Goal: Task Accomplishment & Management: Complete application form

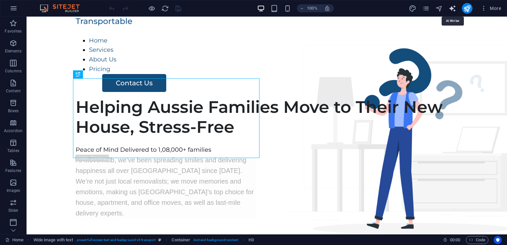
click at [450, 6] on icon "text_generator" at bounding box center [453, 9] width 8 height 8
select select "English"
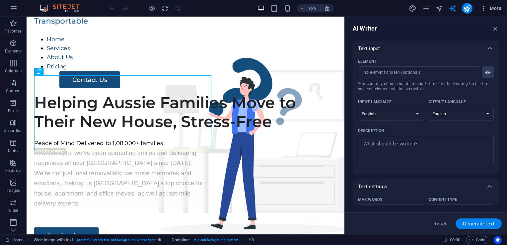
click at [481, 12] on button "More" at bounding box center [491, 8] width 26 height 11
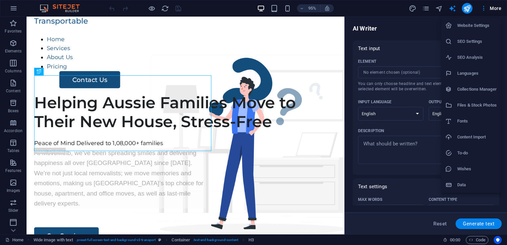
click at [479, 31] on li "Website Settings" at bounding box center [471, 26] width 59 height 16
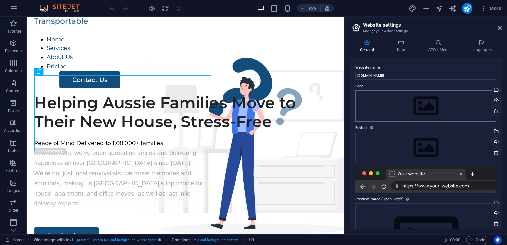
scroll to position [55, 0]
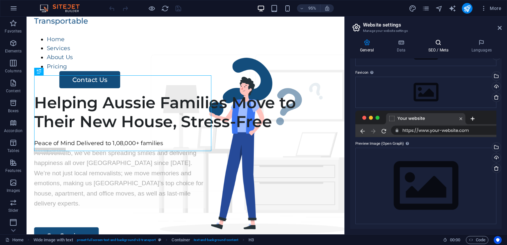
click at [437, 50] on h4 "SEO / Meta" at bounding box center [439, 46] width 43 height 14
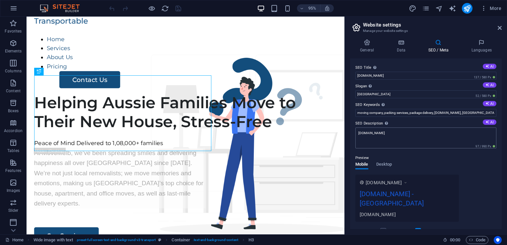
scroll to position [73, 0]
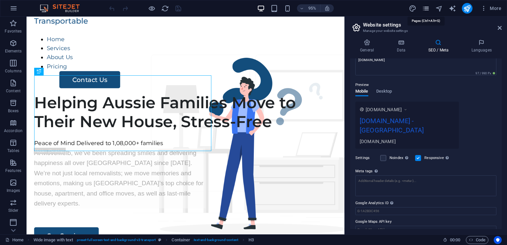
click at [424, 9] on icon "pages" at bounding box center [426, 9] width 8 height 8
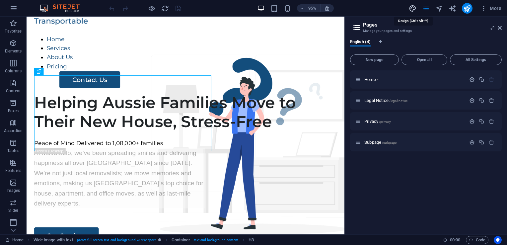
click at [416, 10] on icon "design" at bounding box center [413, 9] width 8 height 8
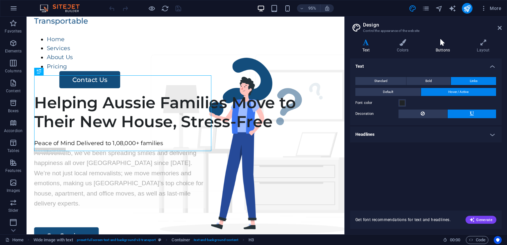
click at [443, 45] on icon at bounding box center [443, 42] width 39 height 7
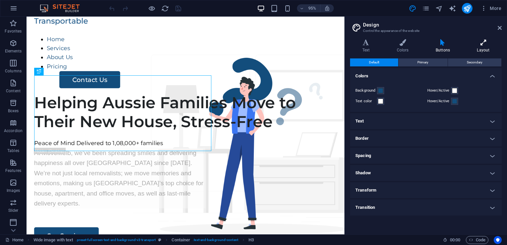
click at [469, 45] on icon at bounding box center [483, 42] width 37 height 7
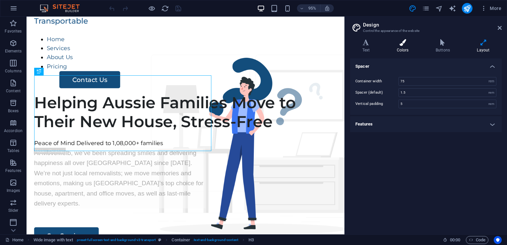
click at [406, 45] on icon at bounding box center [403, 42] width 36 height 7
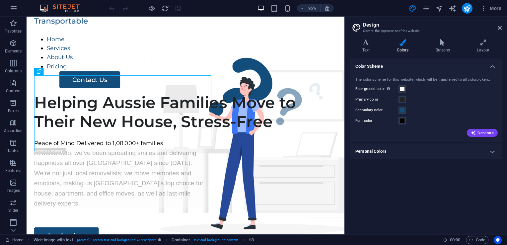
click at [1, 2] on div "95% More" at bounding box center [253, 8] width 507 height 16
click at [10, 9] on icon "button" at bounding box center [14, 8] width 8 height 8
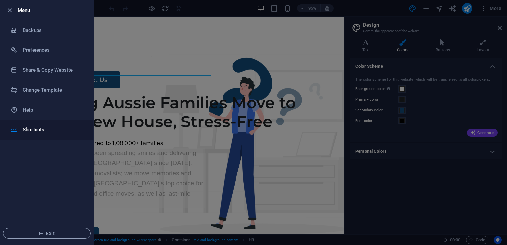
click at [41, 126] on h6 "Shortcuts" at bounding box center [53, 130] width 61 height 8
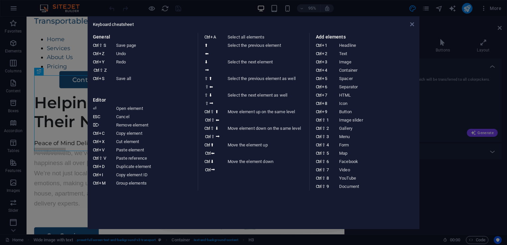
click at [414, 25] on icon at bounding box center [412, 24] width 4 height 5
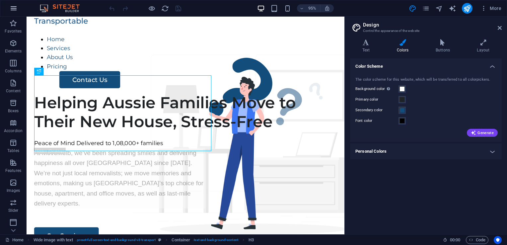
click at [13, 7] on icon "button" at bounding box center [14, 8] width 8 height 8
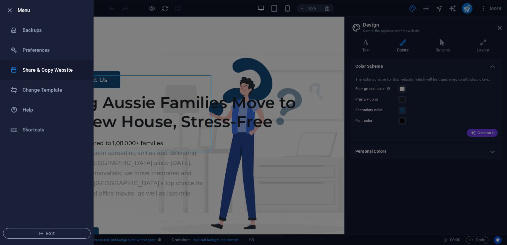
click at [52, 75] on li "Share & Copy Website" at bounding box center [46, 70] width 93 height 20
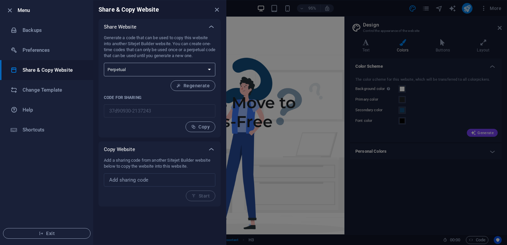
click at [169, 73] on select "One-time Perpetual" at bounding box center [160, 70] width 112 height 14
click at [56, 51] on h6 "Preferences" at bounding box center [53, 50] width 61 height 8
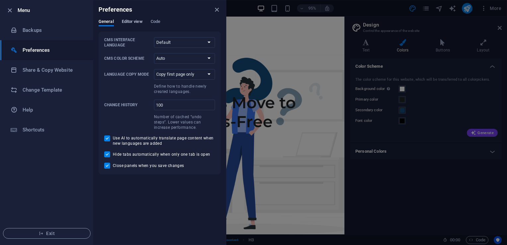
click at [128, 23] on span "Editor view" at bounding box center [132, 22] width 21 height 9
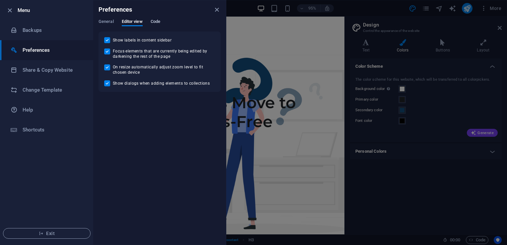
click at [156, 23] on span "Code" at bounding box center [156, 22] width 10 height 9
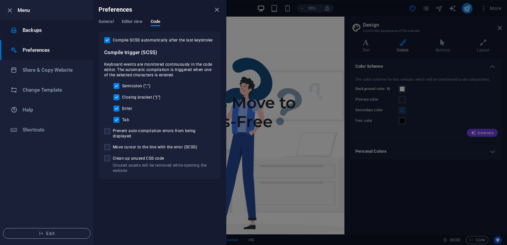
click at [58, 37] on li "Backups" at bounding box center [46, 30] width 93 height 20
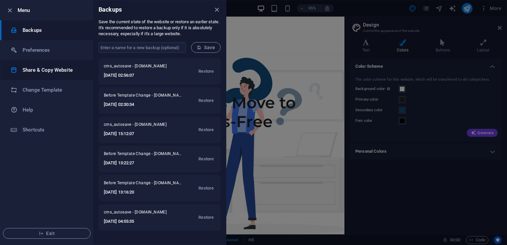
click at [79, 66] on h6 "Share & Copy Website" at bounding box center [53, 70] width 61 height 8
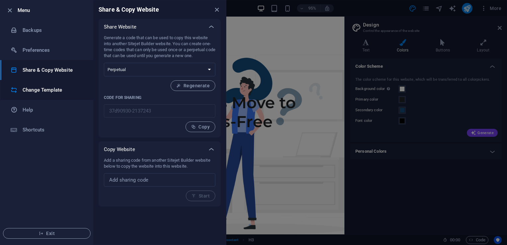
click at [67, 84] on li "Change Template" at bounding box center [46, 90] width 93 height 20
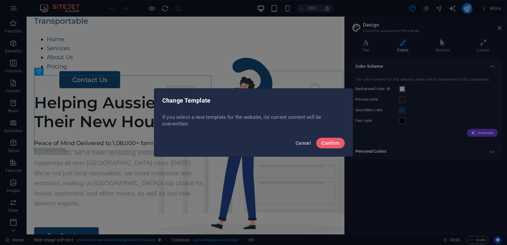
click at [306, 142] on span "Cancel" at bounding box center [303, 142] width 15 height 5
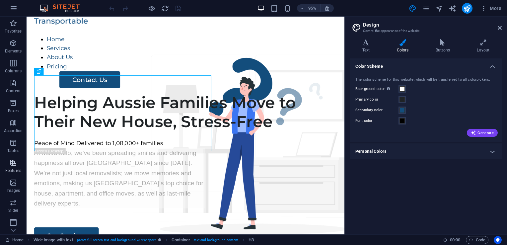
click at [14, 171] on p "Features" at bounding box center [13, 170] width 16 height 5
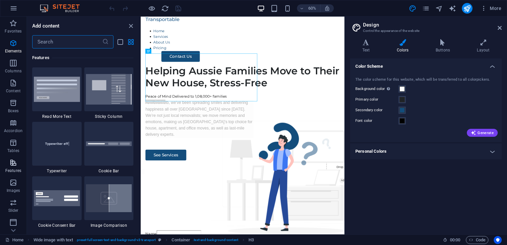
scroll to position [81, 0]
click at [12, 227] on p "Collections" at bounding box center [13, 229] width 20 height 5
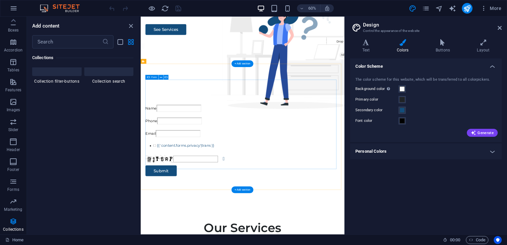
scroll to position [214, 0]
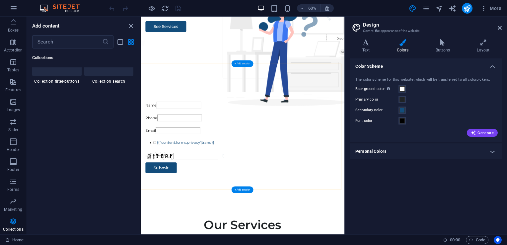
click at [240, 64] on div "+ Add section" at bounding box center [243, 63] width 22 height 7
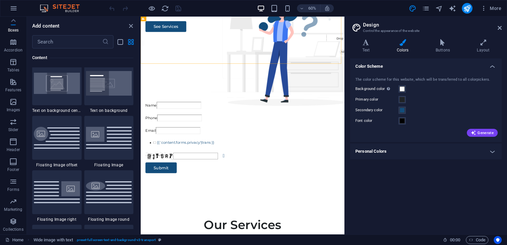
scroll to position [1392, 0]
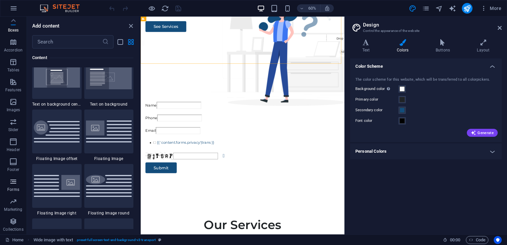
click at [18, 193] on span "Forms" at bounding box center [13, 186] width 27 height 16
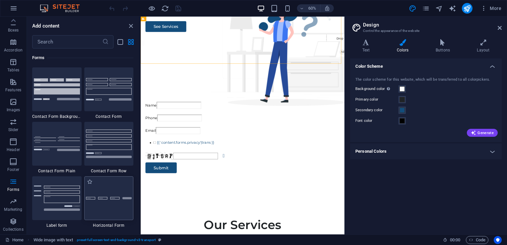
scroll to position [4879, 0]
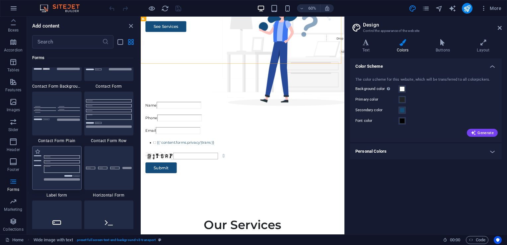
click at [64, 185] on div at bounding box center [56, 168] width 49 height 44
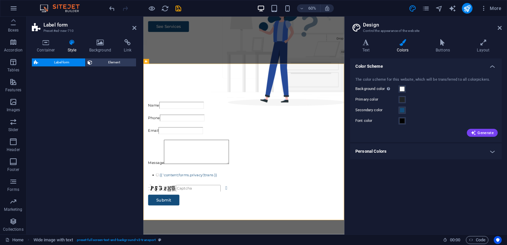
select select "rem"
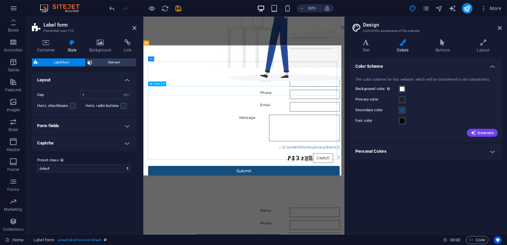
scroll to position [230, 0]
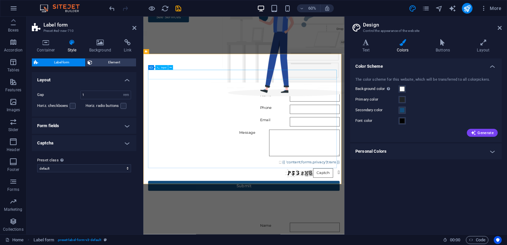
click at [172, 143] on div "Name" at bounding box center [310, 151] width 319 height 16
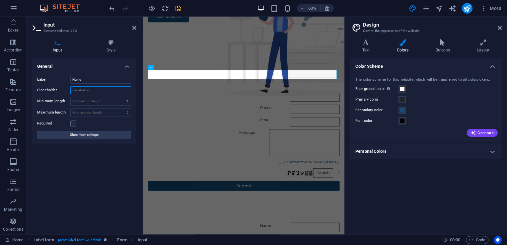
click at [86, 92] on input "Placeholder" at bounding box center [100, 90] width 61 height 8
click at [88, 98] on select "No minimum length chars" at bounding box center [101, 101] width 60 height 8
select select "characters"
click at [122, 97] on select "No minimum length chars" at bounding box center [101, 101] width 60 height 8
click at [99, 105] on input "0" at bounding box center [101, 101] width 60 height 8
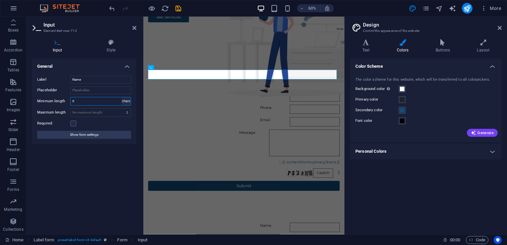
type input "1"
click at [128, 99] on select "No minimum length chars" at bounding box center [126, 101] width 9 height 8
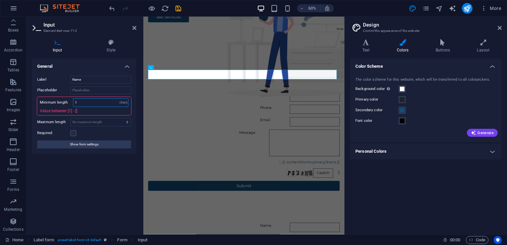
select select "no-min-length"
click at [119, 99] on select "No minimum length chars" at bounding box center [123, 103] width 9 height 8
select select "DISABLED_OPTION_VALUE"
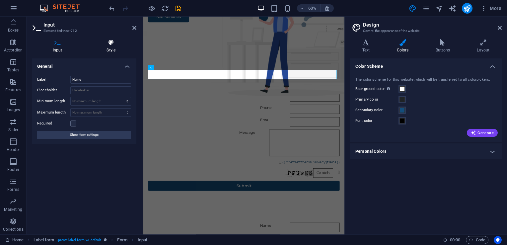
click at [107, 47] on h4 "Style" at bounding box center [111, 46] width 51 height 14
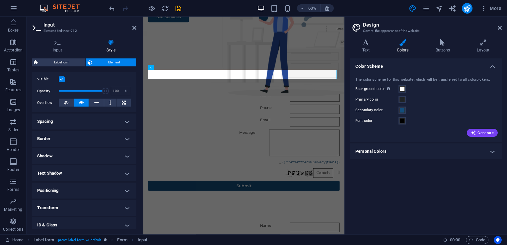
scroll to position [123, 0]
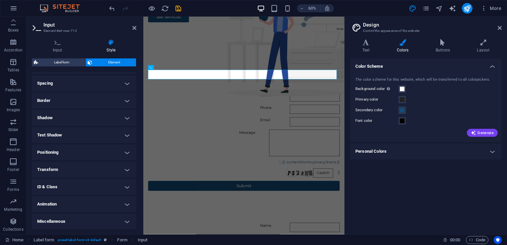
click at [77, 202] on h4 "Animation" at bounding box center [84, 204] width 105 height 16
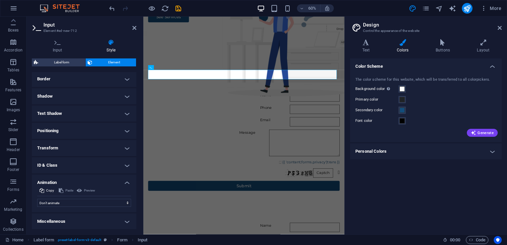
click at [78, 220] on h4 "Miscellaneous" at bounding box center [84, 222] width 105 height 16
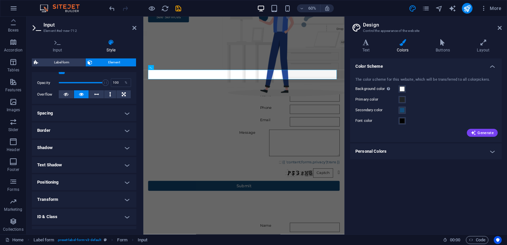
scroll to position [0, 0]
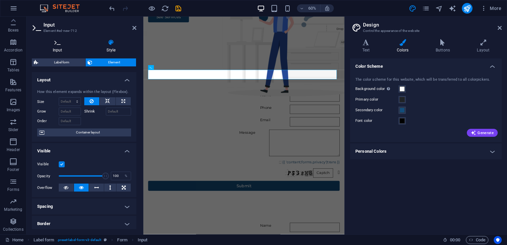
click at [62, 44] on icon at bounding box center [57, 42] width 51 height 7
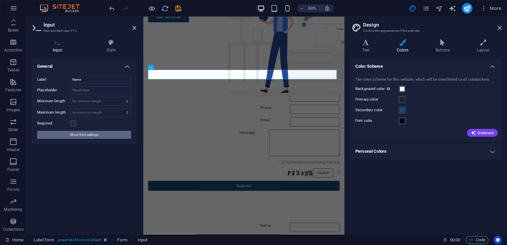
click at [85, 137] on span "Show form settings" at bounding box center [84, 135] width 29 height 8
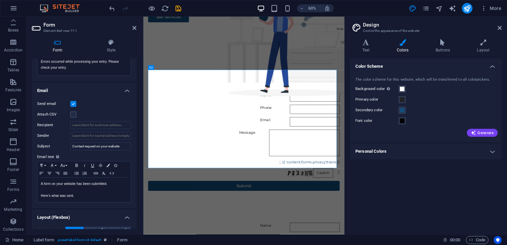
scroll to position [200, 0]
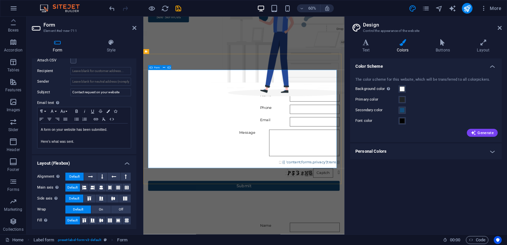
click at [180, 140] on div "Name Phone Email Message {{ 'content.forms.privacy'|trans }} Nicht lesbar? Neu …" at bounding box center [310, 225] width 319 height 170
click at [168, 143] on div "Name" at bounding box center [310, 151] width 319 height 16
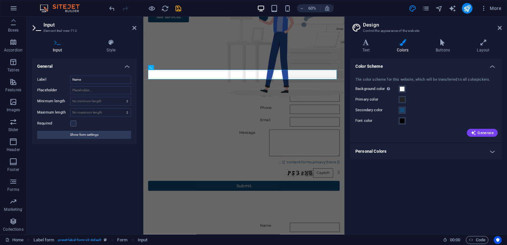
click at [59, 30] on h3 "Element #ed-new-712" at bounding box center [84, 31] width 80 height 6
click at [388, 143] on input "Name" at bounding box center [429, 151] width 83 height 16
click at [171, 67] on icon at bounding box center [171, 68] width 2 height 4
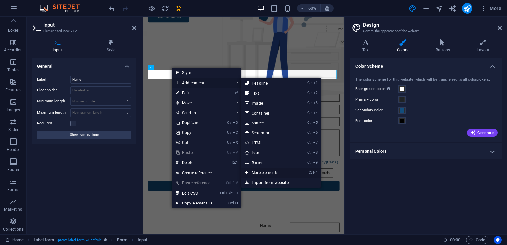
click at [275, 174] on link "Ctrl ⏎ More elements ..." at bounding box center [268, 173] width 55 height 10
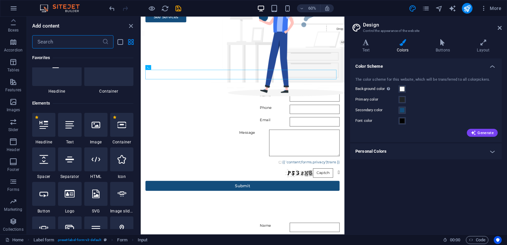
scroll to position [25, 0]
click at [70, 46] on input "text" at bounding box center [67, 41] width 70 height 13
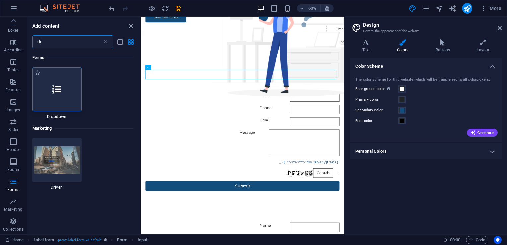
scroll to position [0, 0]
type input "dr"
click at [53, 92] on icon at bounding box center [56, 89] width 9 height 9
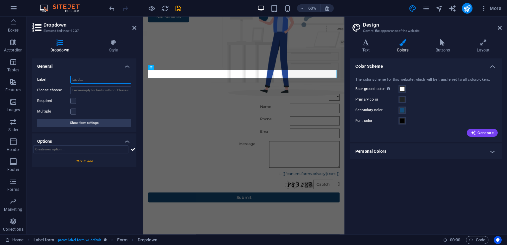
click at [83, 78] on input "Label" at bounding box center [100, 80] width 61 height 8
paste input "Number of bedrooms"
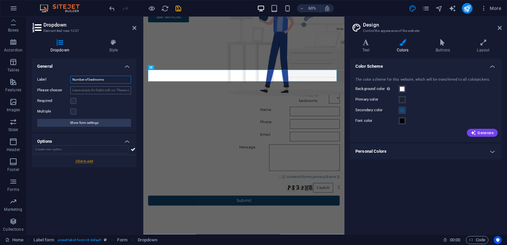
type input "Number of bedrooms"
click at [91, 91] on input "Please choose" at bounding box center [100, 90] width 61 height 8
click at [96, 147] on input "text" at bounding box center [80, 149] width 95 height 8
paste input "1 Bedroom"
type input "1 Bedroom"
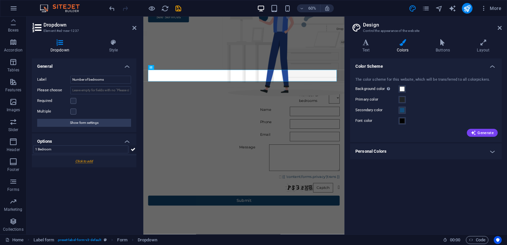
click at [132, 149] on icon at bounding box center [133, 149] width 5 height 8
click at [37, 173] on icon at bounding box center [36, 174] width 3 height 4
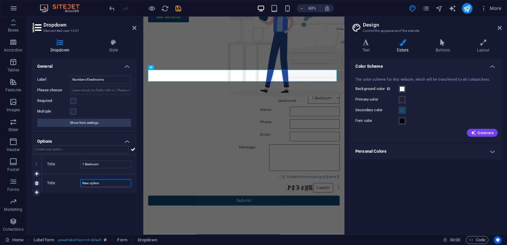
click at [91, 181] on input "New option" at bounding box center [105, 183] width 51 height 8
click at [96, 183] on input "New option" at bounding box center [105, 183] width 51 height 8
paste input "1 Bedroom"
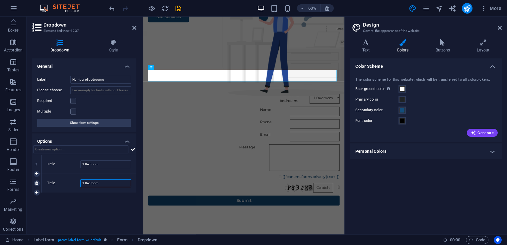
click at [85, 183] on input "1 Bedroom" at bounding box center [105, 183] width 51 height 8
click at [39, 191] on link at bounding box center [37, 193] width 6 height 6
type input "2 Bedroom"
click at [92, 201] on input "New option" at bounding box center [105, 202] width 51 height 8
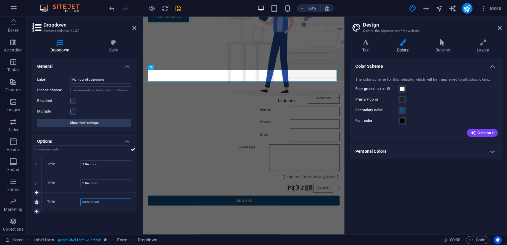
click at [92, 201] on input "New option" at bounding box center [105, 202] width 51 height 8
paste input "1 Bedroom"
drag, startPoint x: 86, startPoint y: 202, endPoint x: 109, endPoint y: 214, distance: 25.7
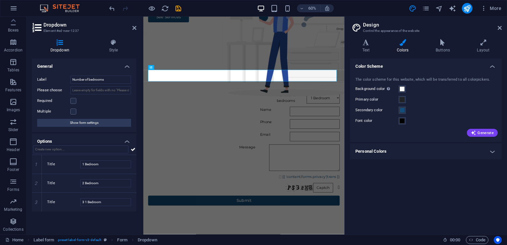
click at [109, 214] on div "General Label Number of bedrooms Please choose Required Multiple Show form sett…" at bounding box center [84, 143] width 105 height 171
click at [87, 202] on input "3 1 Bedroom" at bounding box center [105, 202] width 51 height 8
click at [38, 210] on icon at bounding box center [36, 212] width 3 height 4
type input "3 Bedroom"
click at [83, 219] on input "New option" at bounding box center [105, 221] width 51 height 8
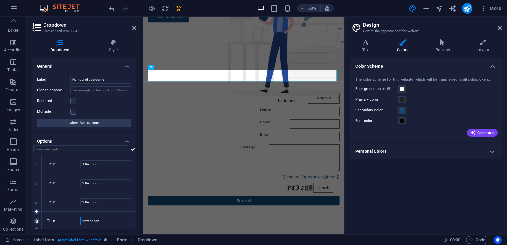
click at [83, 219] on input "New option" at bounding box center [105, 221] width 51 height 8
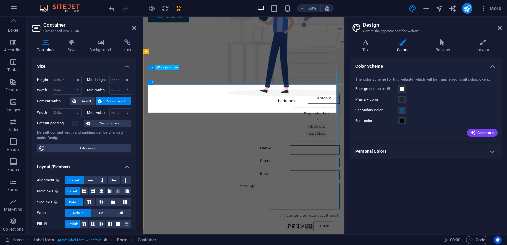
click at [226, 143] on div "Number of bedrooms 1 Bedroom 2 Bedroom 3 Bedroom New option" at bounding box center [310, 152] width 319 height 19
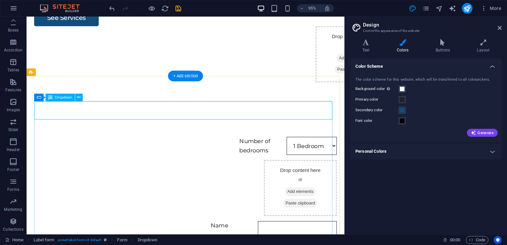
click at [114, 143] on div "Number of bedrooms 1 Bedroom 2 Bedroom 3 Bedroom New option" at bounding box center [194, 152] width 319 height 19
click at [65, 143] on div "Number of bedrooms 1 Bedroom 2 Bedroom 3 Bedroom New option" at bounding box center [194, 152] width 319 height 19
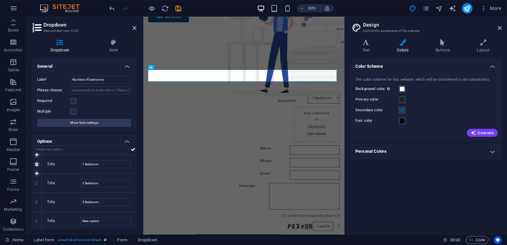
scroll to position [1, 0]
click at [97, 221] on input "New option" at bounding box center [105, 221] width 51 height 8
paste input "1 Bedroom"
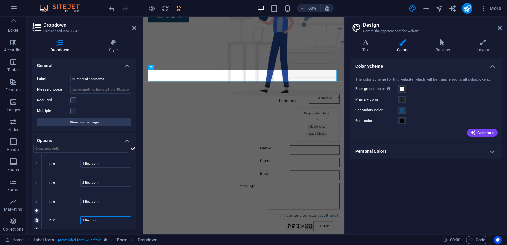
click at [83, 221] on input "1 Bedroom" at bounding box center [105, 221] width 51 height 8
click at [85, 221] on input "1 Bedroom" at bounding box center [105, 221] width 51 height 8
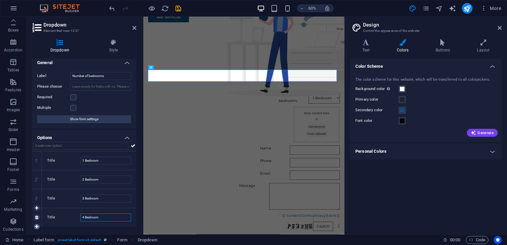
click at [37, 226] on icon at bounding box center [36, 227] width 3 height 4
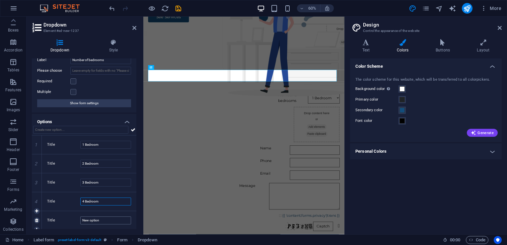
type input "4 Bedroom"
click at [90, 221] on input "New option" at bounding box center [105, 221] width 51 height 8
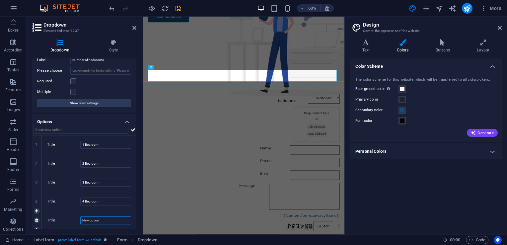
click at [90, 221] on input "New option" at bounding box center [105, 221] width 51 height 8
click at [89, 220] on input "New option" at bounding box center [105, 221] width 51 height 8
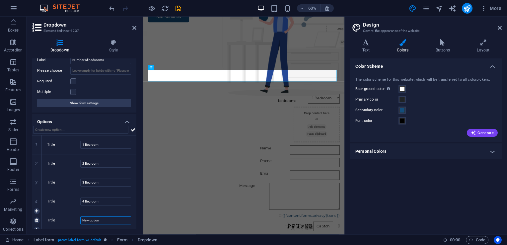
click at [89, 220] on input "New option" at bounding box center [105, 221] width 51 height 8
paste input "1 Bedroom"
click at [84, 221] on input "1 Bedroom" at bounding box center [105, 221] width 51 height 8
type input "5 Bedroom"
click at [133, 130] on icon at bounding box center [133, 130] width 5 height 8
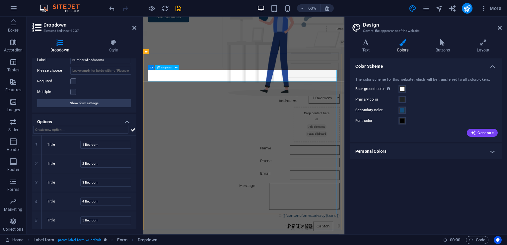
drag, startPoint x: 320, startPoint y: 85, endPoint x: 210, endPoint y: 122, distance: 115.8
click at [240, 143] on div "Number of bedrooms 1 Bedroom 2 Bedroom 3 Bedroom 4 Bedroom 5 Bedroom" at bounding box center [310, 152] width 319 height 19
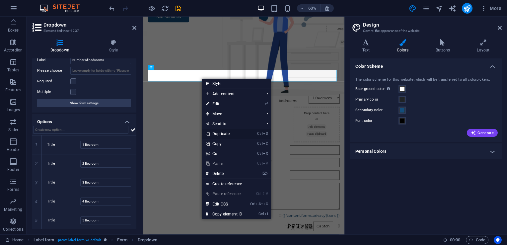
click at [228, 136] on link "Ctrl D Duplicate" at bounding box center [224, 134] width 45 height 10
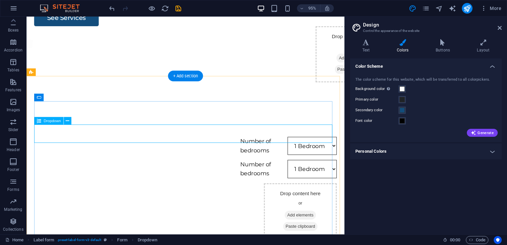
click at [69, 167] on div "Number of bedrooms 1 Bedroom 2 Bedroom 3 Bedroom 4 Bedroom 5 Bedroom" at bounding box center [194, 176] width 319 height 19
click at [45, 167] on div "Number of bedrooms 1 Bedroom 2 Bedroom 3 Bedroom 4 Bedroom 5 Bedroom" at bounding box center [194, 176] width 319 height 19
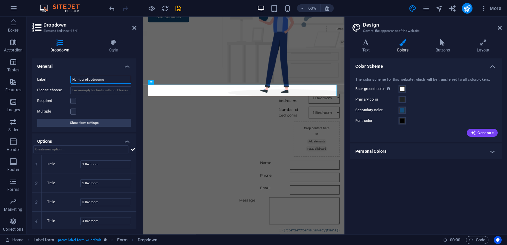
click at [98, 76] on input "Number of bedrooms" at bounding box center [100, 80] width 61 height 8
click at [76, 76] on input "Number of bedrooms" at bounding box center [100, 80] width 61 height 8
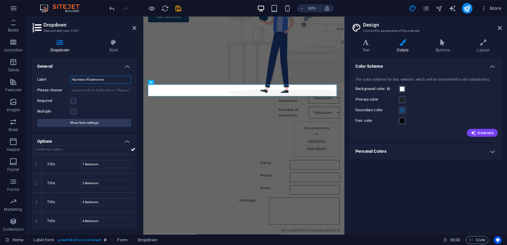
type input "v"
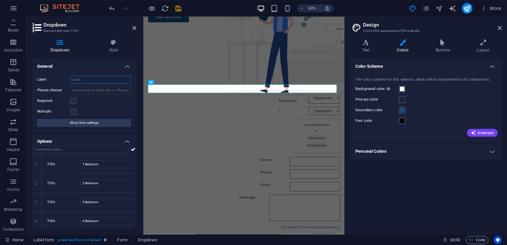
paste input "Types of property"
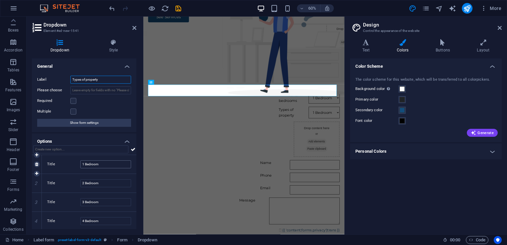
type input "Types of property"
click at [96, 163] on input "1 Bedroom" at bounding box center [105, 164] width 51 height 8
click at [98, 165] on input "1 Bedroom" at bounding box center [105, 164] width 51 height 8
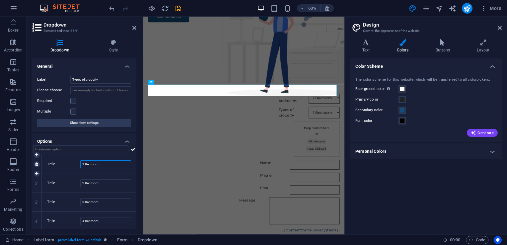
click at [98, 165] on input "1 Bedroom" at bounding box center [105, 164] width 51 height 8
paste input "Types of property Single Storey house"
type input "Single Storey house"
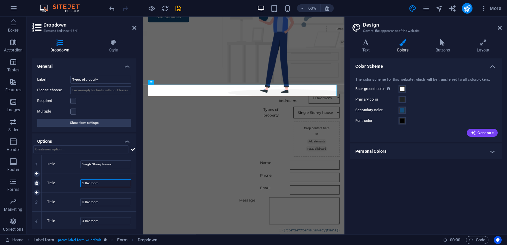
click at [97, 183] on input "2 Bedroom" at bounding box center [105, 183] width 51 height 8
paste input "Types of property Single Storey house"
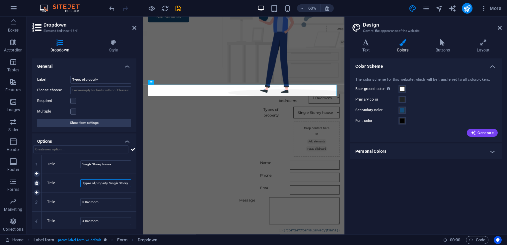
scroll to position [0, 11]
click at [104, 182] on input "Types of property Single Storey house" at bounding box center [105, 183] width 51 height 8
type input "Double Storey house"
click at [104, 202] on input "3 Bedroom" at bounding box center [105, 202] width 51 height 8
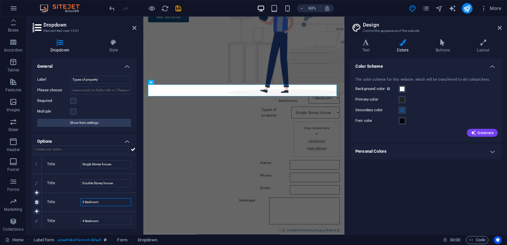
click at [104, 202] on input "3 Bedroom" at bounding box center [105, 202] width 51 height 8
type input "Apartment"
click at [101, 221] on input "4 Bedroom" at bounding box center [105, 221] width 51 height 8
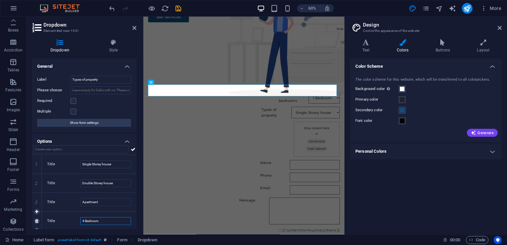
click at [101, 221] on input "4 Bedroom" at bounding box center [105, 221] width 51 height 8
type input "Unit"
click at [131, 152] on icon at bounding box center [133, 149] width 5 height 8
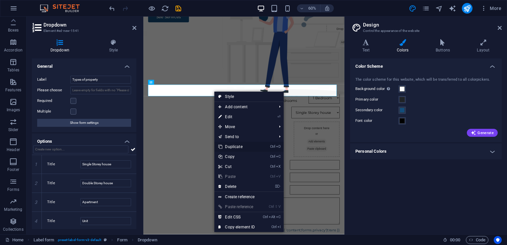
click at [234, 145] on link "Ctrl D Duplicate" at bounding box center [237, 147] width 45 height 10
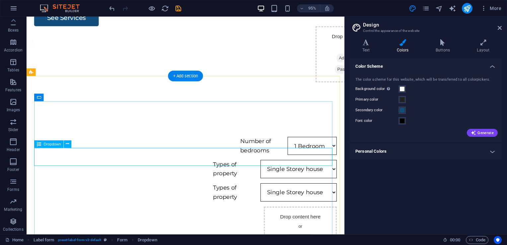
click at [50, 192] on div "Types of property Single Storey house Double Storey house Apartment Unit 5 Bedr…" at bounding box center [194, 201] width 319 height 19
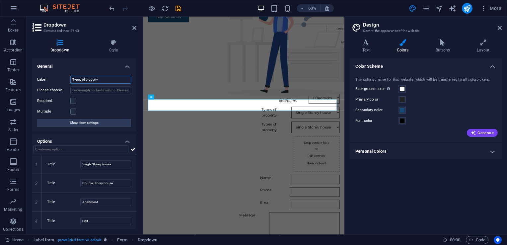
click at [93, 79] on input "Types of property" at bounding box center [100, 80] width 61 height 8
paste input "Number of people living"
type input "Number of people living"
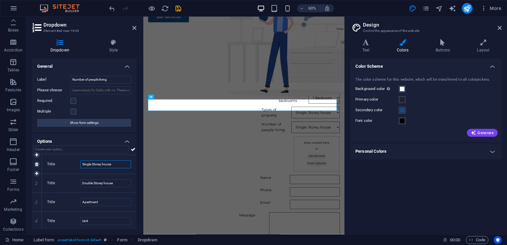
click at [97, 166] on input "Single Storey house" at bounding box center [105, 164] width 51 height 8
type input "one"
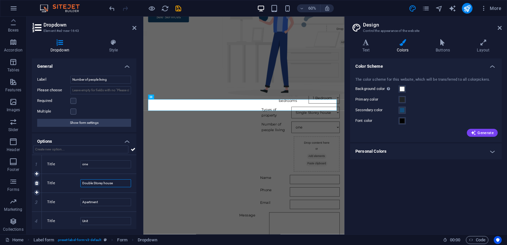
click at [97, 183] on input "Double Storey house" at bounding box center [105, 183] width 51 height 8
type input "two"
click at [94, 209] on div "Title Apartment" at bounding box center [89, 202] width 95 height 19
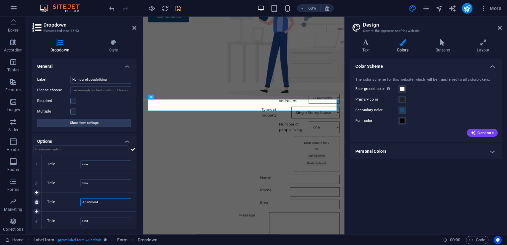
click at [101, 202] on input "Apartment" at bounding box center [105, 202] width 51 height 8
type input "three"
click at [100, 219] on input "Unit" at bounding box center [105, 221] width 51 height 8
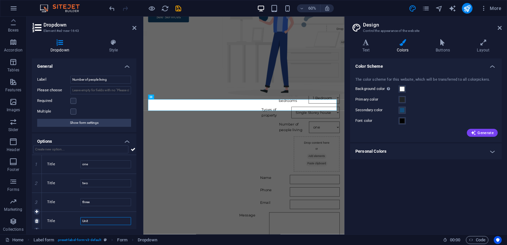
click at [100, 219] on input "Unit" at bounding box center [105, 221] width 51 height 8
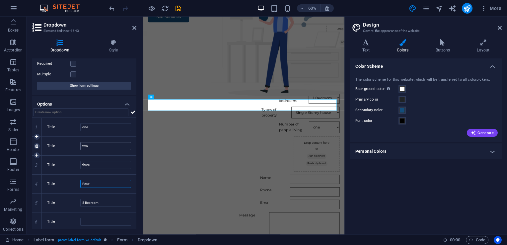
type input "Four"
click at [83, 147] on input "two" at bounding box center [105, 146] width 51 height 8
click at [83, 127] on input "one" at bounding box center [105, 127] width 51 height 8
type input "One"
click at [84, 144] on input "two" at bounding box center [105, 146] width 51 height 8
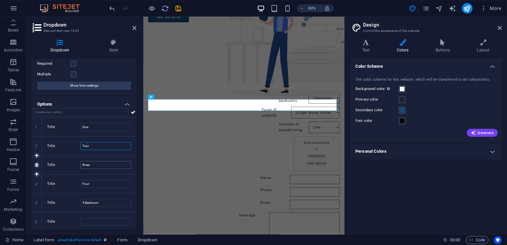
type input "Two"
click at [82, 164] on input "three" at bounding box center [105, 165] width 51 height 8
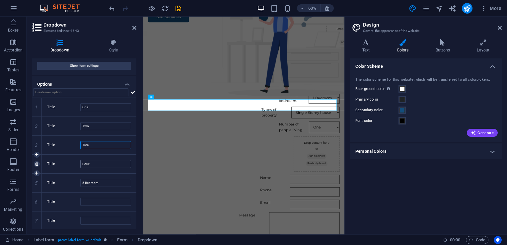
type input "Tree"
click at [84, 165] on input "Four" at bounding box center [105, 164] width 51 height 8
click at [86, 182] on input "5 Bedroom" at bounding box center [105, 183] width 51 height 8
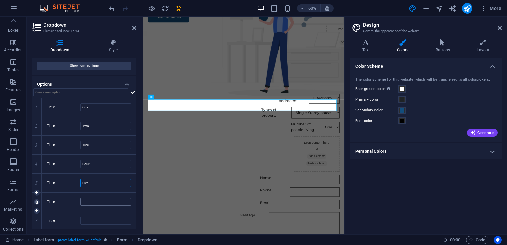
type input "Five"
click at [86, 201] on input "Title" at bounding box center [105, 202] width 51 height 8
type input "Six+"
click at [131, 90] on icon at bounding box center [133, 92] width 5 height 8
click at [282, 143] on div "Number of bedrooms 1 Bedroom 2 Bedroom 3 Bedroom 4 Bedroom 5 Bedroom" at bounding box center [310, 152] width 319 height 19
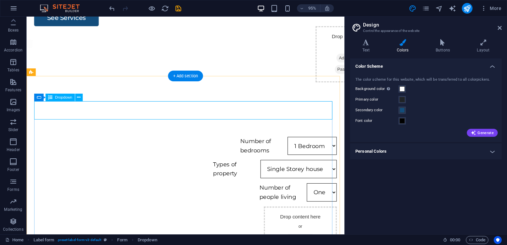
click at [156, 143] on div "Number of bedrooms 1 Bedroom 2 Bedroom 3 Bedroom 4 Bedroom 5 Bedroom" at bounding box center [194, 152] width 319 height 19
click at [109, 143] on div "Number of bedrooms 1 Bedroom 2 Bedroom 3 Bedroom 4 Bedroom 5 Bedroom" at bounding box center [194, 152] width 319 height 19
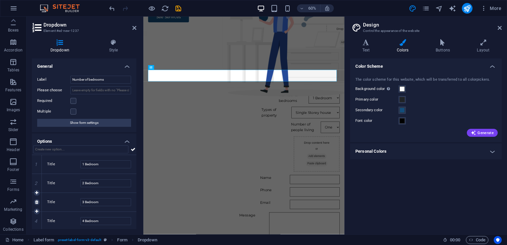
scroll to position [39, 0]
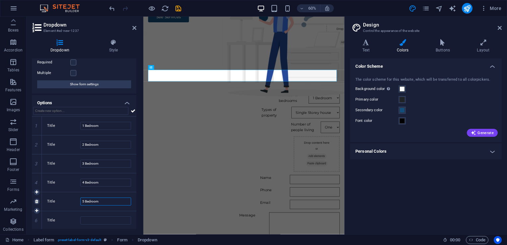
click at [106, 203] on input "5 Bedroom" at bounding box center [105, 202] width 51 height 8
type input "5 Bedroom +"
click at [131, 109] on icon at bounding box center [133, 111] width 5 height 8
click at [133, 111] on icon at bounding box center [133, 111] width 5 height 8
click at [131, 111] on icon at bounding box center [133, 111] width 5 height 8
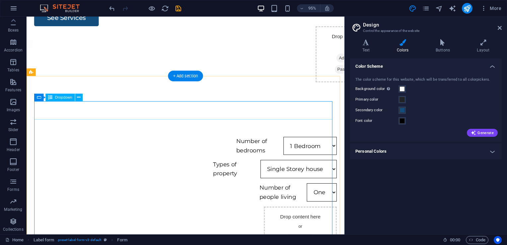
click at [237, 143] on div "Number of bedrooms 1 Bedroom 2 Bedroom 3 Bedroom 4 Bedroom 5 Bedroom +" at bounding box center [194, 152] width 319 height 19
click at [277, 217] on div "Drop content here or Add elements Paste clipboard" at bounding box center [315, 246] width 77 height 59
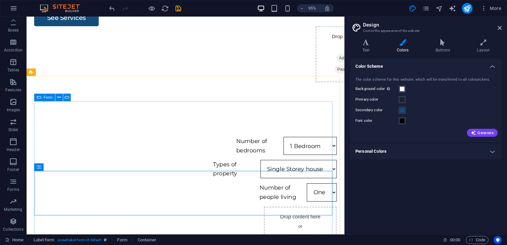
click at [40, 99] on icon at bounding box center [39, 98] width 4 height 8
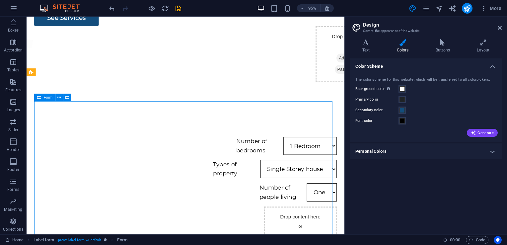
click at [54, 97] on div "Form" at bounding box center [44, 98] width 21 height 8
click at [60, 99] on icon at bounding box center [58, 97] width 3 height 7
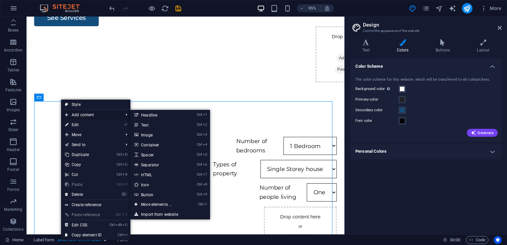
click at [91, 114] on span "Add content" at bounding box center [90, 115] width 59 height 10
click at [154, 193] on link "Ctrl 9 Button" at bounding box center [158, 195] width 55 height 10
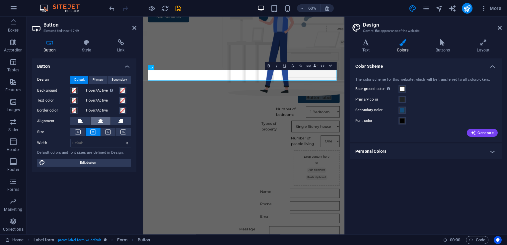
click at [102, 123] on icon at bounding box center [100, 121] width 5 height 8
click at [103, 123] on icon at bounding box center [100, 121] width 5 height 8
click at [121, 119] on icon at bounding box center [121, 121] width 5 height 8
click at [101, 120] on icon at bounding box center [100, 121] width 5 height 8
click at [85, 120] on button at bounding box center [80, 121] width 20 height 8
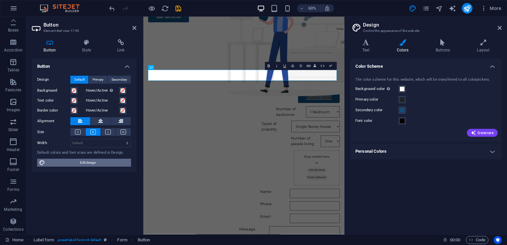
click at [104, 161] on span "Edit design" at bounding box center [88, 163] width 82 height 8
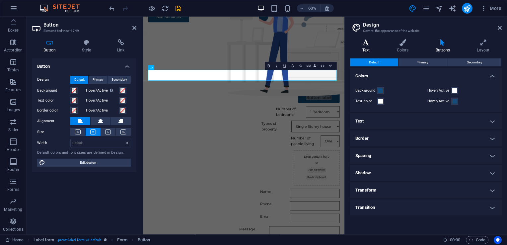
click at [376, 44] on icon at bounding box center [366, 42] width 32 height 7
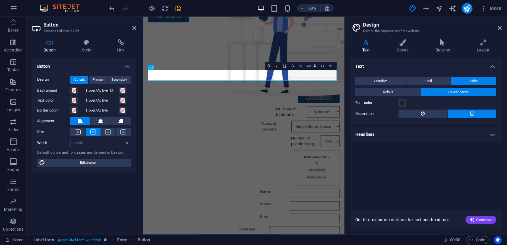
click at [85, 53] on div "Button Style Link Button Design Default Primary Secondary Background Hover/Acti…" at bounding box center [84, 134] width 105 height 190
click at [437, 143] on link "Button label" at bounding box center [436, 152] width 69 height 18
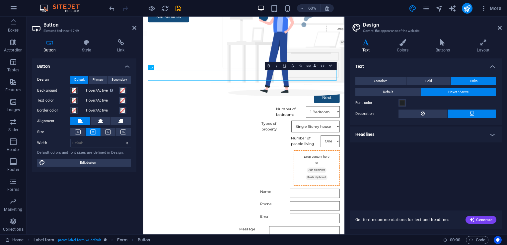
drag, startPoint x: 389, startPoint y: 111, endPoint x: 327, endPoint y: 204, distance: 111.3
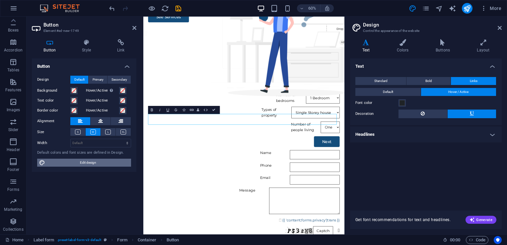
click at [120, 161] on span "Edit design" at bounding box center [88, 163] width 82 height 8
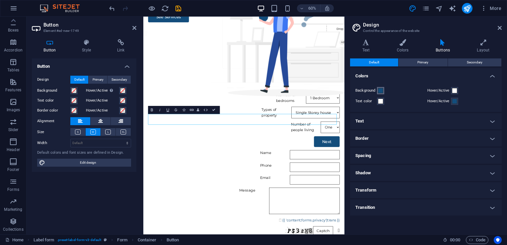
click at [380, 90] on span at bounding box center [380, 90] width 5 height 5
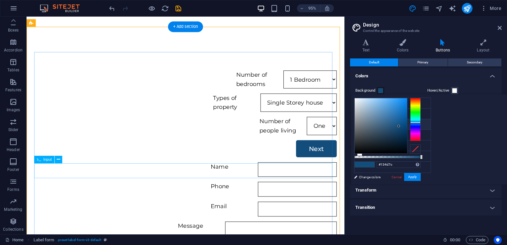
scroll to position [280, 0]
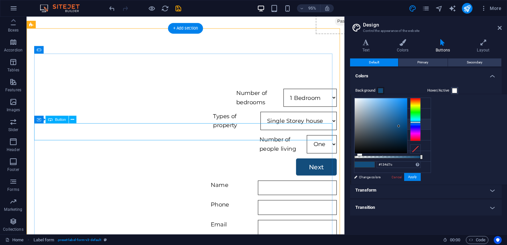
click at [311, 166] on div "Next" at bounding box center [332, 175] width 43 height 18
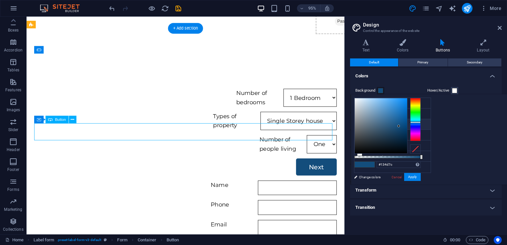
click at [311, 166] on div "Next" at bounding box center [332, 175] width 43 height 18
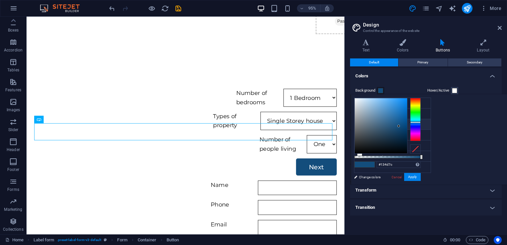
click at [408, 194] on h4 "Transform" at bounding box center [426, 190] width 152 height 16
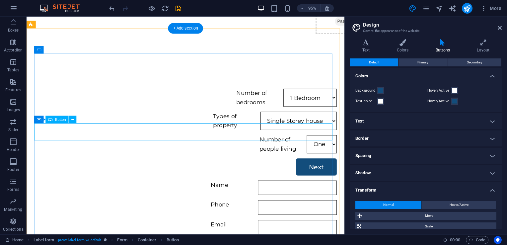
click at [311, 166] on div "Next" at bounding box center [332, 175] width 43 height 18
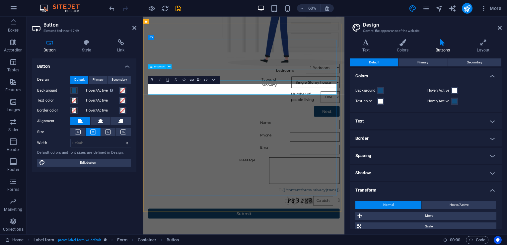
click at [297, 141] on div "Number of people living One Two Tree Four Five Six+" at bounding box center [310, 150] width 319 height 19
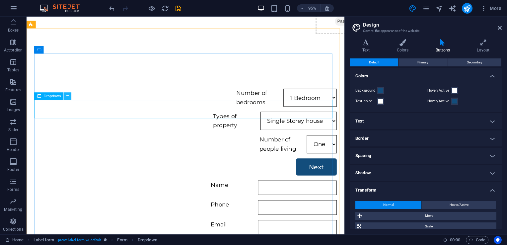
click at [69, 94] on icon at bounding box center [67, 96] width 3 height 7
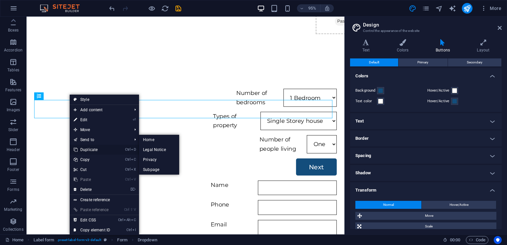
click at [94, 147] on link "Ctrl D Duplicate" at bounding box center [92, 150] width 45 height 10
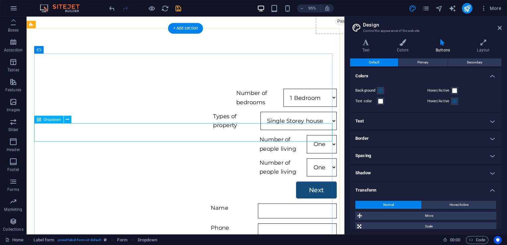
click at [65, 166] on div "Number of people living One Two Tree Four Five Six+" at bounding box center [194, 175] width 319 height 19
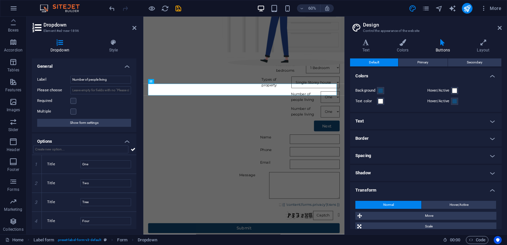
click at [88, 83] on div "Label Number of people living Please choose Required Multiple Show form settings" at bounding box center [84, 101] width 105 height 62
click at [93, 81] on input "Number of people living" at bounding box center [100, 80] width 61 height 8
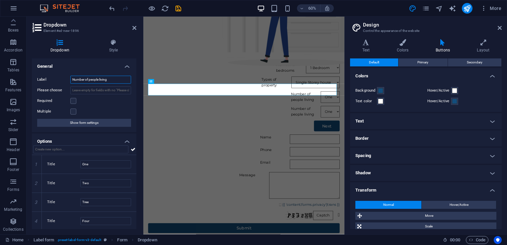
type input "V"
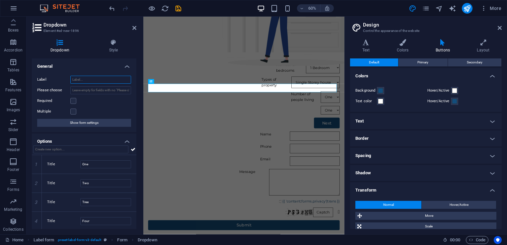
paste input "Pick up suburb"
type input "Pick up suburb"
click at [222, 166] on div "Pick up suburb One Two Tree Four Five Six+" at bounding box center [310, 173] width 319 height 14
click at [38, 166] on icon at bounding box center [36, 164] width 3 height 4
type input "Two"
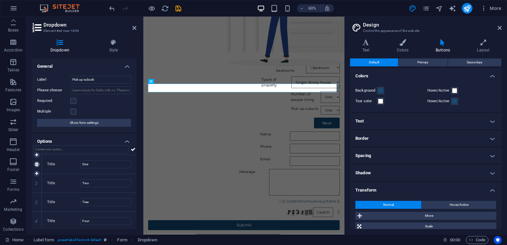
type input "Tree"
type input "Four"
type input "Five"
type input "Six+"
click at [38, 166] on icon at bounding box center [36, 164] width 3 height 4
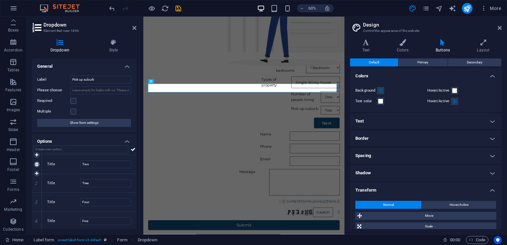
type input "Tree"
type input "Four"
type input "Five"
type input "Six+"
click at [38, 166] on icon at bounding box center [36, 164] width 3 height 4
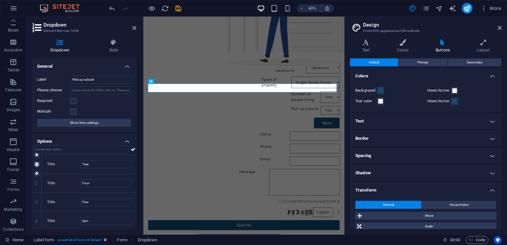
type input "Four"
type input "Five"
type input "Six+"
click at [38, 166] on icon at bounding box center [36, 164] width 3 height 4
type input "Five"
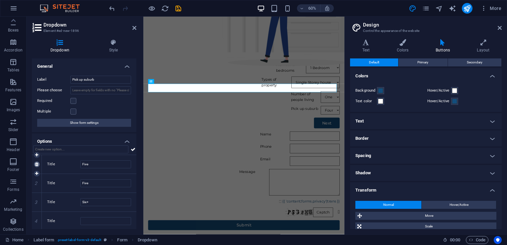
type input "Six+"
click at [38, 166] on icon at bounding box center [36, 164] width 3 height 4
type input "Six+"
click at [38, 166] on icon at bounding box center [36, 164] width 3 height 4
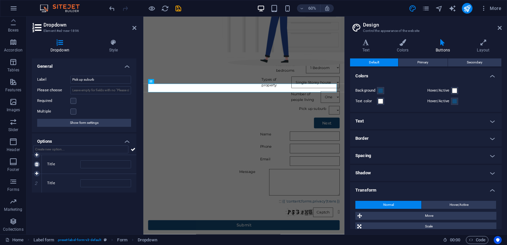
click at [38, 166] on icon at bounding box center [36, 164] width 3 height 4
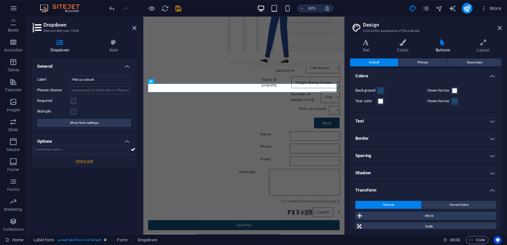
click at [38, 166] on div at bounding box center [84, 161] width 105 height 12
click at [36, 164] on icon at bounding box center [36, 164] width 3 height 4
click at [133, 149] on icon at bounding box center [133, 149] width 5 height 8
click at [274, 166] on div "Pick up suburb" at bounding box center [310, 173] width 319 height 14
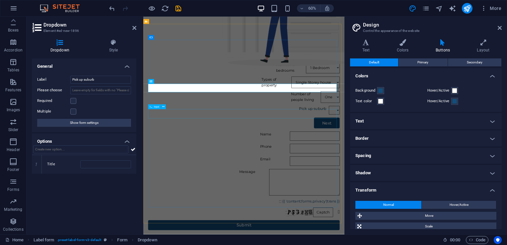
click at [213, 209] on div "Name" at bounding box center [310, 217] width 319 height 16
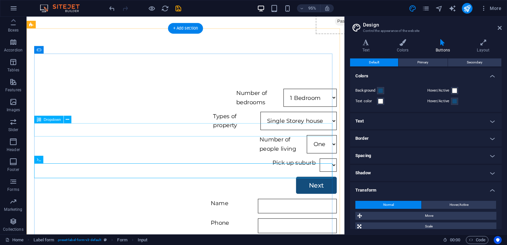
click at [146, 166] on div "Pick up suburb" at bounding box center [194, 173] width 319 height 14
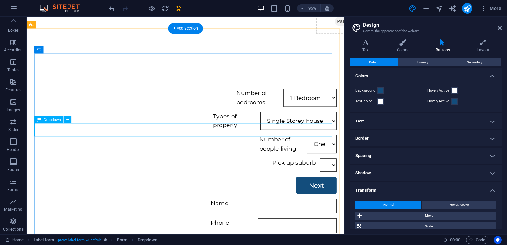
click at [69, 166] on div "Pick up suburb" at bounding box center [194, 173] width 319 height 14
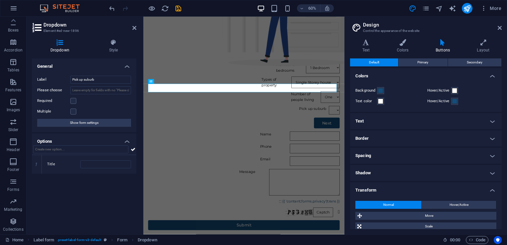
click at [66, 130] on div "Label Pick up suburb Please choose Required Multiple Show form settings" at bounding box center [84, 101] width 105 height 62
drag, startPoint x: 42, startPoint y: 119, endPoint x: 66, endPoint y: 130, distance: 26.6
click at [66, 130] on div "Label Pick up suburb Please choose Required Multiple Show form settings" at bounding box center [84, 101] width 105 height 62
click at [100, 77] on input "Pick up suburb" at bounding box center [100, 80] width 61 height 8
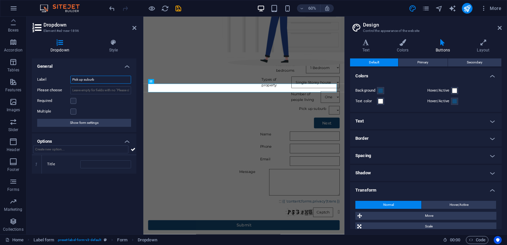
click at [100, 77] on input "Pick up suburb" at bounding box center [100, 80] width 61 height 8
click at [308, 166] on div "Pick up suburb" at bounding box center [310, 173] width 319 height 14
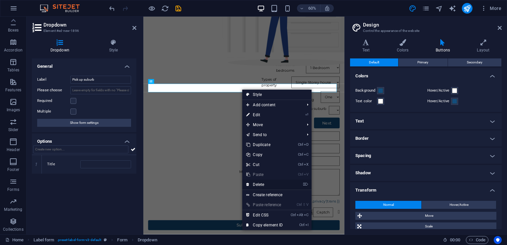
click at [258, 181] on link "⌦ Delete" at bounding box center [264, 185] width 45 height 10
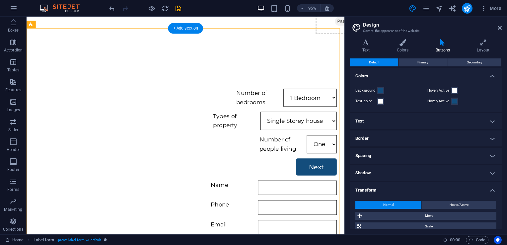
drag, startPoint x: 186, startPoint y: 148, endPoint x: 194, endPoint y: 130, distance: 19.9
click at [194, 130] on div "Number of bedrooms 1 Bedroom 2 Bedroom 3 Bedroom 4 Bedroom 5 Bedroom + Types of…" at bounding box center [194, 223] width 319 height 266
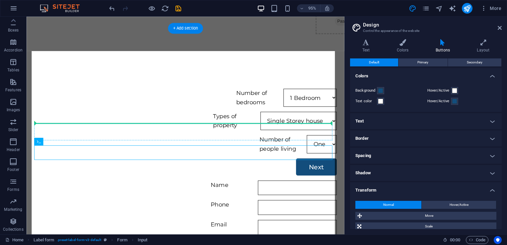
drag, startPoint x: 173, startPoint y: 163, endPoint x: 184, endPoint y: 132, distance: 33.7
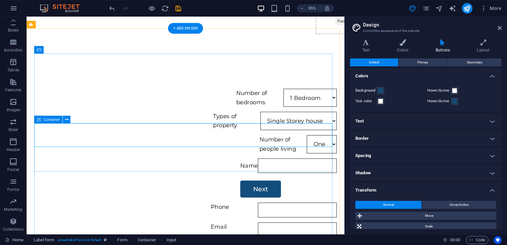
click at [47, 166] on div "Name Next" at bounding box center [194, 187] width 319 height 42
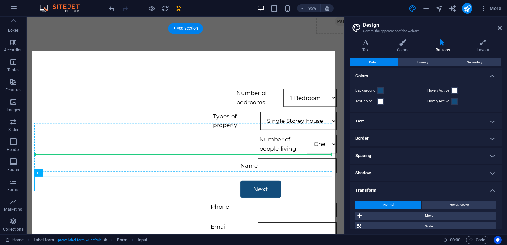
drag, startPoint x: 87, startPoint y: 187, endPoint x: 95, endPoint y: 164, distance: 24.6
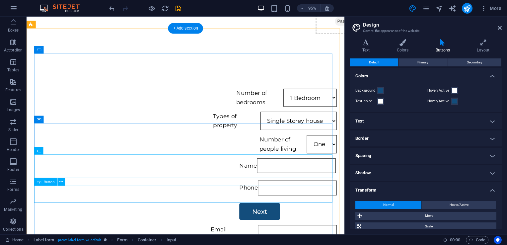
scroll to position [317, 0]
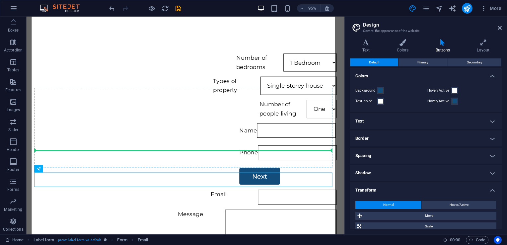
drag, startPoint x: 117, startPoint y: 185, endPoint x: 123, endPoint y: 159, distance: 26.4
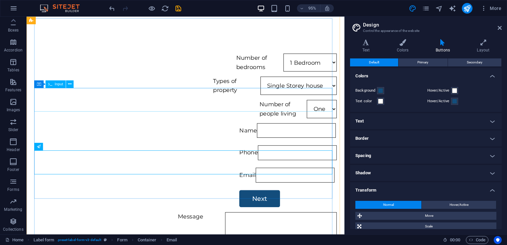
scroll to position [302, 0]
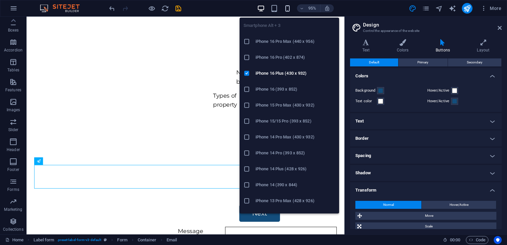
click at [289, 7] on icon "button" at bounding box center [288, 9] width 8 height 8
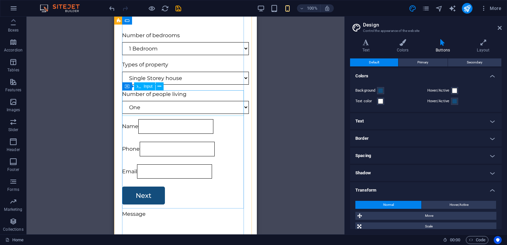
scroll to position [293, 0]
click at [133, 120] on div "Name" at bounding box center [185, 127] width 127 height 15
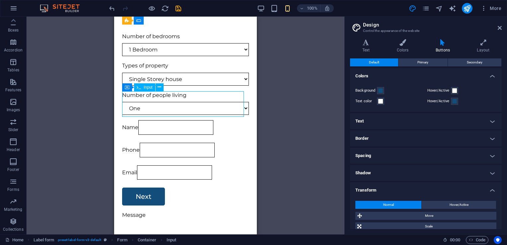
click at [140, 120] on div "Name" at bounding box center [185, 127] width 127 height 15
click at [138, 120] on div "Name" at bounding box center [185, 127] width 127 height 15
click at [129, 120] on div "Name" at bounding box center [185, 127] width 127 height 15
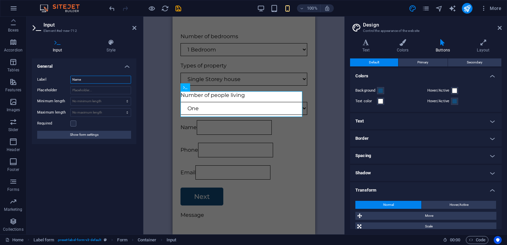
click at [107, 81] on input "Name" at bounding box center [100, 80] width 61 height 8
paste input "Pick up suburb"
type input "Pick up suburb"
click at [205, 143] on div "Phone" at bounding box center [244, 150] width 127 height 15
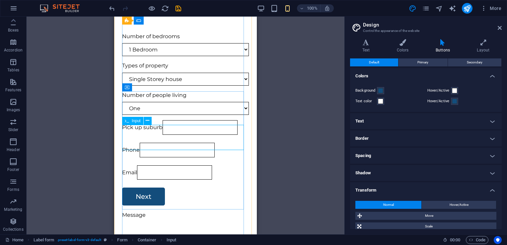
click at [130, 143] on div "Phone" at bounding box center [185, 150] width 127 height 15
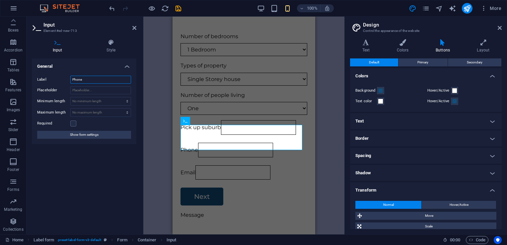
click at [105, 79] on input "Phone" at bounding box center [100, 80] width 61 height 8
paste input "ick up suburb"
click at [73, 79] on input "Pick up suburb" at bounding box center [100, 80] width 61 height 8
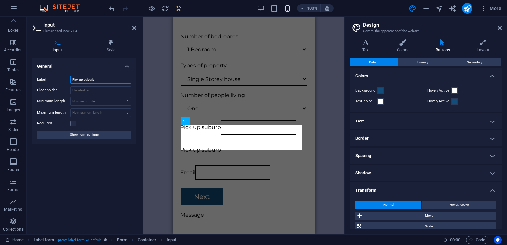
click at [73, 79] on input "Pick up suburb" at bounding box center [100, 80] width 61 height 8
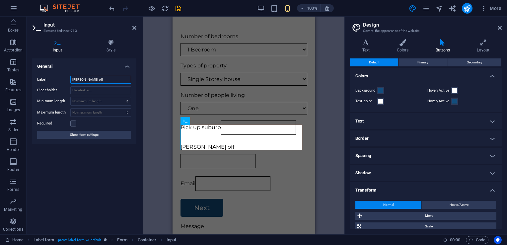
click at [80, 79] on input "Dropp off" at bounding box center [100, 80] width 61 height 8
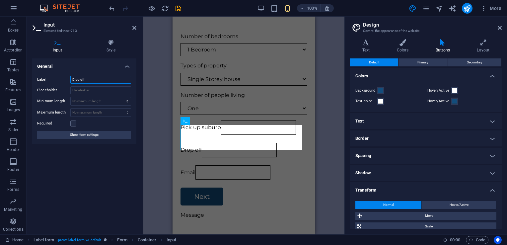
click at [112, 76] on input "Drop off" at bounding box center [100, 80] width 61 height 8
paste input "Pick up suburb"
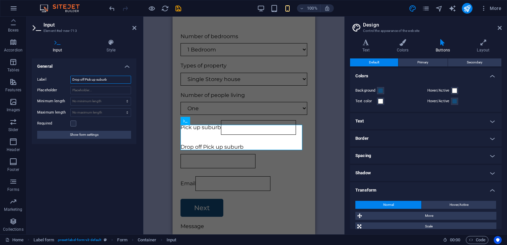
click at [96, 80] on input "Drop off Pick up suburb" at bounding box center [100, 80] width 61 height 8
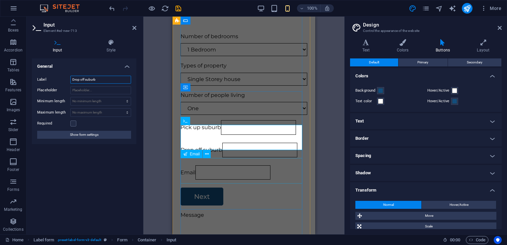
type input "Drop off suburb"
click at [207, 174] on div "Email" at bounding box center [244, 172] width 127 height 15
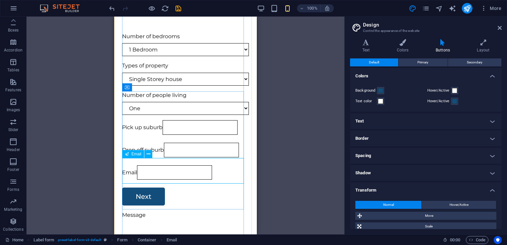
click at [144, 166] on div "Email" at bounding box center [185, 172] width 127 height 15
click at [137, 165] on div "Email" at bounding box center [185, 172] width 127 height 15
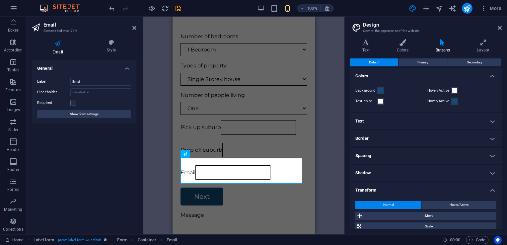
click at [137, 164] on div "Email Style General Label Email Placeholder Required Show form settings Label f…" at bounding box center [84, 134] width 115 height 201
click at [96, 114] on span "Show form settings" at bounding box center [84, 114] width 29 height 8
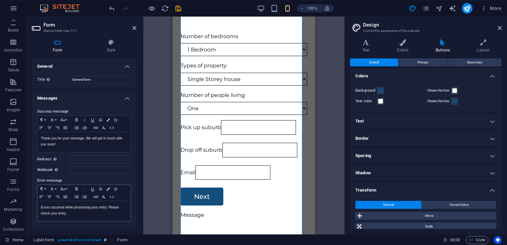
scroll to position [200, 0]
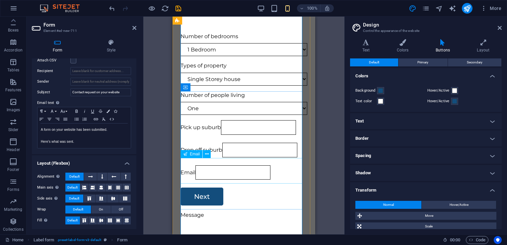
click at [198, 180] on input "Email" at bounding box center [233, 172] width 75 height 15
click at [191, 165] on div "Email" at bounding box center [244, 172] width 127 height 15
click at [140, 132] on div "Form Style General Title Define a name for the form. General form Messages Succ…" at bounding box center [84, 134] width 115 height 201
click at [209, 155] on button at bounding box center [207, 154] width 8 height 8
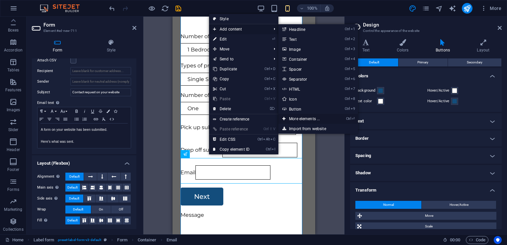
click at [300, 120] on link "Ctrl ⏎ More elements ..." at bounding box center [306, 119] width 55 height 10
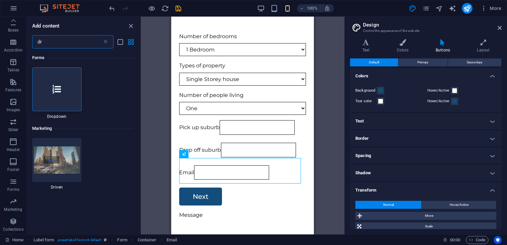
click at [85, 41] on input "dr" at bounding box center [67, 41] width 70 height 13
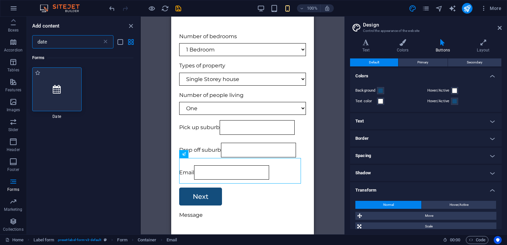
type input "date"
click at [60, 71] on div at bounding box center [56, 89] width 49 height 44
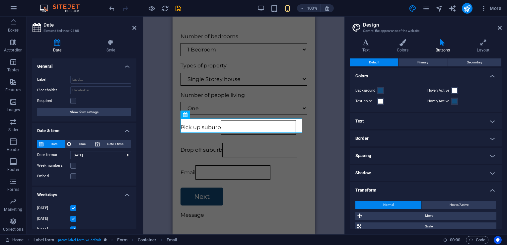
scroll to position [178, 0]
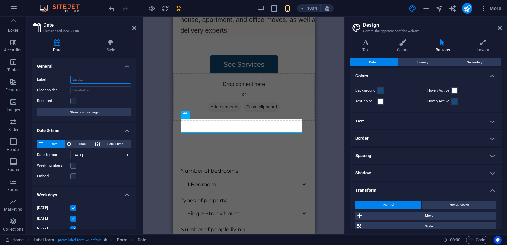
click at [93, 79] on input "Label" at bounding box center [100, 80] width 61 height 8
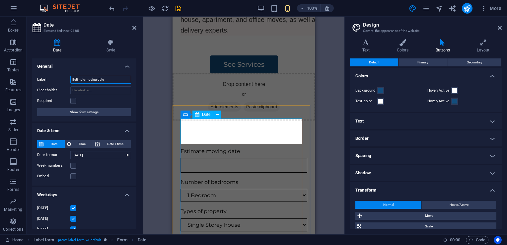
type input "Estimate moving date"
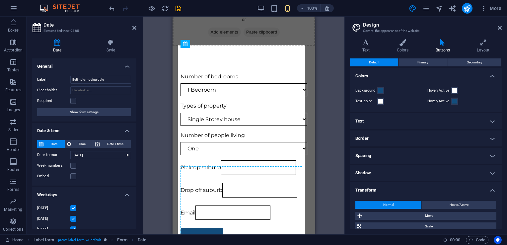
drag, startPoint x: 237, startPoint y: 123, endPoint x: 235, endPoint y: 204, distance: 81.1
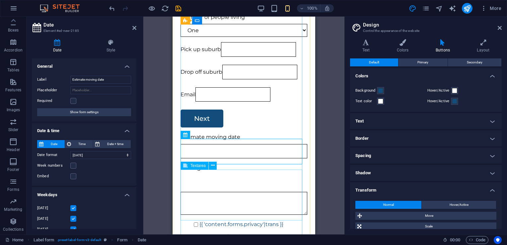
scroll to position [368, 0]
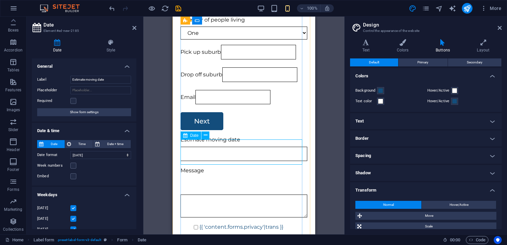
drag, startPoint x: 242, startPoint y: 156, endPoint x: 236, endPoint y: 143, distance: 14.6
click at [236, 143] on div "Estimate moving date" at bounding box center [244, 148] width 127 height 26
click at [250, 143] on div "Estimate moving date" at bounding box center [244, 148] width 127 height 26
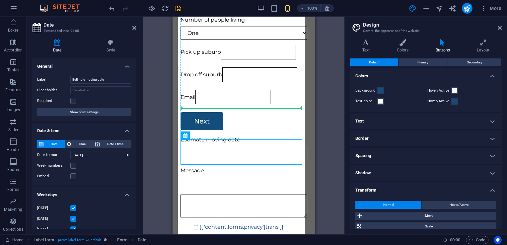
drag, startPoint x: 248, startPoint y: 144, endPoint x: 244, endPoint y: 101, distance: 42.7
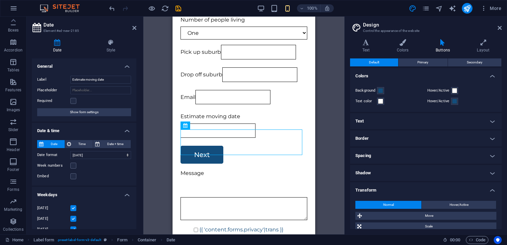
scroll to position [355, 0]
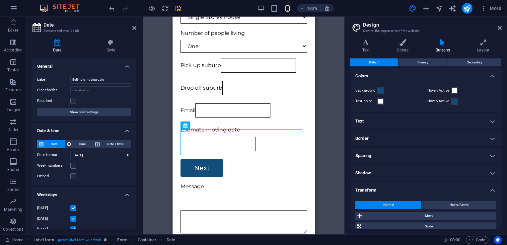
click at [244, 104] on div "Email" at bounding box center [244, 110] width 127 height 15
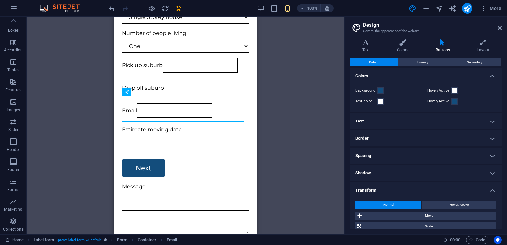
click at [222, 103] on div "Email" at bounding box center [185, 110] width 127 height 15
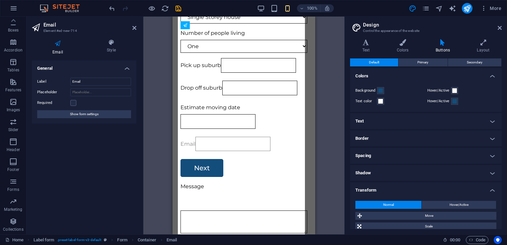
drag, startPoint x: 219, startPoint y: 102, endPoint x: 216, endPoint y: 141, distance: 39.6
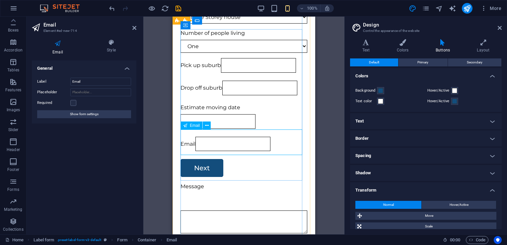
scroll to position [328, 0]
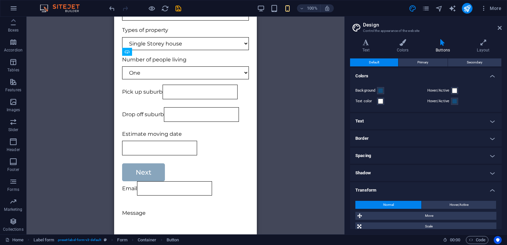
drag, startPoint x: 156, startPoint y: 202, endPoint x: 219, endPoint y: 164, distance: 73.0
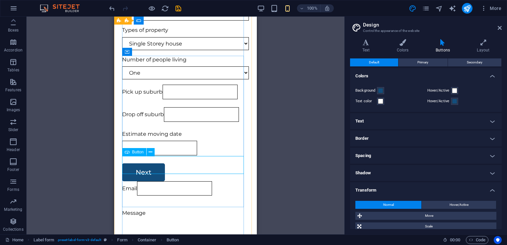
click at [144, 163] on div "Next" at bounding box center [185, 172] width 127 height 18
click at [168, 146] on div "Estimate moving date" at bounding box center [185, 143] width 127 height 26
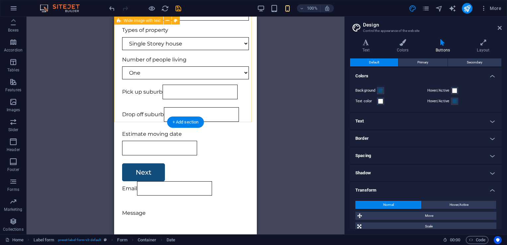
scroll to position [161, 0]
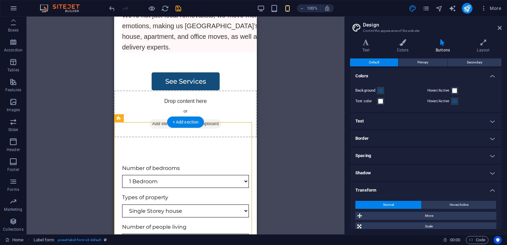
drag, startPoint x: 118, startPoint y: 129, endPoint x: 160, endPoint y: 165, distance: 55.8
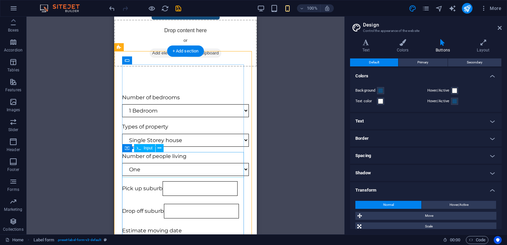
scroll to position [232, 0]
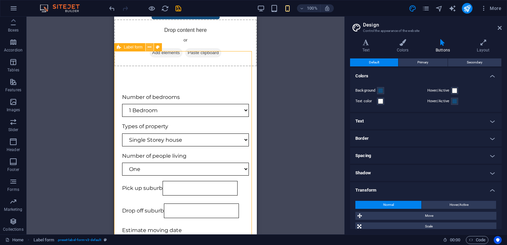
click at [149, 50] on icon at bounding box center [150, 47] width 4 height 7
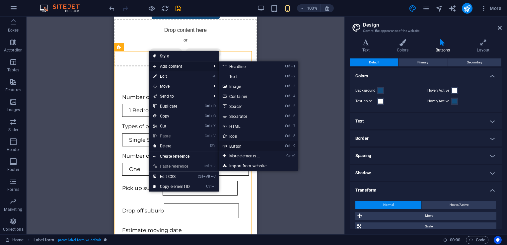
click at [243, 142] on link "Ctrl 9 Button" at bounding box center [246, 146] width 55 height 10
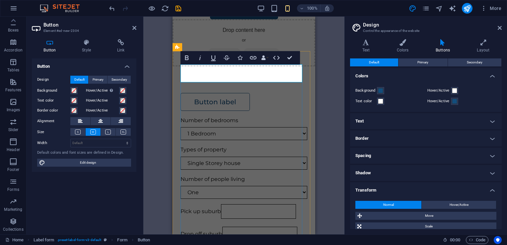
click at [194, 93] on link "Button label" at bounding box center [215, 102] width 69 height 18
click at [195, 93] on link "Button label" at bounding box center [215, 102] width 69 height 18
click at [219, 93] on link "SButton label" at bounding box center [217, 102] width 73 height 18
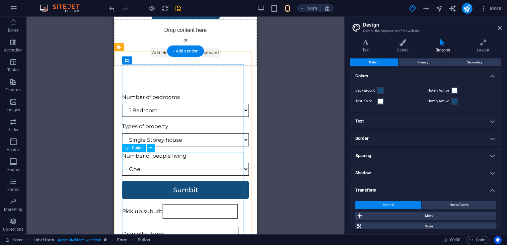
click at [210, 181] on div "Sumbit" at bounding box center [185, 190] width 127 height 18
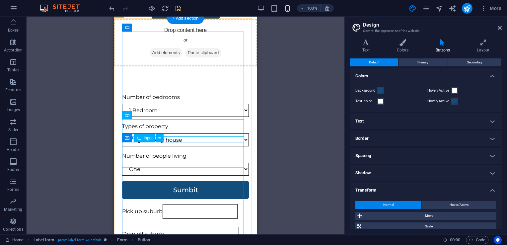
scroll to position [274, 0]
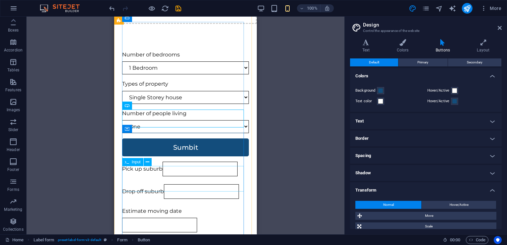
drag, startPoint x: 214, startPoint y: 123, endPoint x: 213, endPoint y: 192, distance: 69.1
click at [213, 192] on form "Number of bedrooms 1 Bedroom 2 Bedroom 3 Bedroom 4 Bedroom 5 Bedroom + Types of…" at bounding box center [186, 231] width 132 height 367
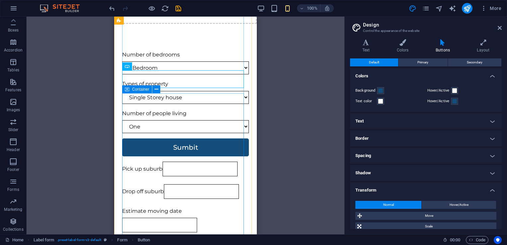
scroll to position [336, 0]
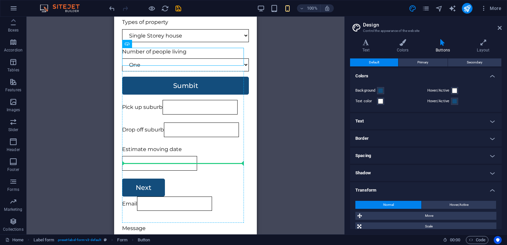
drag, startPoint x: 216, startPoint y: 58, endPoint x: 209, endPoint y: 159, distance: 101.9
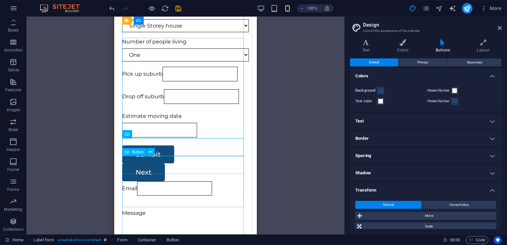
scroll to position [347, 0]
click at [158, 165] on div "Next" at bounding box center [185, 172] width 127 height 18
click at [151, 154] on icon at bounding box center [151, 151] width 4 height 7
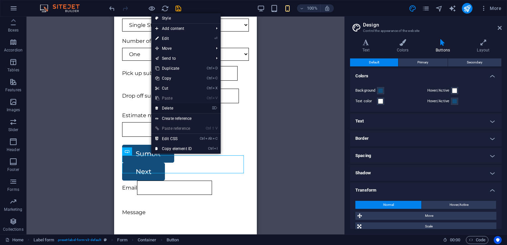
click at [169, 109] on link "⌦ Delete" at bounding box center [173, 108] width 45 height 10
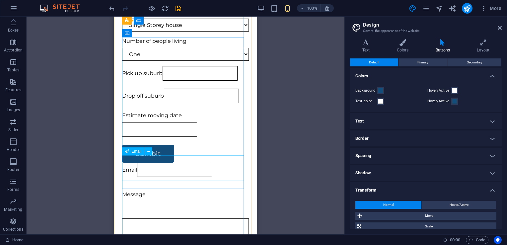
click at [175, 171] on div "Email" at bounding box center [185, 170] width 127 height 15
click at [149, 153] on icon at bounding box center [149, 151] width 4 height 7
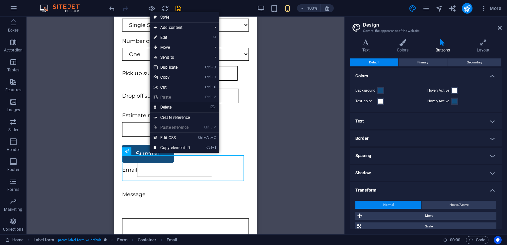
click at [174, 110] on link "⌦ Delete" at bounding box center [172, 107] width 45 height 10
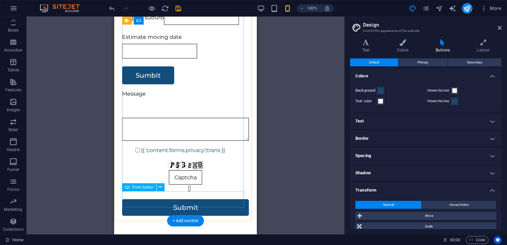
scroll to position [424, 0]
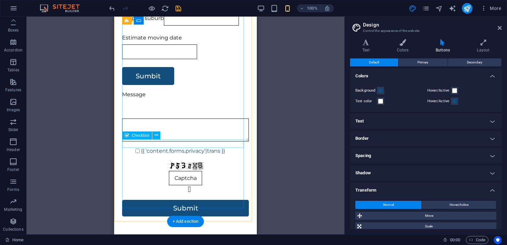
click at [180, 147] on div "{{ 'content.forms.privacy'|trans }}" at bounding box center [185, 151] width 127 height 9
click at [156, 137] on icon at bounding box center [157, 135] width 4 height 7
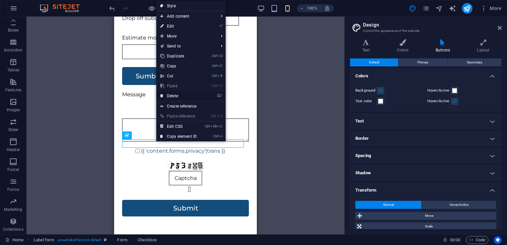
click at [179, 97] on link "⌦ Delete" at bounding box center [178, 96] width 45 height 10
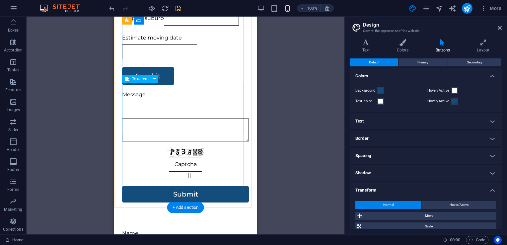
click at [171, 115] on div "Message" at bounding box center [185, 115] width 127 height 51
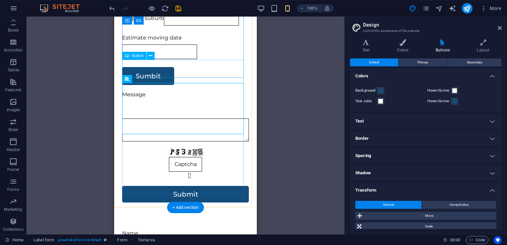
click at [160, 70] on div "Sumbit" at bounding box center [185, 76] width 127 height 18
click at [163, 70] on div "Sumbit" at bounding box center [185, 76] width 127 height 18
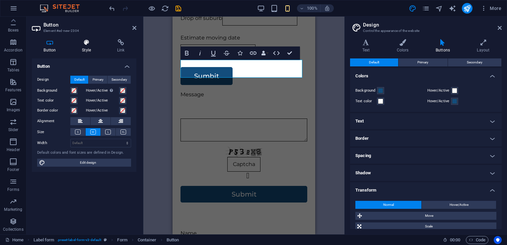
click at [92, 46] on h4 "Style" at bounding box center [87, 46] width 35 height 14
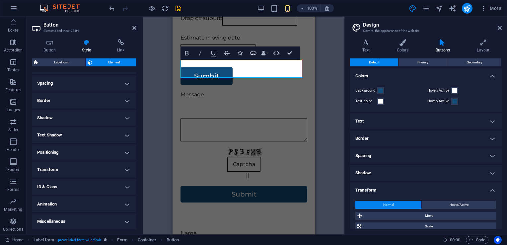
scroll to position [0, 0]
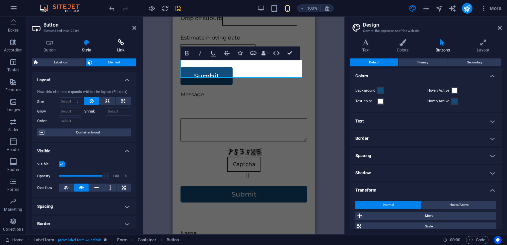
click at [116, 49] on h4 "Link" at bounding box center [120, 46] width 31 height 14
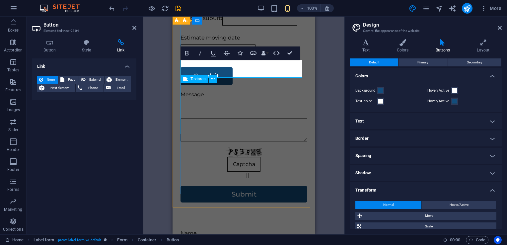
click at [192, 132] on div "Message" at bounding box center [244, 115] width 127 height 51
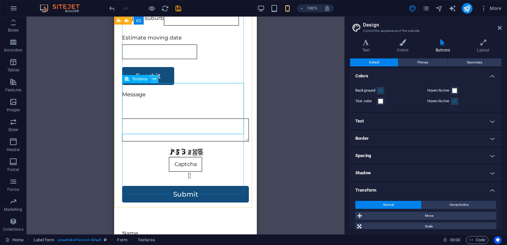
click at [157, 78] on button at bounding box center [154, 79] width 8 height 8
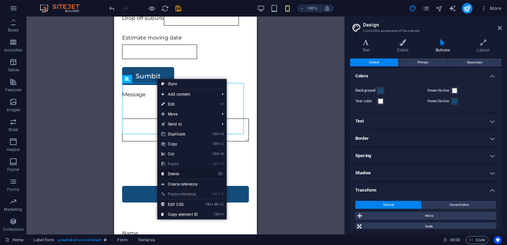
click at [189, 173] on link "⌦ Delete" at bounding box center [179, 174] width 45 height 10
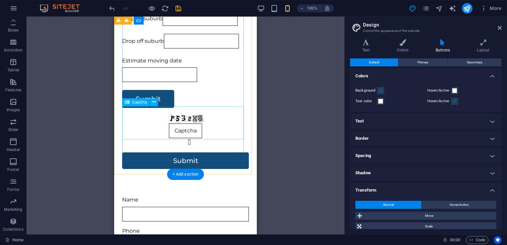
scroll to position [401, 0]
click at [153, 134] on div "Nicht lesbar? Neu generieren" at bounding box center [185, 131] width 127 height 34
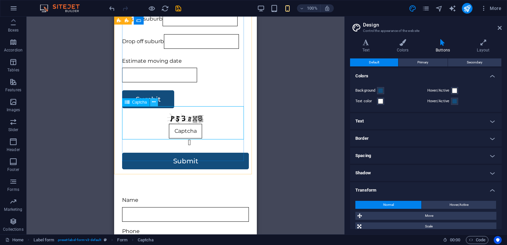
click at [154, 101] on icon at bounding box center [154, 102] width 4 height 7
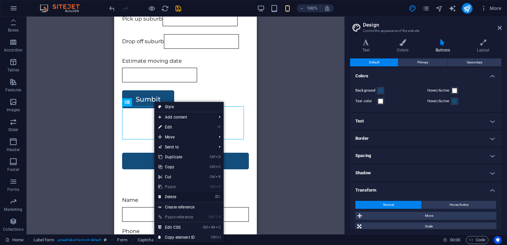
click at [178, 194] on link "⌦ Delete" at bounding box center [176, 197] width 45 height 10
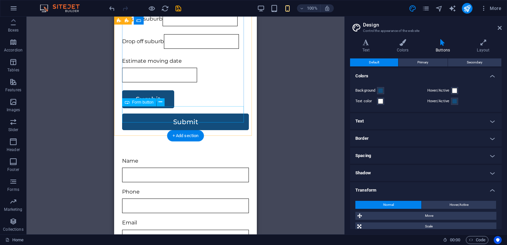
click at [187, 114] on div "Submit" at bounding box center [185, 122] width 127 height 17
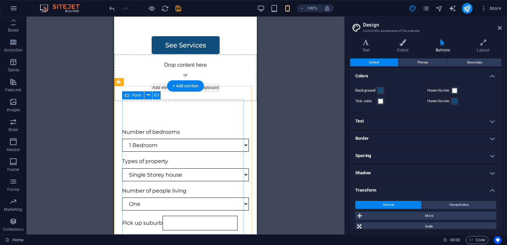
scroll to position [258, 0]
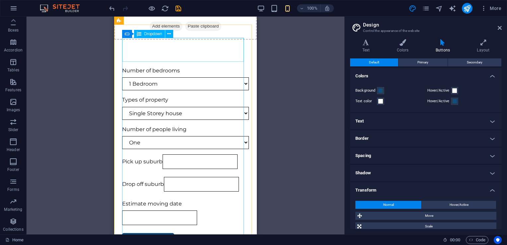
click at [149, 35] on span "Dropdown" at bounding box center [153, 34] width 18 height 4
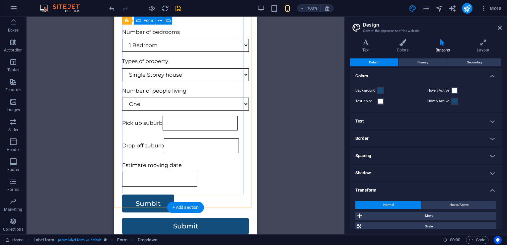
scroll to position [329, 0]
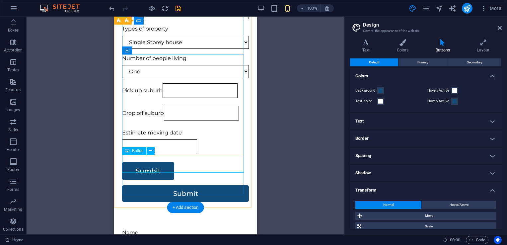
click at [165, 167] on div "Sumbit" at bounding box center [185, 171] width 127 height 18
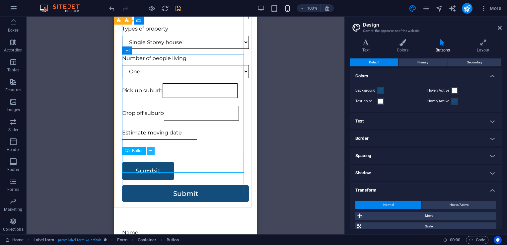
click at [148, 148] on button at bounding box center [151, 151] width 8 height 8
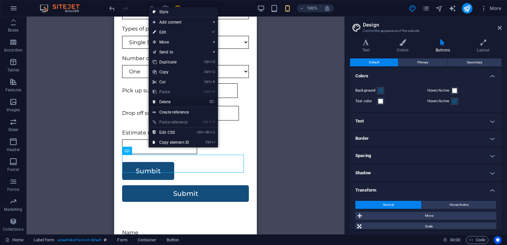
click at [175, 106] on link "⌦ Delete" at bounding box center [171, 102] width 45 height 10
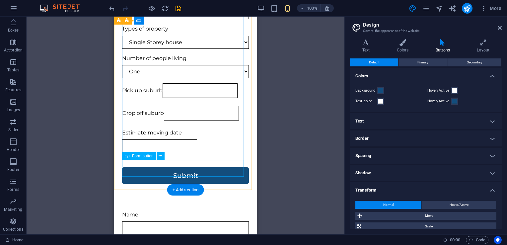
click at [171, 171] on div "Submit" at bounding box center [185, 175] width 127 height 17
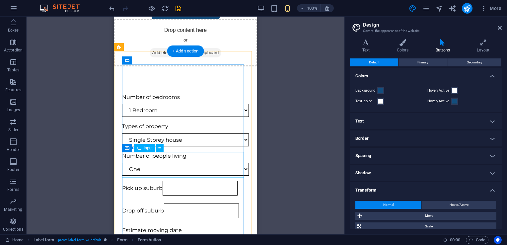
scroll to position [230, 0]
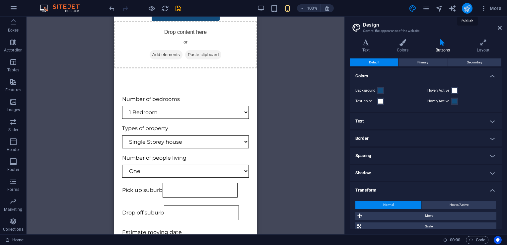
click at [466, 9] on icon "publish" at bounding box center [468, 9] width 8 height 8
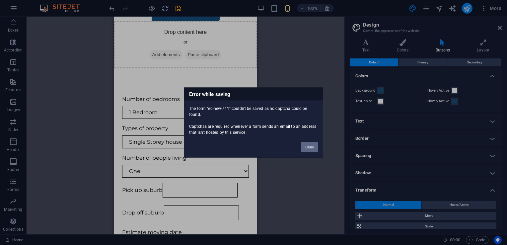
scroll to position [277, 0]
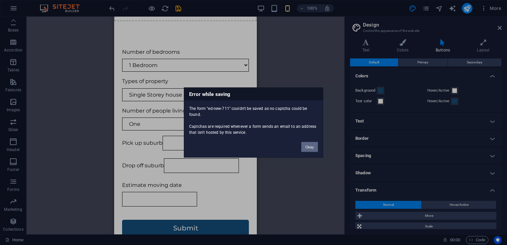
click at [315, 150] on button "Okay" at bounding box center [310, 147] width 17 height 10
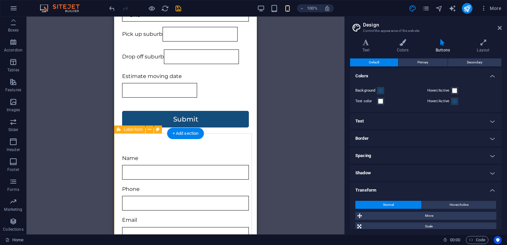
scroll to position [386, 0]
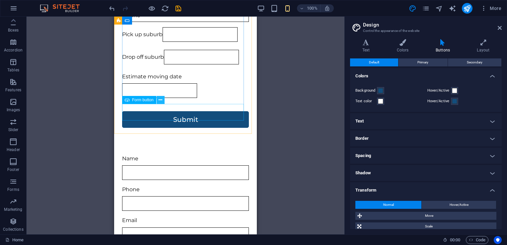
click at [160, 100] on icon at bounding box center [161, 100] width 4 height 7
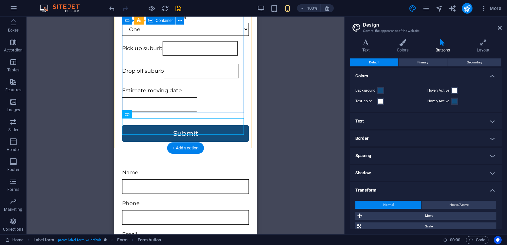
scroll to position [370, 0]
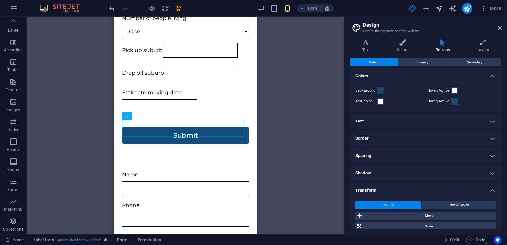
click at [441, 5] on icon "navigator" at bounding box center [440, 9] width 8 height 8
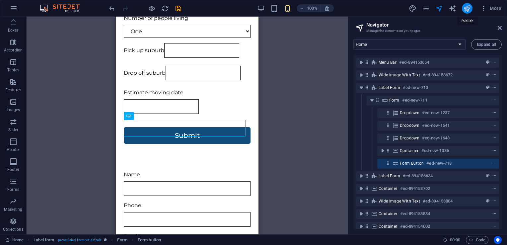
click at [467, 6] on icon "publish" at bounding box center [468, 9] width 8 height 8
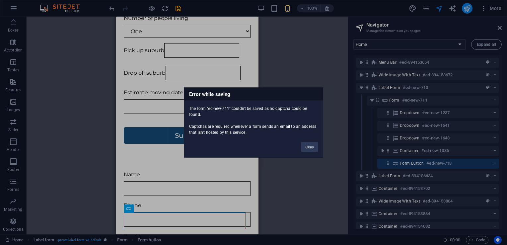
scroll to position [277, 0]
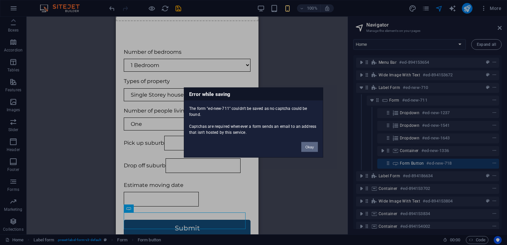
click at [313, 144] on button "Okay" at bounding box center [310, 147] width 17 height 10
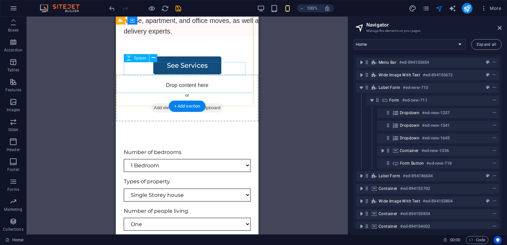
scroll to position [177, 0]
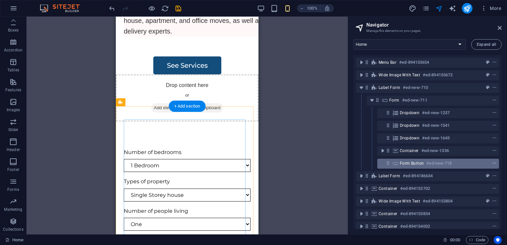
click at [493, 164] on icon "context-menu" at bounding box center [495, 163] width 5 height 5
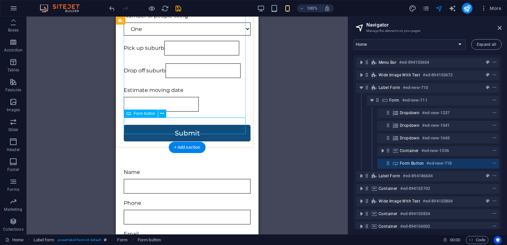
click at [216, 128] on div "Submit" at bounding box center [187, 133] width 127 height 17
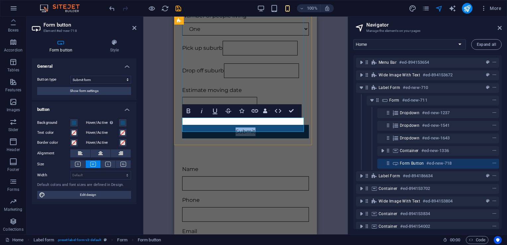
click at [233, 127] on button "Submit" at bounding box center [245, 132] width 127 height 14
click at [82, 87] on span "Show form settings" at bounding box center [84, 91] width 29 height 8
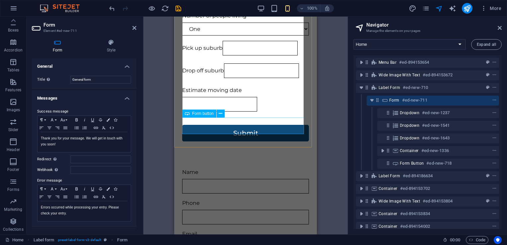
click at [228, 125] on div "Submit" at bounding box center [245, 133] width 127 height 17
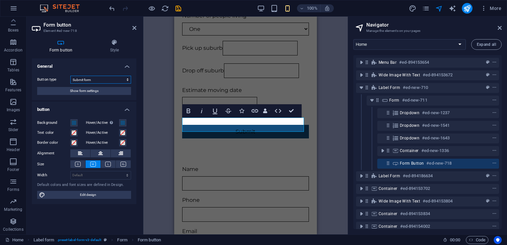
click at [122, 81] on select "Submit form Reset form No action" at bounding box center [100, 80] width 61 height 8
click at [53, 92] on button "Show form settings" at bounding box center [84, 91] width 94 height 8
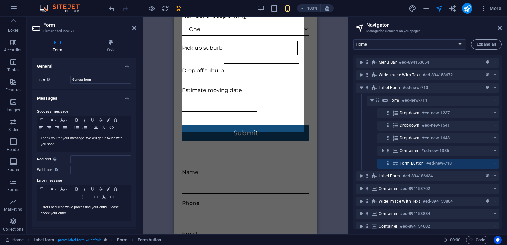
click at [53, 92] on h4 "Messages" at bounding box center [84, 96] width 105 height 12
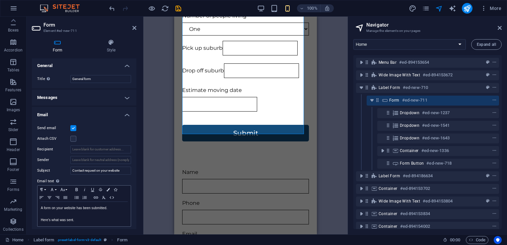
scroll to position [0, 0]
click at [96, 98] on h4 "Messages" at bounding box center [84, 98] width 105 height 16
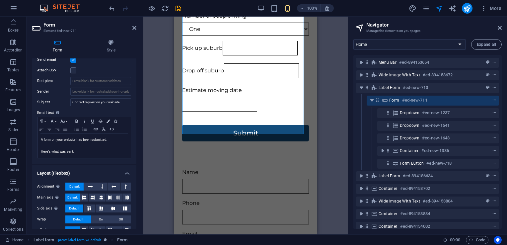
scroll to position [200, 0]
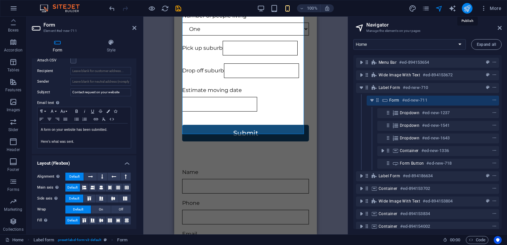
click at [470, 9] on icon "publish" at bounding box center [468, 9] width 8 height 8
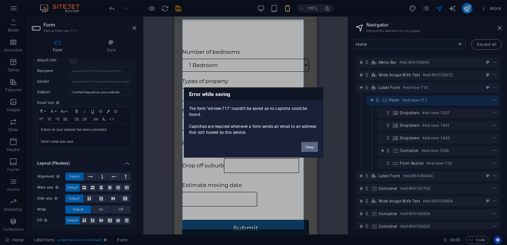
click at [309, 143] on button "Okay" at bounding box center [310, 147] width 17 height 10
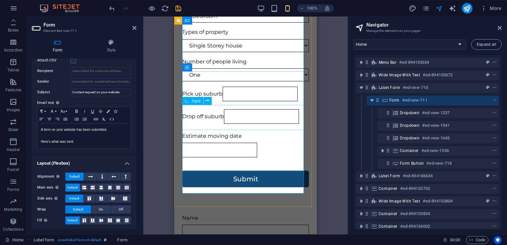
scroll to position [327, 0]
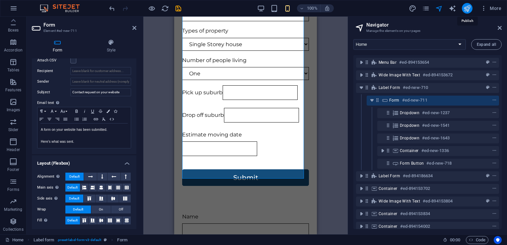
click at [466, 5] on icon "publish" at bounding box center [468, 9] width 8 height 8
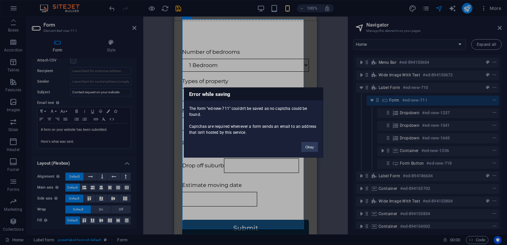
drag, startPoint x: 195, startPoint y: 108, endPoint x: 276, endPoint y: 114, distance: 81.6
click at [276, 114] on div "The form "ed-new-711" couldn't be saved as no captcha could be found. Captchas …" at bounding box center [253, 118] width 139 height 35
drag, startPoint x: 276, startPoint y: 114, endPoint x: 138, endPoint y: 128, distance: 138.5
click at [311, 145] on button "Okay" at bounding box center [310, 147] width 17 height 10
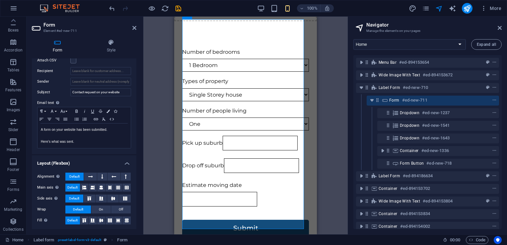
click at [422, 95] on div "Form #ed-new-711" at bounding box center [427, 100] width 143 height 13
click at [418, 103] on h6 "#ed-new-711" at bounding box center [415, 100] width 25 height 8
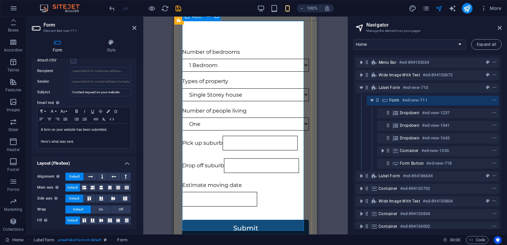
scroll to position [275, 0]
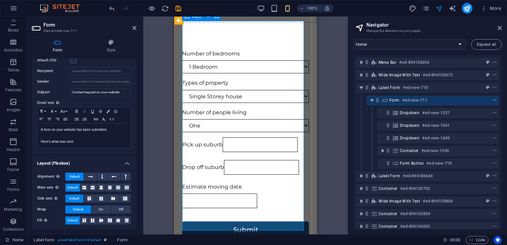
click at [493, 102] on icon "context-menu" at bounding box center [495, 100] width 5 height 5
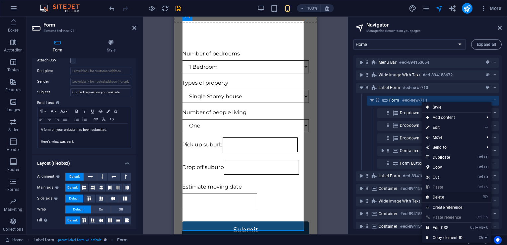
click at [441, 195] on link "⌦ Delete" at bounding box center [444, 197] width 45 height 10
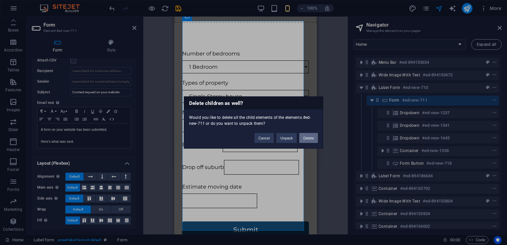
click at [307, 138] on button "Delete" at bounding box center [309, 138] width 19 height 10
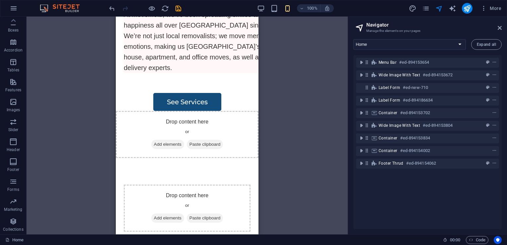
scroll to position [179, 0]
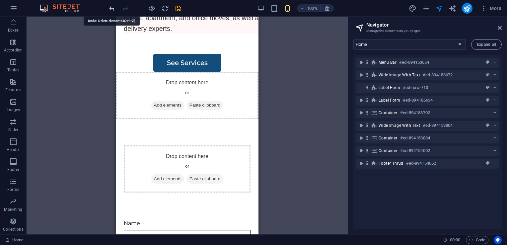
click at [113, 10] on icon "undo" at bounding box center [112, 9] width 8 height 8
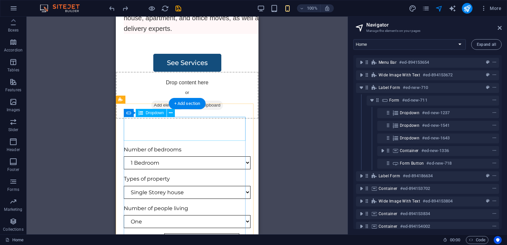
scroll to position [208, 0]
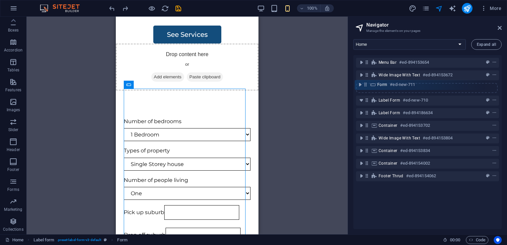
drag, startPoint x: 380, startPoint y: 100, endPoint x: 367, endPoint y: 87, distance: 17.4
click at [367, 87] on div "Menu Bar #ed-894153654 Wide image with text #ed-894153672 Label form #ed-new-71…" at bounding box center [428, 142] width 148 height 174
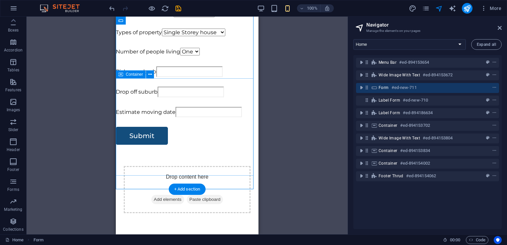
scroll to position [302, 0]
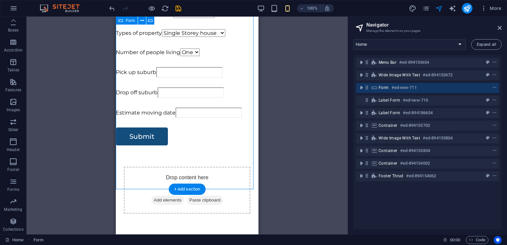
click at [415, 86] on h6 "#ed-new-711" at bounding box center [404, 88] width 25 height 8
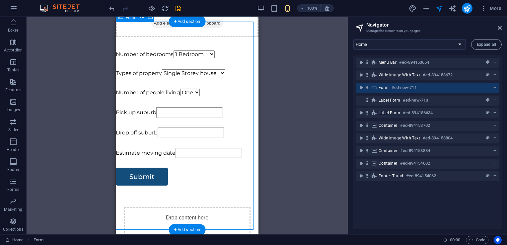
click at [384, 88] on span "Form" at bounding box center [384, 87] width 10 height 5
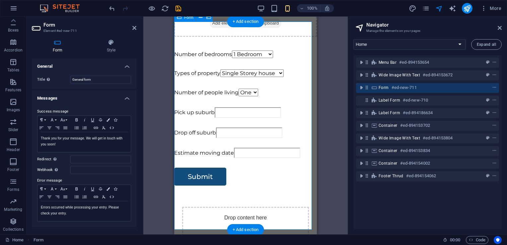
click at [415, 88] on h6 "#ed-new-711" at bounding box center [404, 88] width 25 height 8
click at [495, 88] on icon "context-menu" at bounding box center [495, 87] width 5 height 5
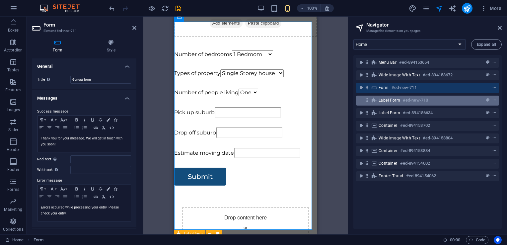
click at [367, 103] on div "Label form #ed-new-710" at bounding box center [427, 101] width 143 height 10
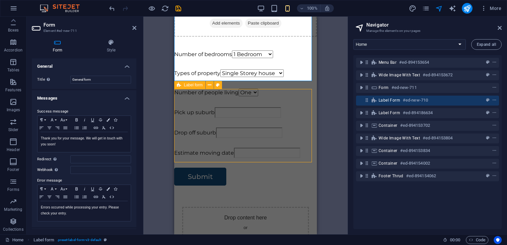
scroll to position [410, 0]
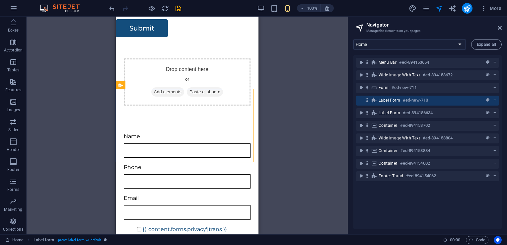
click at [462, 10] on div at bounding box center [467, 8] width 11 height 11
click at [469, 11] on icon "publish" at bounding box center [468, 9] width 8 height 8
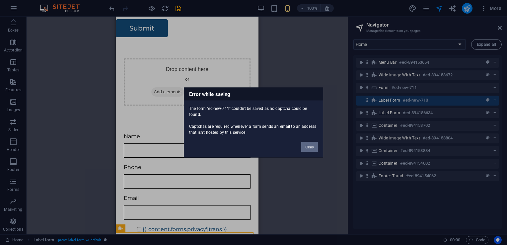
scroll to position [266, 0]
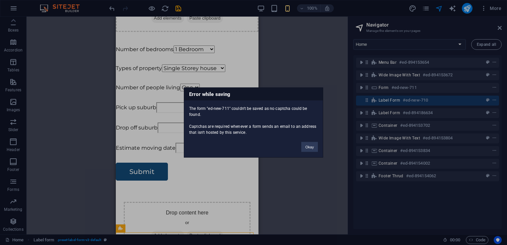
drag, startPoint x: 243, startPoint y: 125, endPoint x: 276, endPoint y: 133, distance: 34.2
click at [276, 133] on div "The form "ed-new-711" couldn't be saved as no captcha could be found. Captchas …" at bounding box center [253, 118] width 139 height 35
click at [222, 128] on div "The form "ed-new-711" couldn't be saved as no captcha could be found. Captchas …" at bounding box center [253, 118] width 139 height 35
click at [306, 145] on button "Okay" at bounding box center [310, 147] width 17 height 10
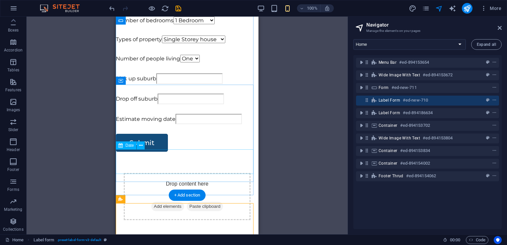
scroll to position [296, 0]
click at [184, 192] on div "+ Add section" at bounding box center [187, 195] width 37 height 11
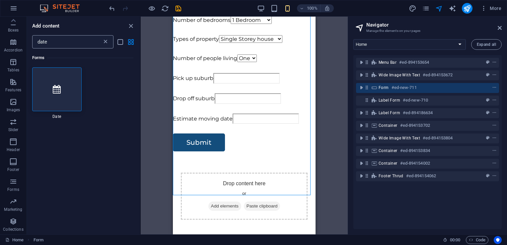
click at [107, 40] on icon at bounding box center [105, 42] width 7 height 7
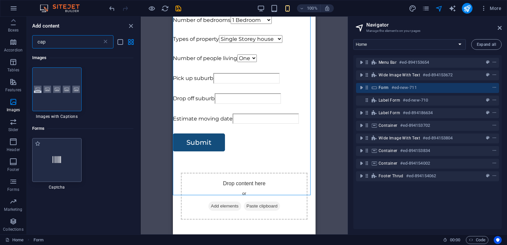
type input "cap"
click at [56, 146] on div at bounding box center [56, 160] width 49 height 44
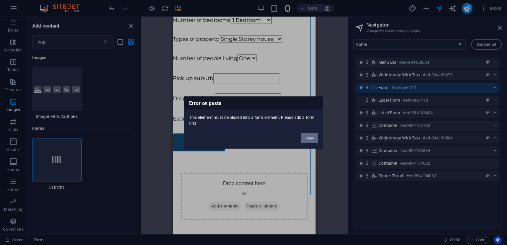
click at [312, 141] on button "Okay" at bounding box center [310, 138] width 17 height 10
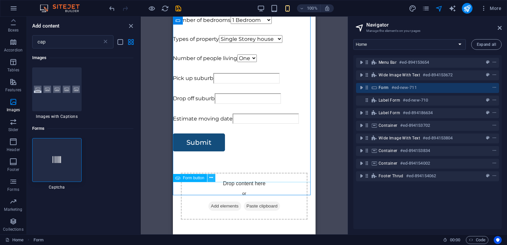
click at [211, 179] on icon at bounding box center [212, 177] width 4 height 7
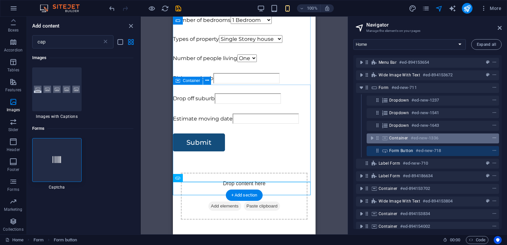
click at [494, 139] on icon "context-menu" at bounding box center [495, 138] width 5 height 5
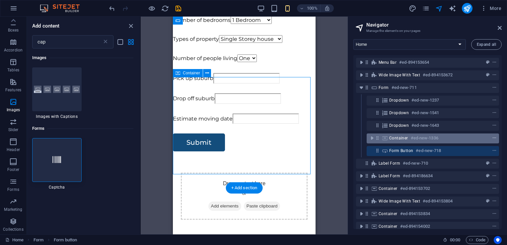
scroll to position [303, 0]
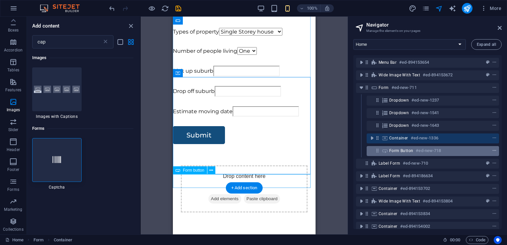
click at [494, 149] on icon "context-menu" at bounding box center [495, 150] width 5 height 5
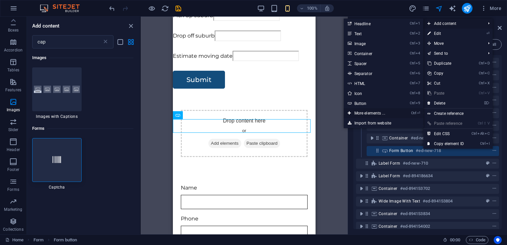
click at [372, 111] on link "Ctrl ⏎ More elements ..." at bounding box center [371, 113] width 55 height 10
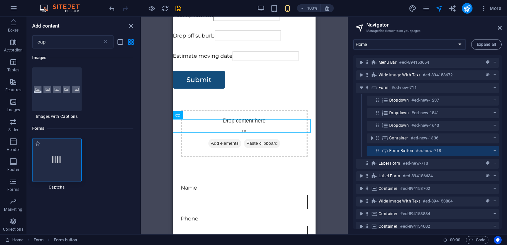
click at [68, 161] on div at bounding box center [56, 160] width 49 height 44
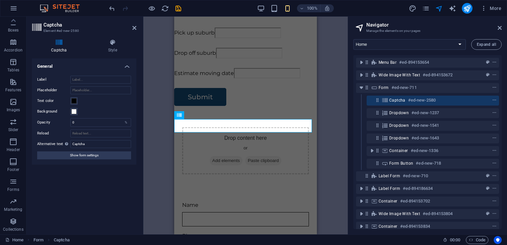
scroll to position [164, 0]
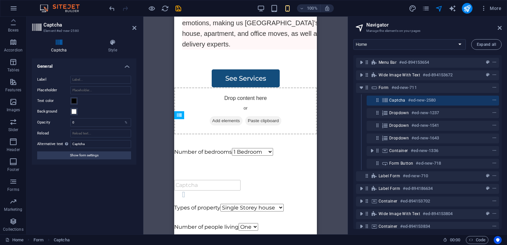
drag, startPoint x: 282, startPoint y: 129, endPoint x: 286, endPoint y: 161, distance: 33.2
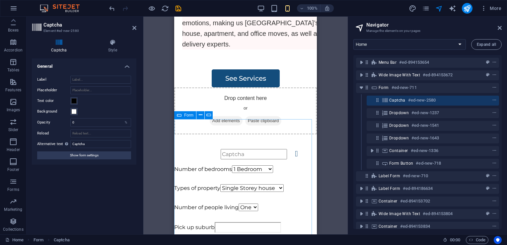
scroll to position [207, 0]
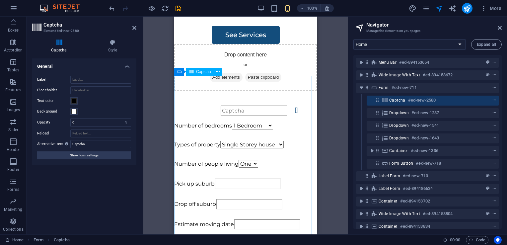
click at [283, 104] on div "Unreadable? Load new" at bounding box center [245, 110] width 143 height 13
click at [251, 106] on input "text" at bounding box center [254, 111] width 66 height 11
click at [280, 104] on div "Unreadable? Load new" at bounding box center [245, 110] width 143 height 13
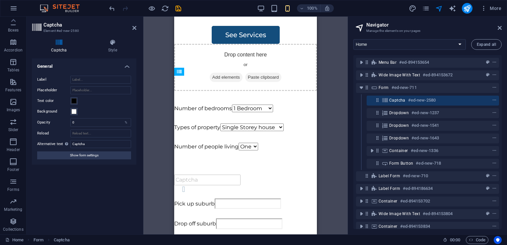
drag, startPoint x: 279, startPoint y: 79, endPoint x: 279, endPoint y: 189, distance: 109.6
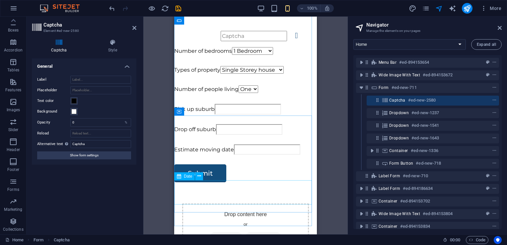
scroll to position [283, 0]
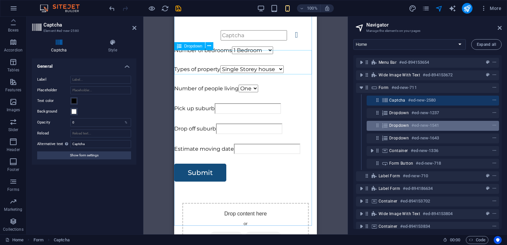
drag, startPoint x: 392, startPoint y: 102, endPoint x: 396, endPoint y: 122, distance: 20.4
click at [396, 122] on div "Menu Bar #ed-894153654 Wide image with text #ed-894153672 Form #ed-new-711 Capt…" at bounding box center [428, 142] width 148 height 174
drag, startPoint x: 466, startPoint y: 99, endPoint x: 469, endPoint y: 122, distance: 23.1
click at [469, 122] on div "Menu Bar #ed-894153654 Wide image with text #ed-894153672 Form #ed-new-711 Capt…" at bounding box center [428, 142] width 148 height 174
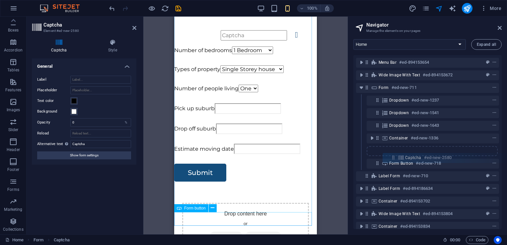
drag, startPoint x: 377, startPoint y: 100, endPoint x: 393, endPoint y: 168, distance: 70.0
click at [393, 168] on div "Menu Bar #ed-894153654 Wide image with text #ed-894153672 Form #ed-new-711 Capt…" at bounding box center [428, 142] width 148 height 174
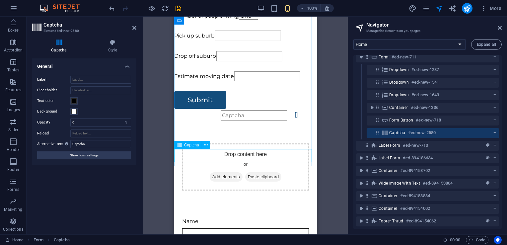
scroll to position [342, 0]
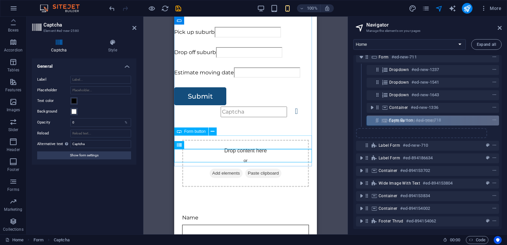
drag, startPoint x: 380, startPoint y: 127, endPoint x: 379, endPoint y: 117, distance: 10.3
click at [379, 117] on div "Menu Bar #ed-894153654 Wide image with text #ed-894153672 Form #ed-new-711 Drop…" at bounding box center [428, 142] width 148 height 174
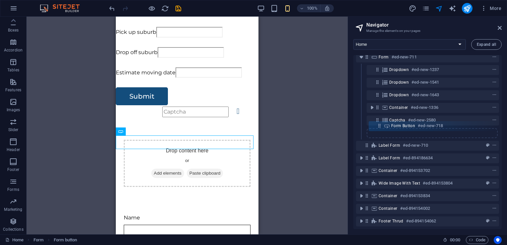
drag, startPoint x: 379, startPoint y: 117, endPoint x: 381, endPoint y: 129, distance: 12.5
click at [381, 129] on div "Menu Bar #ed-894153654 Wide image with text #ed-894153672 Form #ed-new-711 Drop…" at bounding box center [428, 142] width 148 height 174
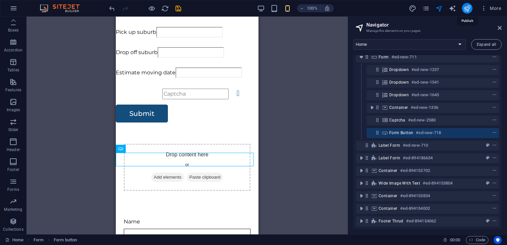
click at [470, 10] on icon "publish" at bounding box center [468, 9] width 8 height 8
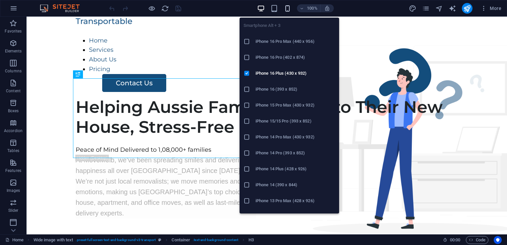
click at [287, 9] on icon "button" at bounding box center [288, 9] width 8 height 8
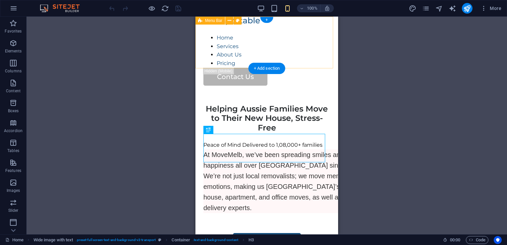
click at [204, 68] on div "Home Services About Us Pricing Contact Us" at bounding box center [267, 51] width 143 height 69
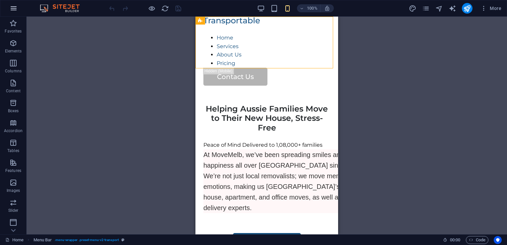
click at [18, 10] on button "button" at bounding box center [14, 8] width 16 height 16
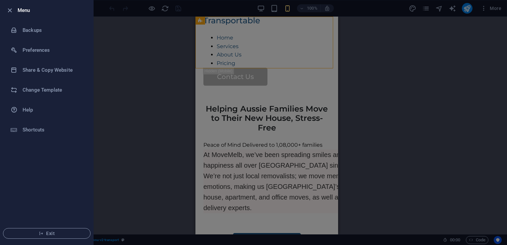
click at [137, 55] on div at bounding box center [253, 122] width 507 height 245
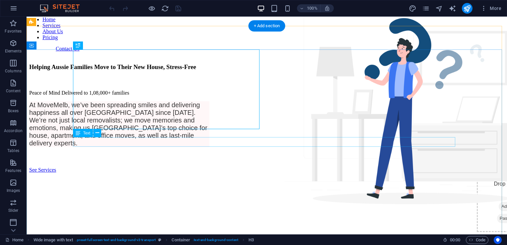
scroll to position [29, 0]
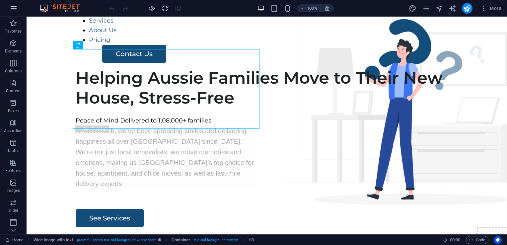
click at [17, 9] on icon "button" at bounding box center [14, 8] width 8 height 8
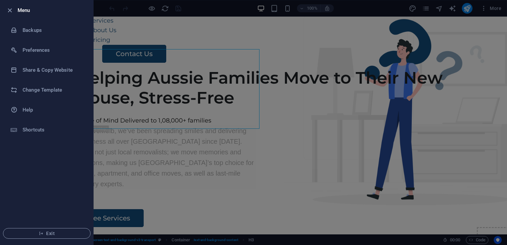
click at [123, 53] on div at bounding box center [253, 122] width 507 height 245
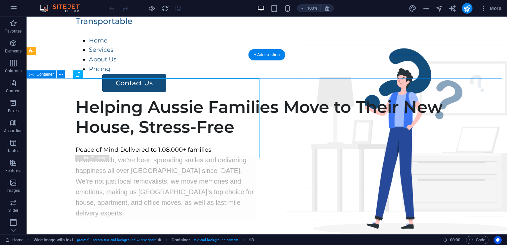
click at [455, 127] on div "Helping Aussie Families Move to Their New House, Stress-Free Peace of Mind Deli…" at bounding box center [267, 176] width 481 height 159
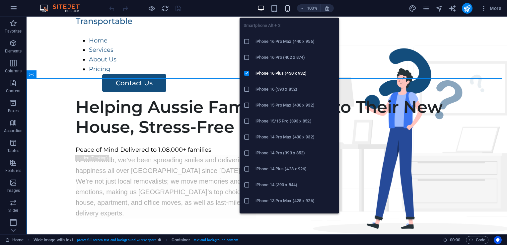
click at [286, 8] on icon "button" at bounding box center [288, 9] width 8 height 8
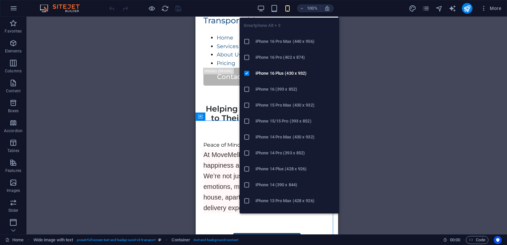
click at [282, 84] on li "iPhone 16 (393 x 852)" at bounding box center [290, 89] width 100 height 16
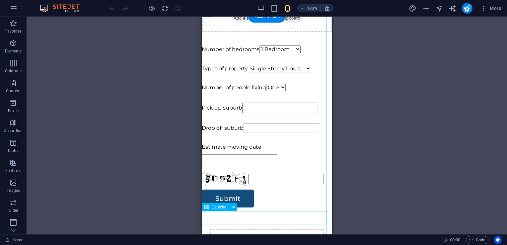
scroll to position [325, 0]
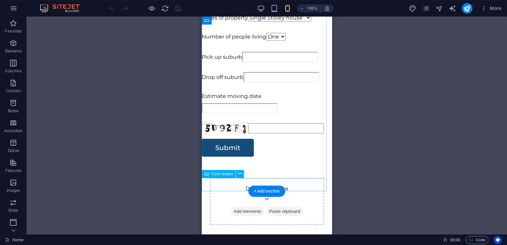
click at [239, 157] on div "Submit" at bounding box center [267, 148] width 131 height 18
click at [239, 173] on icon at bounding box center [240, 173] width 4 height 7
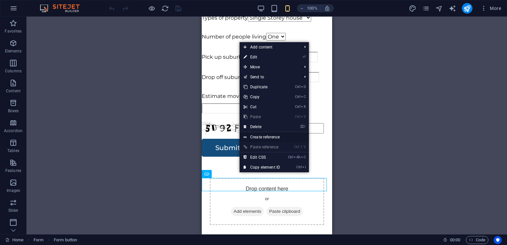
click at [262, 137] on link "Create reference" at bounding box center [274, 137] width 69 height 10
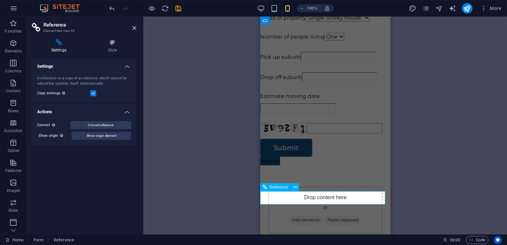
click at [309, 165] on div "Submit" at bounding box center [325, 161] width 131 height 9
click at [289, 114] on div "Estimate moving date" at bounding box center [325, 103] width 131 height 22
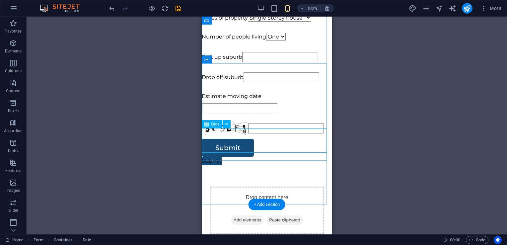
click at [239, 114] on div "Estimate moving date" at bounding box center [267, 103] width 131 height 22
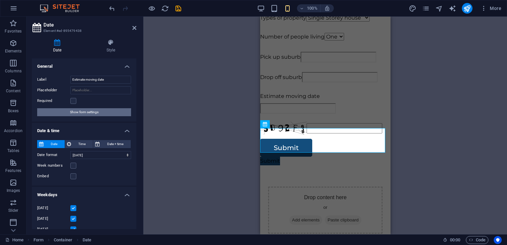
click at [90, 111] on span "Show form settings" at bounding box center [84, 112] width 29 height 8
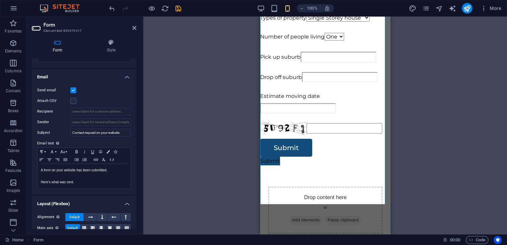
scroll to position [200, 0]
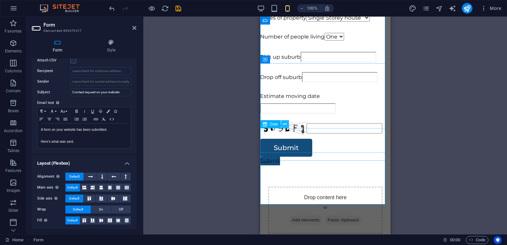
click at [286, 127] on icon at bounding box center [285, 124] width 4 height 7
click at [304, 84] on div "Drop off suburb" at bounding box center [325, 78] width 131 height 12
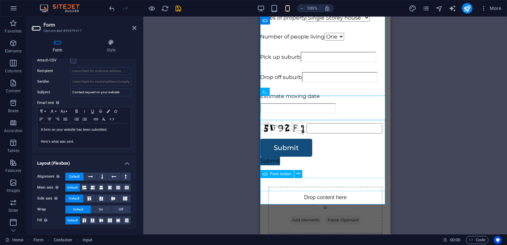
click at [305, 157] on div "Submit" at bounding box center [325, 148] width 131 height 18
click at [293, 157] on div "Submit" at bounding box center [325, 148] width 131 height 18
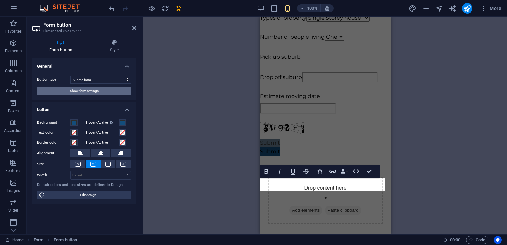
click at [107, 91] on button "Show form settings" at bounding box center [84, 91] width 94 height 8
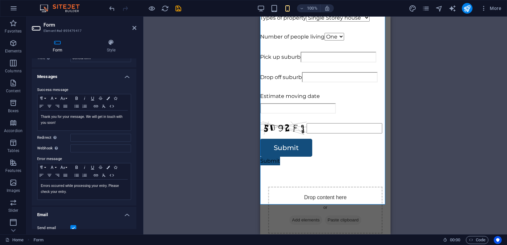
scroll to position [0, 0]
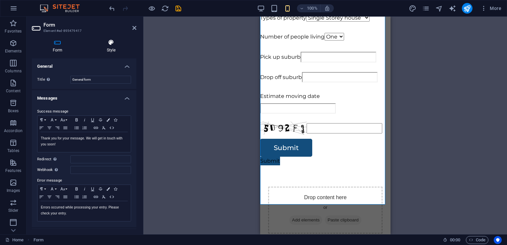
click at [105, 51] on h4 "Style" at bounding box center [111, 46] width 50 height 14
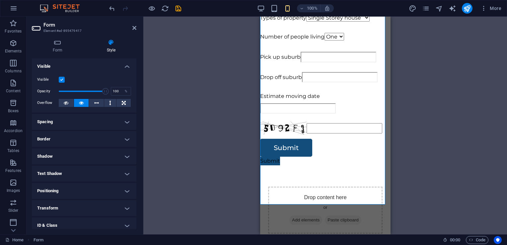
scroll to position [39, 0]
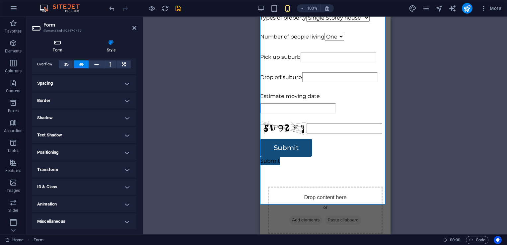
click at [64, 41] on icon at bounding box center [57, 42] width 51 height 7
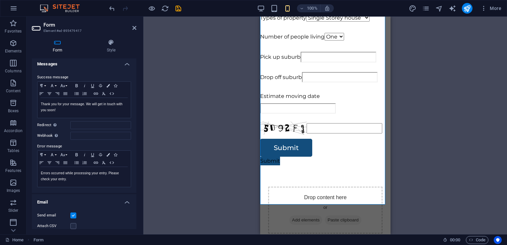
scroll to position [0, 0]
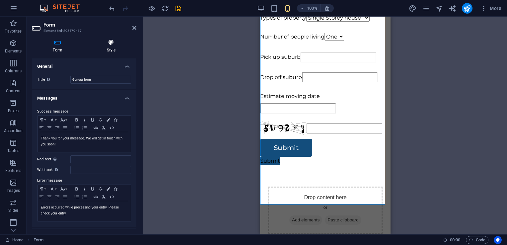
click at [116, 51] on h4 "Style" at bounding box center [111, 46] width 50 height 14
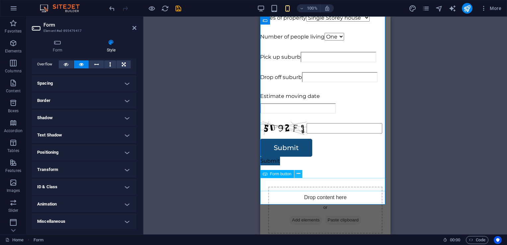
click at [297, 174] on icon at bounding box center [299, 173] width 4 height 7
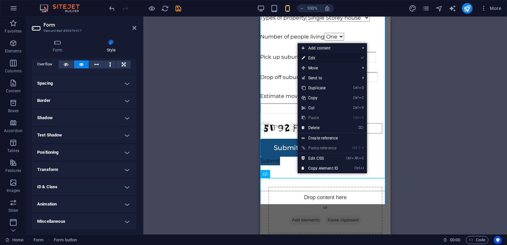
click at [326, 58] on link "⏎ Edit" at bounding box center [320, 58] width 45 height 10
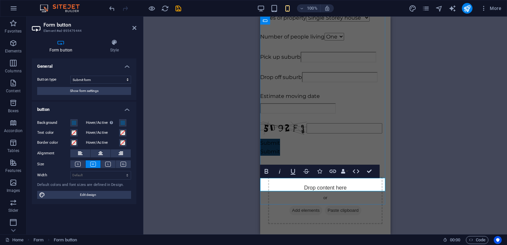
click at [280, 147] on button "Submit" at bounding box center [270, 143] width 20 height 9
click at [301, 147] on div "Submit" at bounding box center [325, 143] width 131 height 9
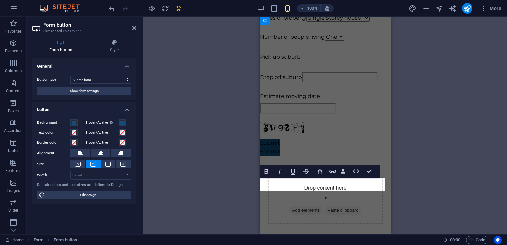
click at [301, 147] on div "Submit" at bounding box center [325, 143] width 131 height 9
click at [303, 156] on div "Submit" at bounding box center [325, 151] width 131 height 9
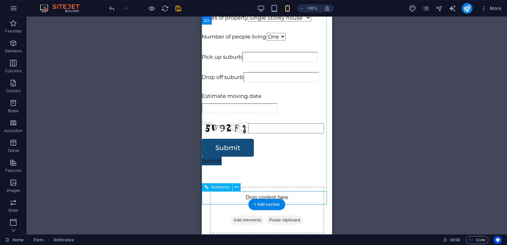
click at [243, 165] on div "Submit" at bounding box center [267, 161] width 131 height 9
click at [220, 188] on span "Reference" at bounding box center [221, 187] width 18 height 4
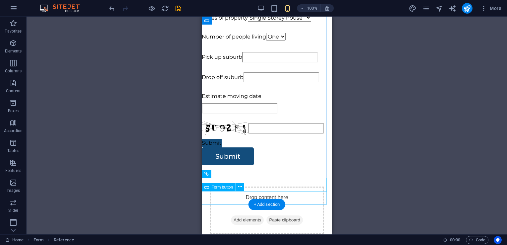
click at [240, 165] on div "Submit" at bounding box center [267, 156] width 131 height 18
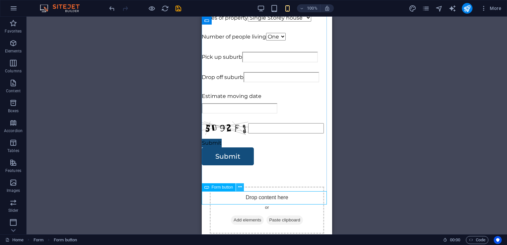
click at [240, 186] on icon at bounding box center [240, 187] width 4 height 7
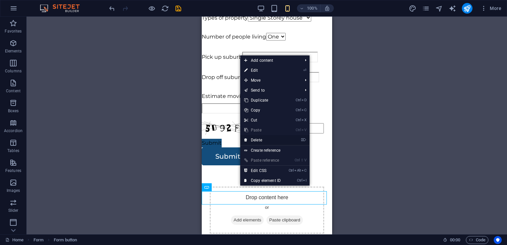
click at [263, 138] on link "⌦ Delete" at bounding box center [262, 140] width 45 height 10
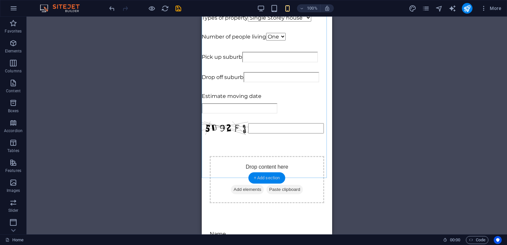
drag, startPoint x: 262, startPoint y: 176, endPoint x: 3, endPoint y: 159, distance: 258.9
click at [262, 176] on div "+ Add section" at bounding box center [267, 177] width 37 height 11
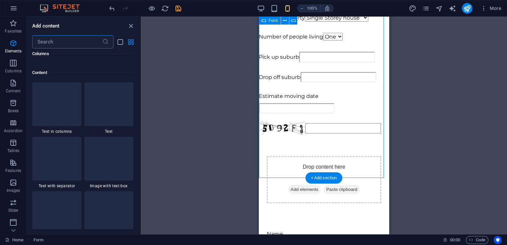
scroll to position [1162, 0]
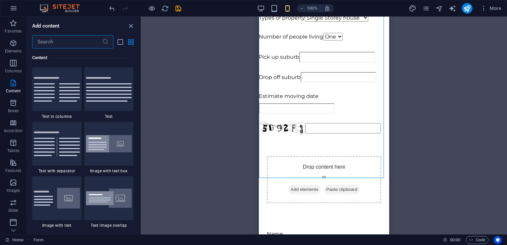
click at [78, 43] on input "text" at bounding box center [67, 41] width 70 height 13
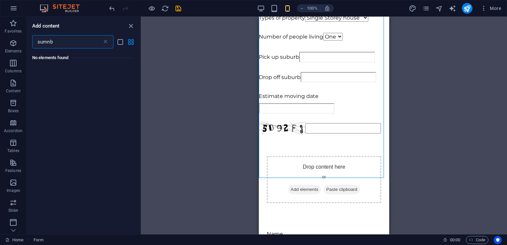
scroll to position [0, 0]
click at [78, 43] on input "sumnbit" at bounding box center [67, 41] width 70 height 13
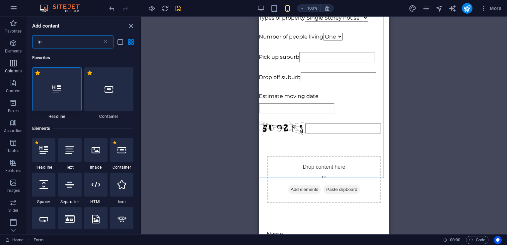
type input "in"
click at [13, 73] on p "Columns" at bounding box center [13, 70] width 17 height 5
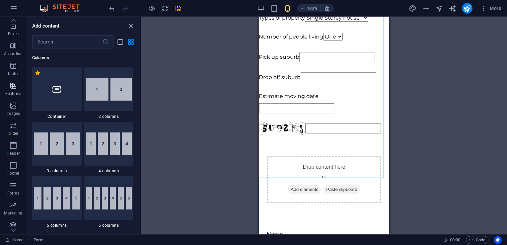
scroll to position [81, 0]
click at [12, 185] on icon "button" at bounding box center [13, 182] width 8 height 8
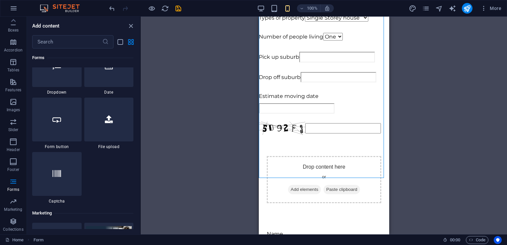
scroll to position [5255, 0]
click at [64, 127] on div at bounding box center [56, 119] width 49 height 44
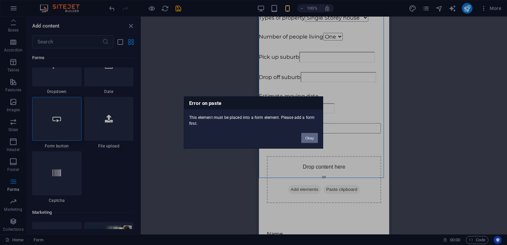
click at [310, 138] on button "Okay" at bounding box center [310, 138] width 17 height 10
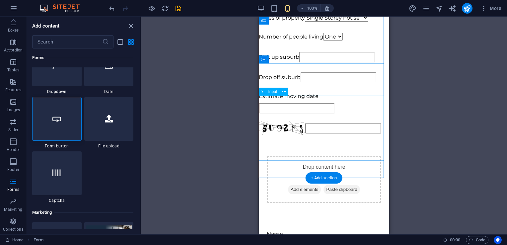
click at [305, 84] on div "Drop off suburb" at bounding box center [324, 78] width 131 height 12
click at [306, 114] on div "Estimate moving date" at bounding box center [324, 103] width 131 height 22
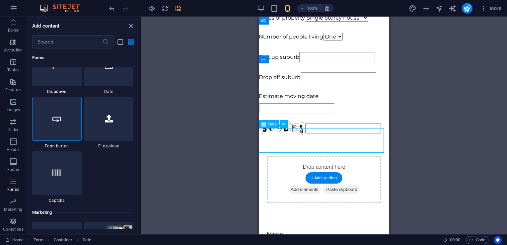
click at [310, 114] on div "Estimate moving date" at bounding box center [324, 103] width 131 height 22
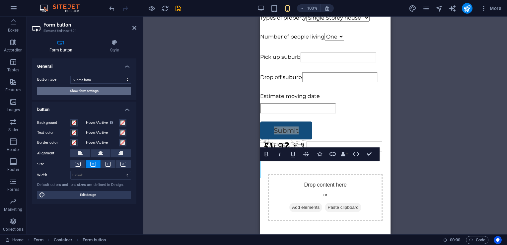
click at [114, 89] on button "Show form settings" at bounding box center [84, 91] width 94 height 8
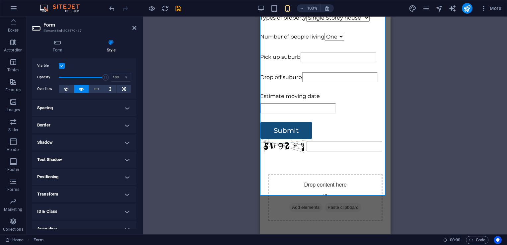
scroll to position [0, 0]
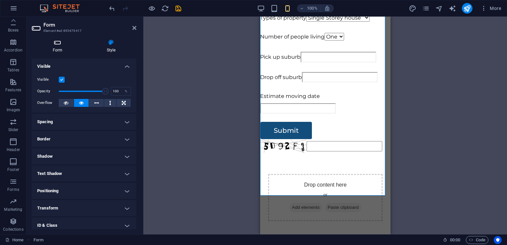
click at [50, 51] on h4 "Form" at bounding box center [59, 46] width 54 height 14
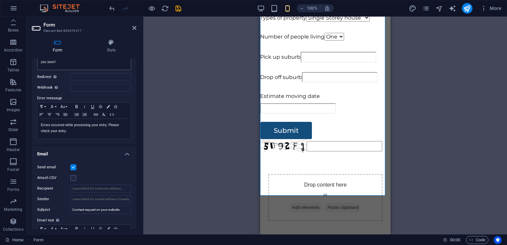
scroll to position [170, 0]
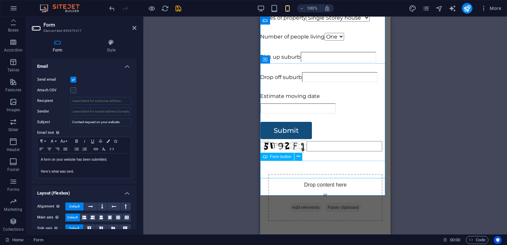
click at [290, 159] on div "Form button" at bounding box center [277, 157] width 34 height 8
click at [330, 139] on div "Pick up suburb Drop off suburb Estimate moving date Submit" at bounding box center [325, 96] width 131 height 88
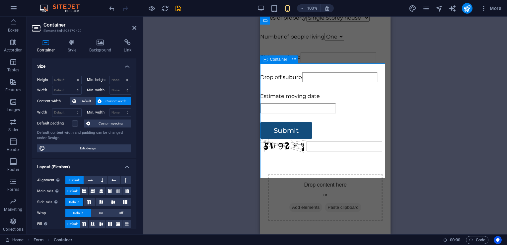
click at [330, 139] on div "Pick up suburb Drop off suburb Estimate moving date Submit" at bounding box center [325, 96] width 131 height 88
click at [297, 61] on icon at bounding box center [298, 59] width 4 height 7
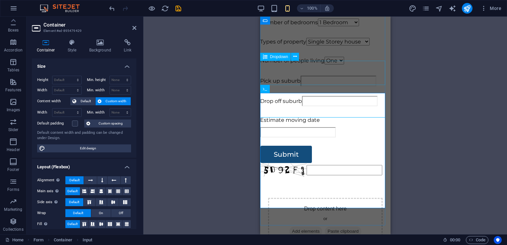
scroll to position [295, 0]
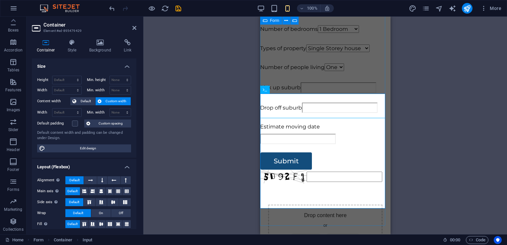
click at [308, 91] on div "Number of bedrooms 1 Bedroom 2 Bedroom 3 Bedroom 4 Bedroom 5 Bedroom + Types of…" at bounding box center [325, 104] width 131 height 158
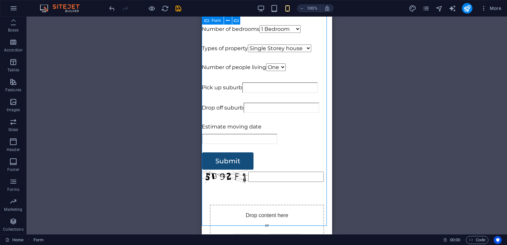
click at [296, 87] on div "Number of bedrooms 1 Bedroom 2 Bedroom 3 Bedroom 4 Bedroom 5 Bedroom + Types of…" at bounding box center [267, 104] width 131 height 158
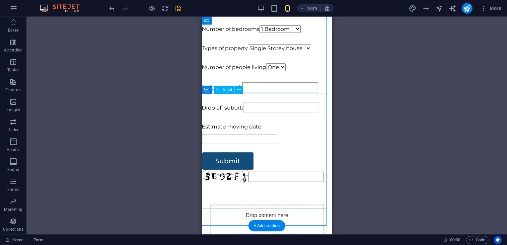
click at [282, 95] on div "Pick up suburb" at bounding box center [267, 88] width 131 height 12
click at [242, 95] on div "Pick up suburb" at bounding box center [267, 88] width 131 height 12
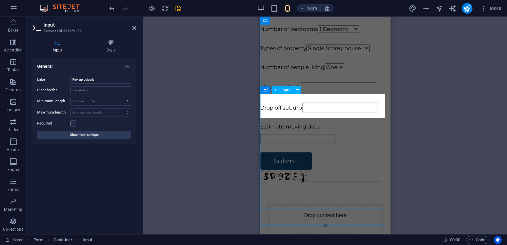
click at [304, 93] on input "Pick up suburb" at bounding box center [339, 87] width 76 height 11
click at [243, 137] on div "H3 Wide image with text Container Spacer Text Spacer Dropdown Form Dropdown Dro…" at bounding box center [325, 126] width 364 height 218
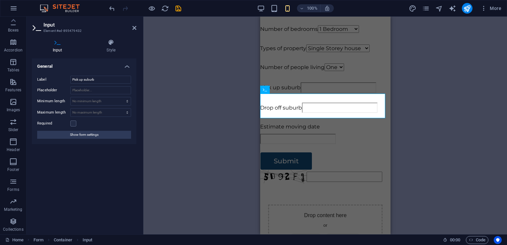
click at [243, 137] on div "H3 Wide image with text Container Spacer Text Spacer Dropdown Form Dropdown Dro…" at bounding box center [325, 126] width 364 height 218
click at [283, 115] on div "Drop off suburb" at bounding box center [325, 109] width 131 height 12
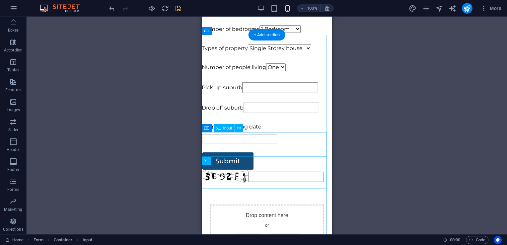
scroll to position [249, 0]
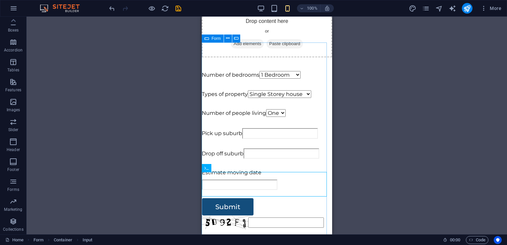
click at [208, 42] on icon at bounding box center [207, 39] width 5 height 8
click at [226, 37] on icon at bounding box center [228, 38] width 4 height 7
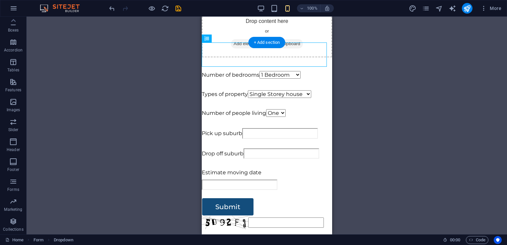
drag, startPoint x: 205, startPoint y: 46, endPoint x: 241, endPoint y: 70, distance: 42.7
click at [241, 71] on div "Number of bedrooms 1 Bedroom 2 Bedroom 3 Bedroom 4 Bedroom 5 Bedroom + Types of…" at bounding box center [267, 150] width 131 height 158
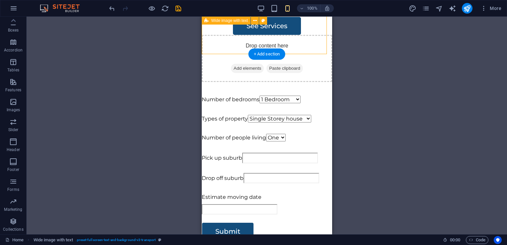
scroll to position [215, 0]
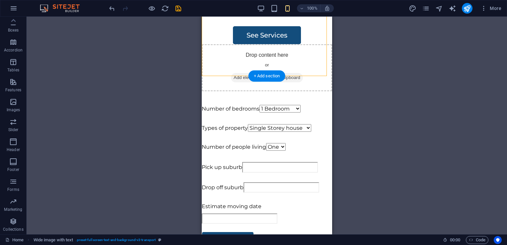
drag, startPoint x: 213, startPoint y: 29, endPoint x: 238, endPoint y: 67, distance: 46.0
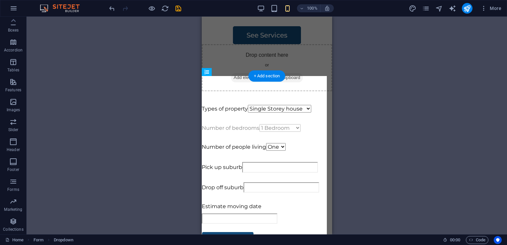
drag, startPoint x: 313, startPoint y: 77, endPoint x: 320, endPoint y: 115, distance: 38.6
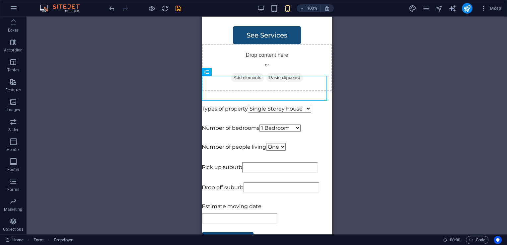
drag, startPoint x: 305, startPoint y: 82, endPoint x: 330, endPoint y: 81, distance: 24.9
drag, startPoint x: 312, startPoint y: 88, endPoint x: 536, endPoint y: 104, distance: 224.8
drag, startPoint x: 323, startPoint y: 98, endPoint x: 335, endPoint y: 95, distance: 11.9
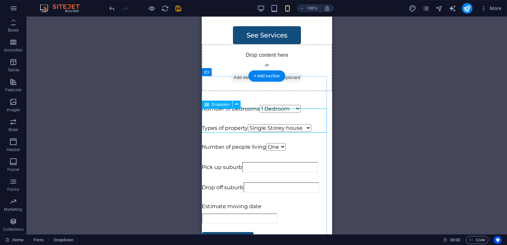
drag, startPoint x: 263, startPoint y: 115, endPoint x: 298, endPoint y: 112, distance: 34.6
drag, startPoint x: 282, startPoint y: 111, endPoint x: 298, endPoint y: 110, distance: 16.3
click at [298, 124] on div "Types of property Single Storey house Double Storey house Apartment Unit 5 Bedr…" at bounding box center [267, 129] width 131 height 11
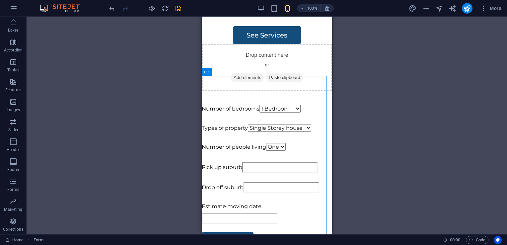
drag, startPoint x: 272, startPoint y: 108, endPoint x: 328, endPoint y: 112, distance: 56.6
drag, startPoint x: 401, startPoint y: 88, endPoint x: 295, endPoint y: 135, distance: 116.5
click at [194, 174] on div "H3 Wide image with text Container Spacer Text Spacer Dropdown Form Dropdown Dro…" at bounding box center [267, 126] width 481 height 218
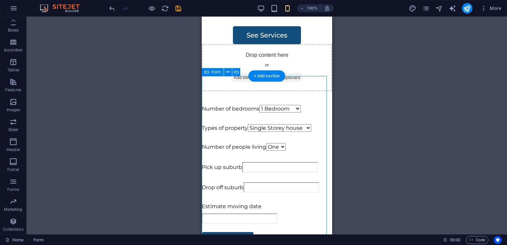
drag, startPoint x: 396, startPoint y: 191, endPoint x: 247, endPoint y: 133, distance: 159.2
click at [247, 133] on div "Number of bedrooms 1 Bedroom 2 Bedroom 3 Bedroom 4 Bedroom 5 Bedroom + Types of…" at bounding box center [267, 184] width 131 height 158
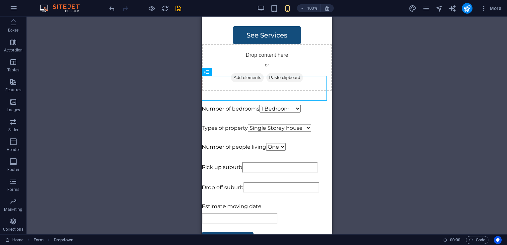
drag, startPoint x: 277, startPoint y: 100, endPoint x: 352, endPoint y: 102, distance: 75.1
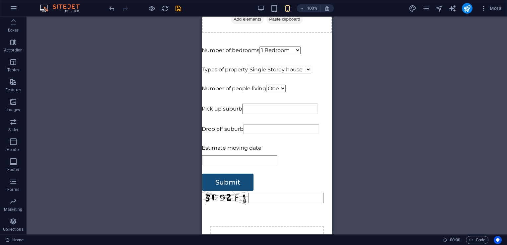
scroll to position [273, 0]
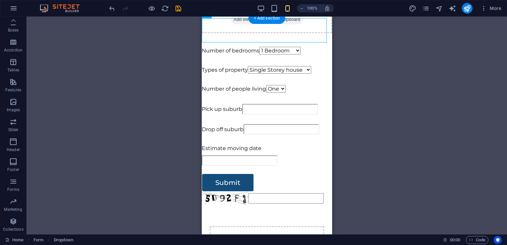
drag, startPoint x: 237, startPoint y: 112, endPoint x: 246, endPoint y: 111, distance: 9.3
click at [246, 111] on div "Number of bedrooms 1 Bedroom 2 Bedroom 3 Bedroom 4 Bedroom 5 Bedroom + Types of…" at bounding box center [267, 125] width 131 height 158
click at [231, 87] on div "Number of people living One Two Tree Four Five Six+" at bounding box center [267, 90] width 131 height 11
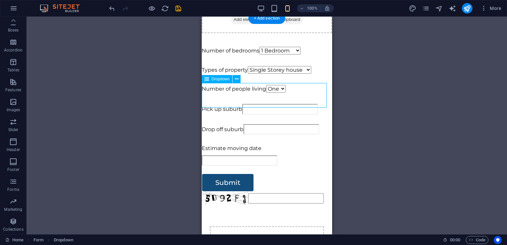
click at [231, 87] on div "Number of people living One Two Tree Four Five Six+" at bounding box center [267, 90] width 131 height 11
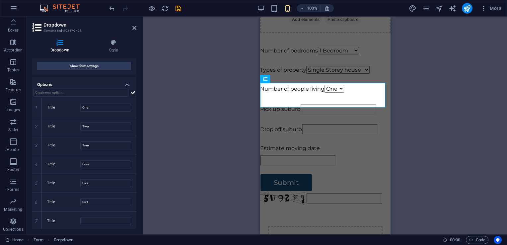
scroll to position [57, 0]
click at [90, 66] on span "Show form settings" at bounding box center [84, 66] width 29 height 8
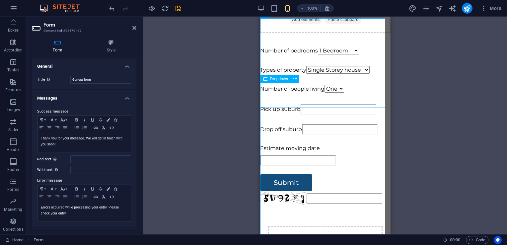
click at [314, 96] on div "Number of people living One Two Tree Four Five Six+" at bounding box center [325, 90] width 131 height 11
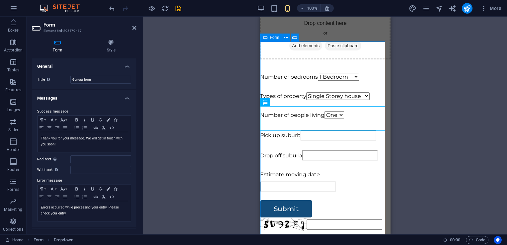
scroll to position [247, 0]
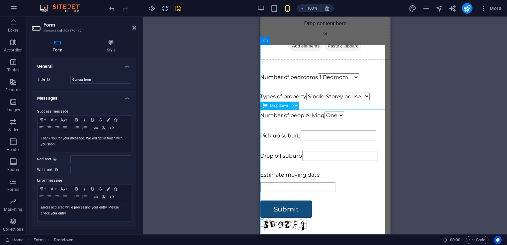
click at [298, 104] on button at bounding box center [295, 106] width 8 height 8
click at [294, 92] on div "Types of property Single Storey house Double Storey house Apartment Unit 5 Bedr…" at bounding box center [325, 97] width 131 height 11
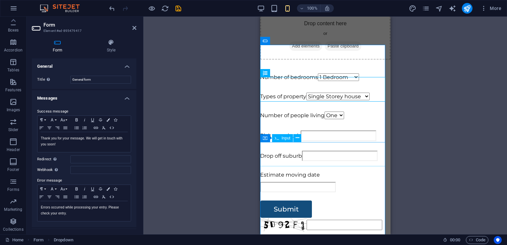
click at [286, 143] on div "Pick up suburb" at bounding box center [325, 137] width 131 height 12
click at [297, 139] on icon at bounding box center [298, 137] width 4 height 7
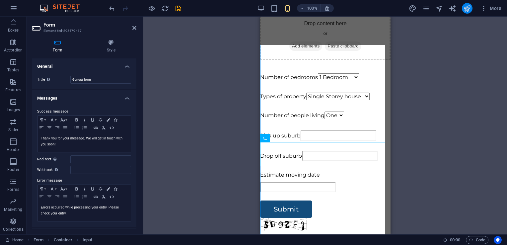
click at [467, 10] on icon "publish" at bounding box center [468, 9] width 8 height 8
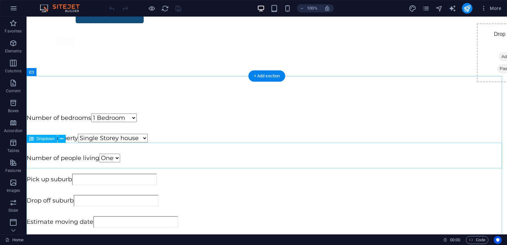
scroll to position [317, 0]
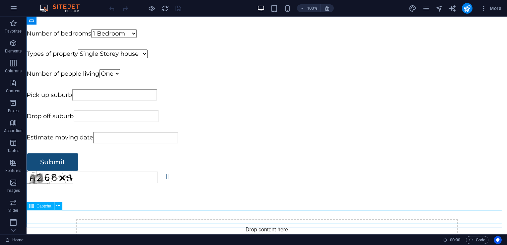
click at [53, 210] on div "Captcha" at bounding box center [41, 206] width 28 height 8
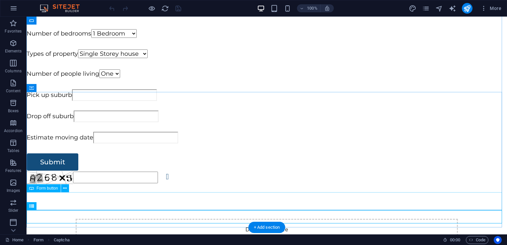
click at [75, 171] on div "Submit" at bounding box center [267, 162] width 481 height 18
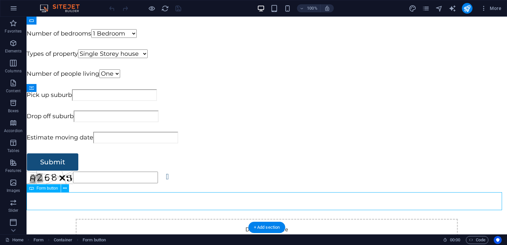
click at [75, 171] on div "Submit" at bounding box center [267, 162] width 481 height 18
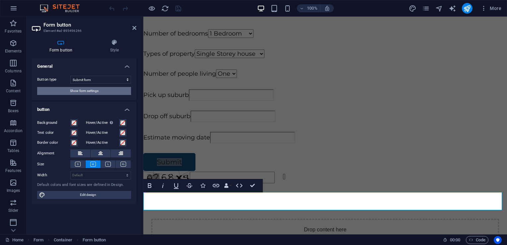
click at [104, 90] on button "Show form settings" at bounding box center [84, 91] width 94 height 8
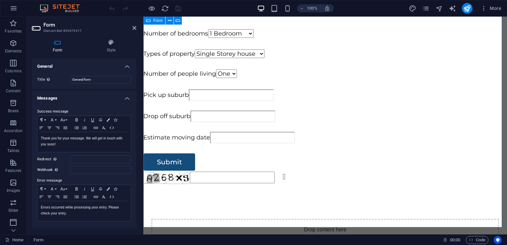
click at [225, 91] on div "Number of bedrooms 1 Bedroom 2 Bedroom 3 Bedroom 4 Bedroom 5 Bedroom + Types of…" at bounding box center [325, 106] width 364 height 155
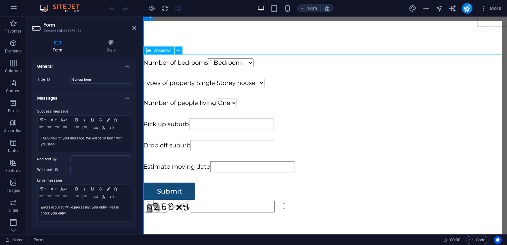
scroll to position [231, 0]
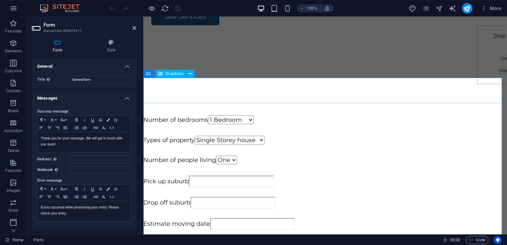
click at [201, 115] on div "Number of bedrooms 1 Bedroom 2 Bedroom 3 Bedroom 4 Bedroom 5 Bedroom +" at bounding box center [325, 121] width 364 height 12
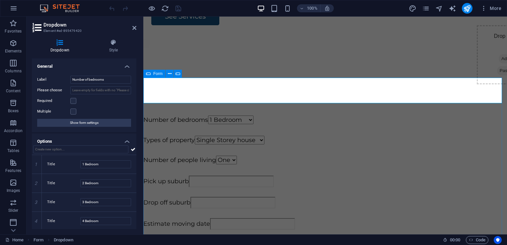
click at [149, 73] on icon at bounding box center [148, 74] width 5 height 8
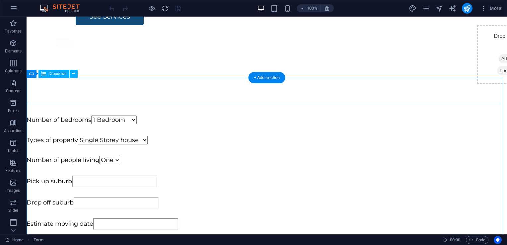
click at [153, 115] on div "Number of bedrooms 1 Bedroom 2 Bedroom 3 Bedroom 4 Bedroom 5 Bedroom +" at bounding box center [267, 121] width 481 height 12
click at [31, 72] on icon at bounding box center [31, 74] width 5 height 8
click at [35, 75] on div "Form" at bounding box center [38, 74] width 22 height 8
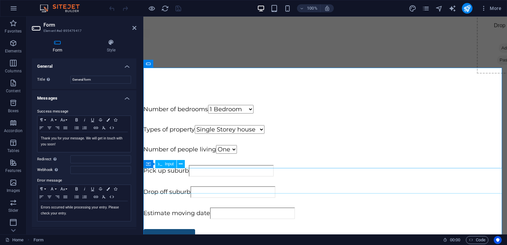
scroll to position [239, 0]
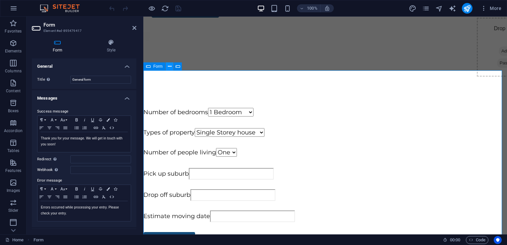
click at [168, 67] on icon at bounding box center [170, 66] width 4 height 7
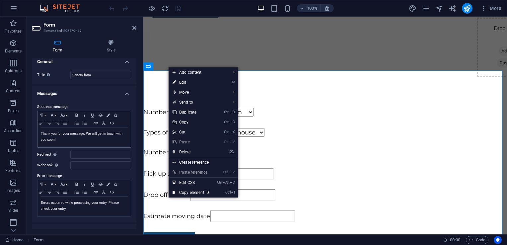
scroll to position [0, 0]
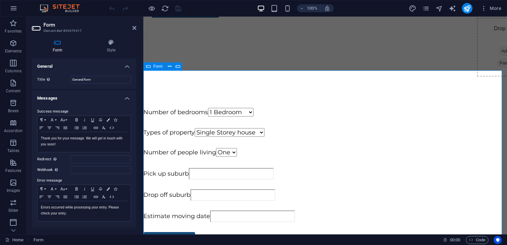
click at [147, 68] on icon at bounding box center [148, 66] width 5 height 8
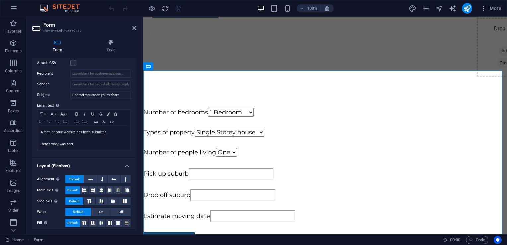
scroll to position [200, 0]
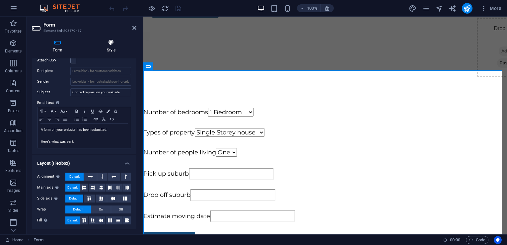
click at [96, 45] on icon at bounding box center [111, 42] width 50 height 7
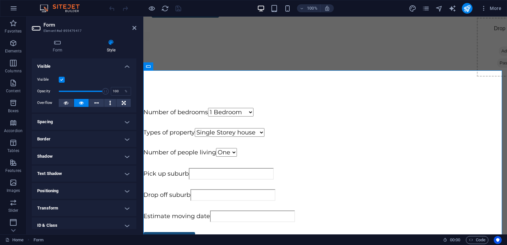
scroll to position [39, 0]
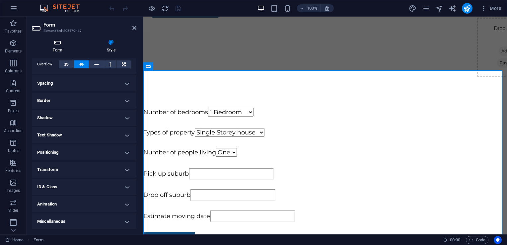
click at [48, 51] on h4 "Form" at bounding box center [59, 46] width 54 height 14
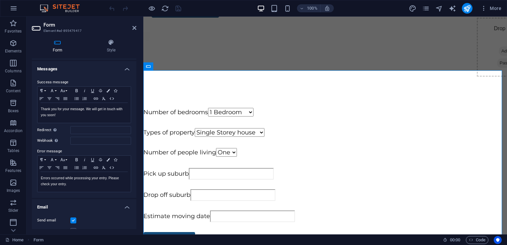
scroll to position [26, 0]
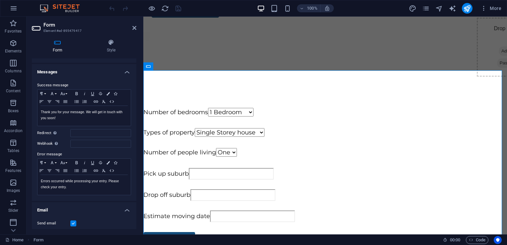
click at [56, 32] on h3 "Element #ed-895479417" at bounding box center [84, 31] width 80 height 6
click at [56, 28] on h3 "Element #ed-895479417" at bounding box center [84, 31] width 80 height 6
click at [168, 66] on icon at bounding box center [170, 66] width 4 height 7
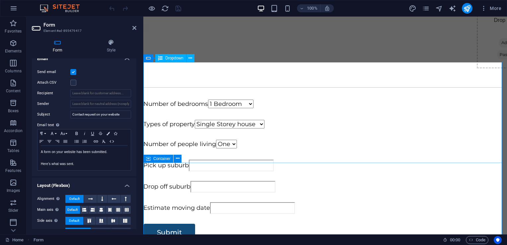
scroll to position [247, 0]
click at [168, 59] on icon at bounding box center [170, 58] width 4 height 7
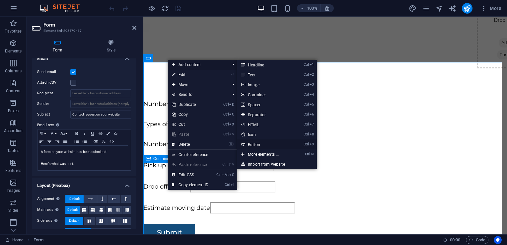
click at [262, 146] on link "Ctrl 9 Button" at bounding box center [264, 144] width 55 height 10
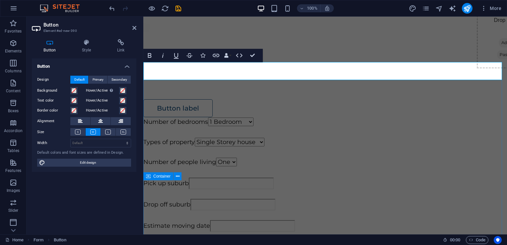
click at [172, 99] on link "Button label" at bounding box center [177, 108] width 69 height 18
drag, startPoint x: 208, startPoint y: 71, endPoint x: 202, endPoint y: 138, distance: 67.3
click at [202, 138] on form "Sumbit Number of bedrooms 1 Bedroom 2 Bedroom 3 Bedroom 4 Bedroom 5 Bedroom + T…" at bounding box center [325, 185] width 364 height 173
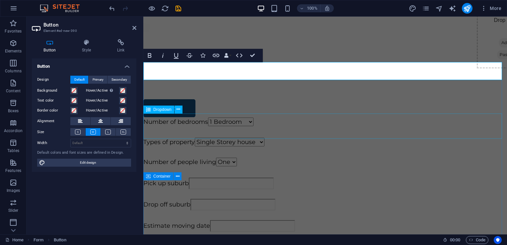
click at [234, 137] on div "Types of property Single Storey house Double Storey house Apartment Unit 5 Bedr…" at bounding box center [325, 143] width 364 height 12
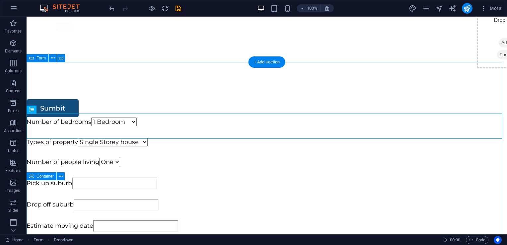
drag, startPoint x: 187, startPoint y: 77, endPoint x: 172, endPoint y: 152, distance: 75.7
click at [172, 152] on form "Sumbit Number of bedrooms 1 Bedroom 2 Bedroom 3 Bedroom 4 Bedroom 5 Bedroom + T…" at bounding box center [267, 185] width 481 height 173
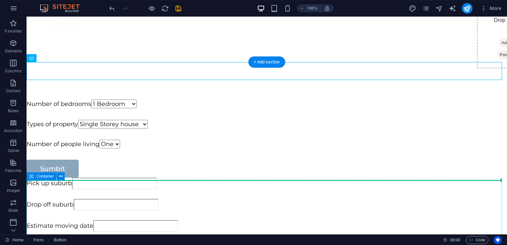
drag, startPoint x: 194, startPoint y: 67, endPoint x: 182, endPoint y: 192, distance: 125.4
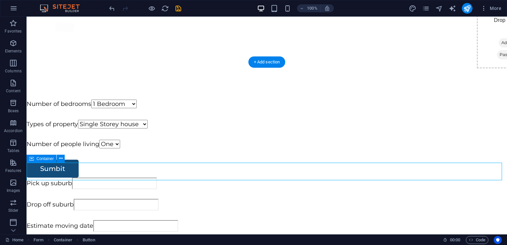
scroll to position [292, 0]
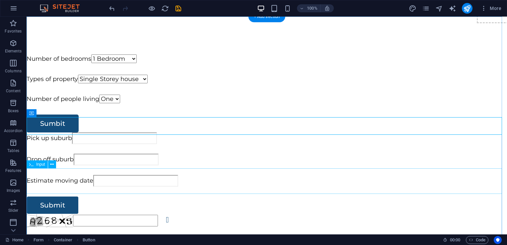
drag, startPoint x: 190, startPoint y: 127, endPoint x: 187, endPoint y: 199, distance: 71.8
click at [187, 199] on div "Sumbit Pick up suburb Drop off suburb Estimate moving date Submit" at bounding box center [267, 164] width 481 height 99
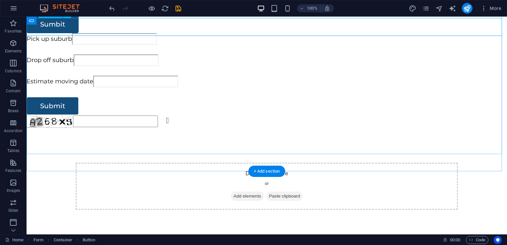
scroll to position [380, 0]
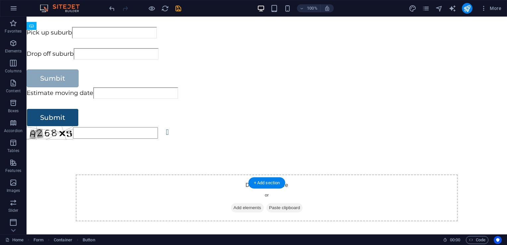
drag, startPoint x: 178, startPoint y: 29, endPoint x: 171, endPoint y: 120, distance: 91.6
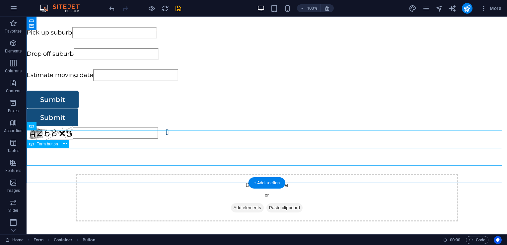
click at [76, 127] on div "Submit" at bounding box center [267, 118] width 481 height 18
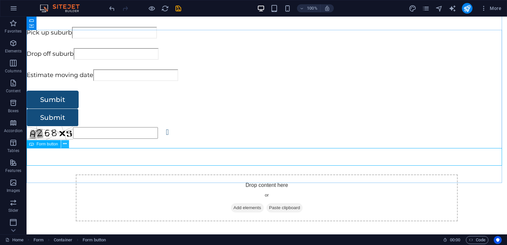
click at [64, 144] on icon at bounding box center [65, 143] width 4 height 7
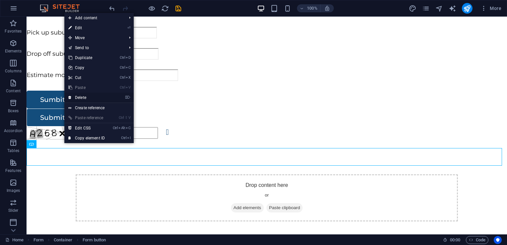
click at [89, 96] on link "⌦ Delete" at bounding box center [86, 98] width 45 height 10
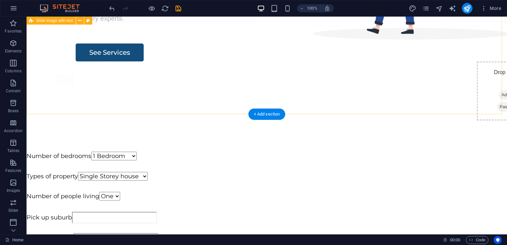
scroll to position [183, 0]
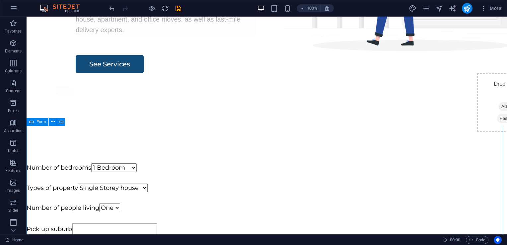
click at [33, 122] on icon at bounding box center [31, 122] width 5 height 8
click at [38, 119] on div "Form" at bounding box center [38, 122] width 22 height 8
click at [38, 123] on span "Form" at bounding box center [41, 122] width 9 height 4
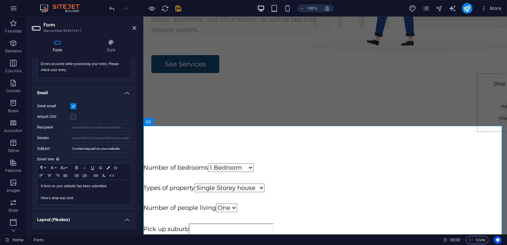
scroll to position [143, 0]
click at [81, 128] on input "Recipient" at bounding box center [100, 128] width 61 height 8
type input "[EMAIL_ADDRESS][DOMAIN_NAME]"
click at [73, 122] on div "Send email Attach CSV Recipient grewalsehaj012@gmail.com Sender Subject Contact…" at bounding box center [84, 154] width 105 height 114
click at [70, 126] on input "[EMAIL_ADDRESS][DOMAIN_NAME]" at bounding box center [100, 128] width 61 height 8
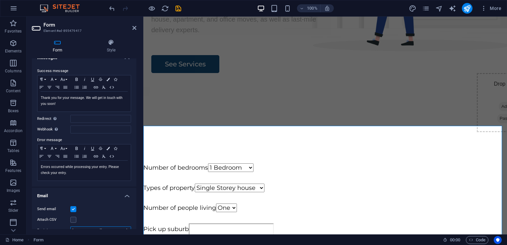
scroll to position [0, 0]
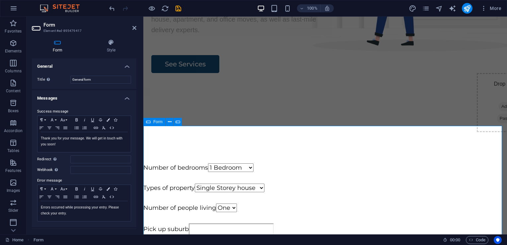
click at [222, 163] on div "Number of bedrooms 1 Bedroom 2 Bedroom 3 Bedroom 4 Bedroom 5 Bedroom + Types of…" at bounding box center [325, 240] width 364 height 155
click at [217, 183] on div "Types of property Single Storey house Double Storey house Apartment Unit 5 Bedr…" at bounding box center [325, 189] width 364 height 12
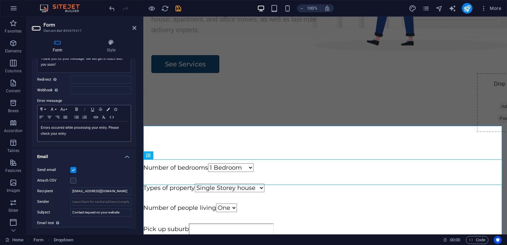
scroll to position [119, 0]
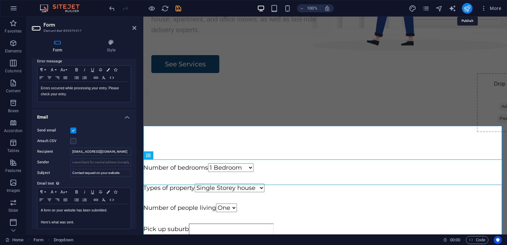
click at [471, 8] on icon "publish" at bounding box center [468, 9] width 8 height 8
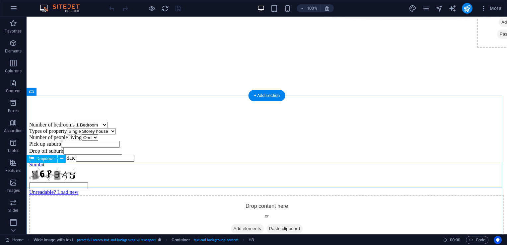
scroll to position [214, 0]
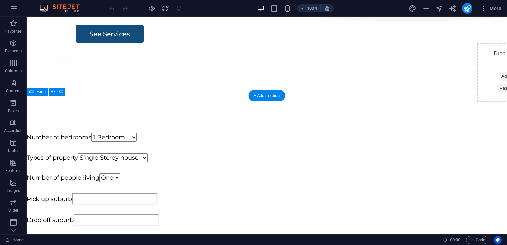
click at [215, 157] on div "Number of bedrooms 1 Bedroom 2 Bedroom 3 Bedroom 4 Bedroom 5 Bedroom + Types of…" at bounding box center [267, 210] width 481 height 155
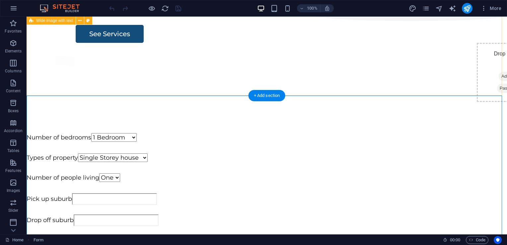
click at [35, 93] on div "Helping Aussie Families Move to Their New House, Stress-Free Peace of Mind Deli…" at bounding box center [267, 5] width 481 height 254
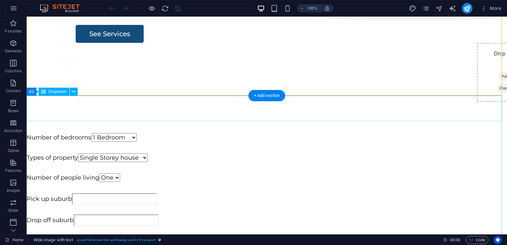
click at [37, 133] on div "Number of bedrooms 1 Bedroom 2 Bedroom 3 Bedroom 4 Bedroom 5 Bedroom +" at bounding box center [267, 139] width 481 height 12
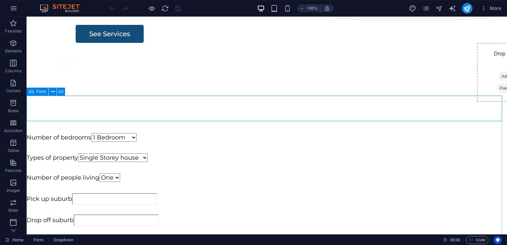
click at [35, 91] on div "Form" at bounding box center [38, 92] width 22 height 8
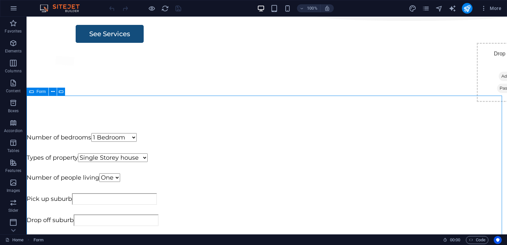
click at [35, 91] on div "Form" at bounding box center [38, 92] width 22 height 8
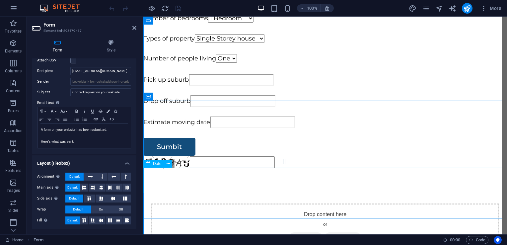
scroll to position [333, 0]
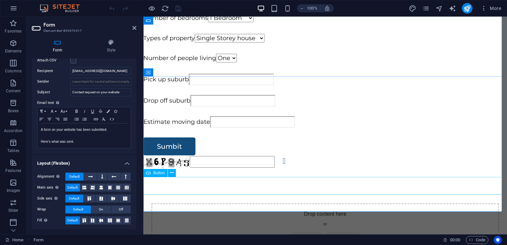
click at [176, 155] on div "Sumbit" at bounding box center [325, 146] width 364 height 18
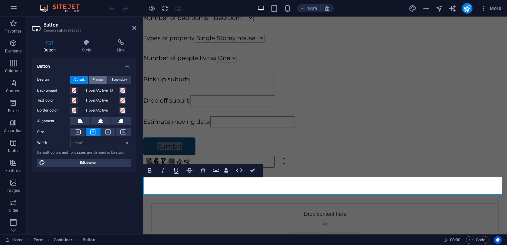
click at [92, 79] on button "Primary" at bounding box center [98, 80] width 19 height 8
click at [114, 78] on span "Secondary" at bounding box center [120, 80] width 16 height 8
click at [78, 79] on span "Default" at bounding box center [79, 80] width 10 height 8
click at [198, 155] on div "Sumbit" at bounding box center [325, 146] width 364 height 18
click at [215, 169] on div "Unreadable? Load new" at bounding box center [325, 161] width 364 height 13
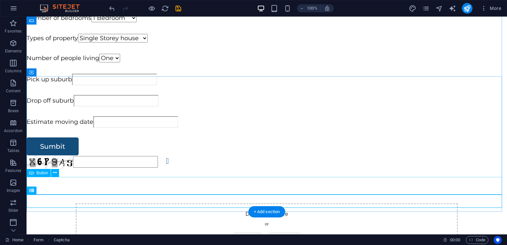
click at [137, 155] on div "Sumbit" at bounding box center [267, 146] width 481 height 18
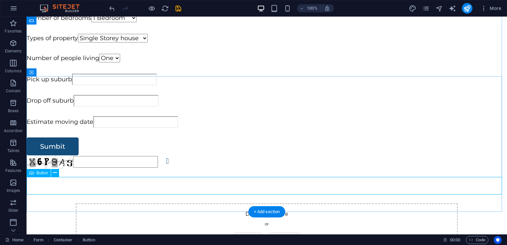
click at [54, 155] on div "Sumbit" at bounding box center [267, 146] width 481 height 18
click at [43, 172] on span "Button" at bounding box center [43, 173] width 12 height 4
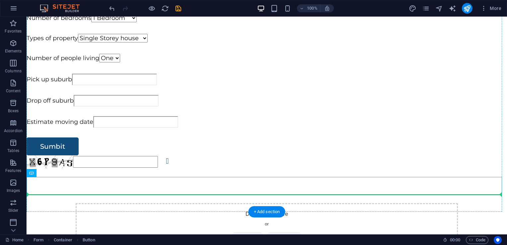
drag, startPoint x: 69, startPoint y: 188, endPoint x: 53, endPoint y: 201, distance: 20.6
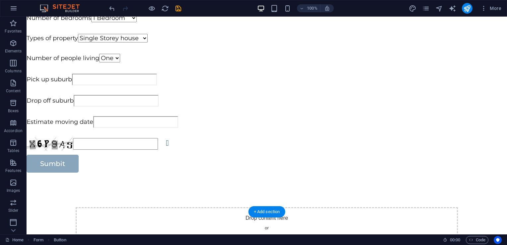
drag, startPoint x: 62, startPoint y: 179, endPoint x: 74, endPoint y: 202, distance: 25.4
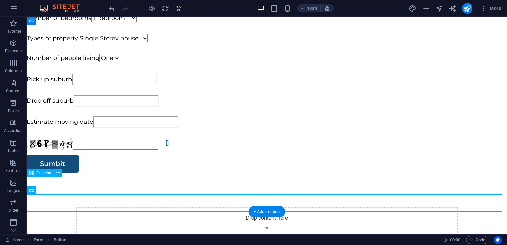
click at [68, 151] on div "Unreadable? Load new" at bounding box center [267, 143] width 481 height 13
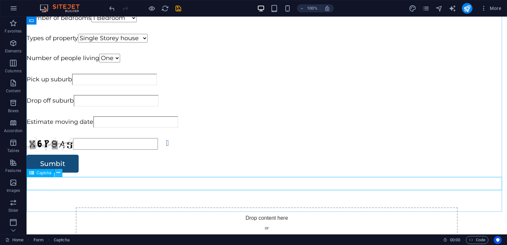
click at [59, 173] on icon at bounding box center [58, 172] width 4 height 7
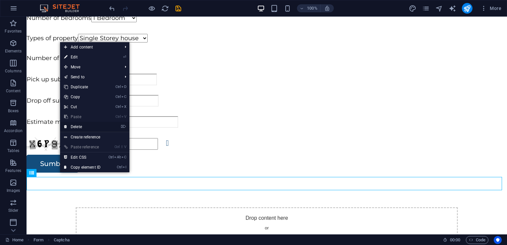
click at [84, 125] on link "⌦ Delete" at bounding box center [82, 127] width 45 height 10
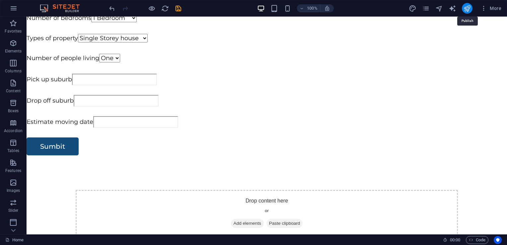
click at [472, 8] on button "publish" at bounding box center [467, 8] width 11 height 11
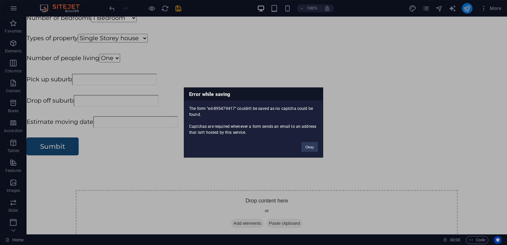
scroll to position [293, 0]
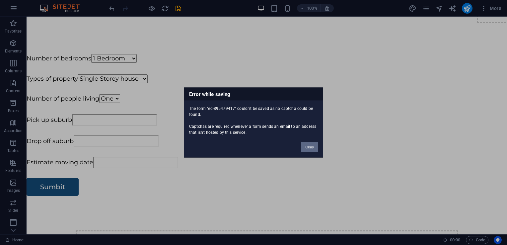
click at [314, 147] on button "Okay" at bounding box center [310, 147] width 17 height 10
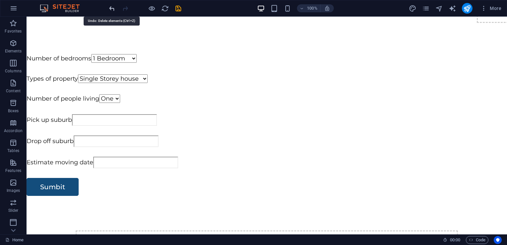
click at [111, 10] on icon "undo" at bounding box center [112, 9] width 8 height 8
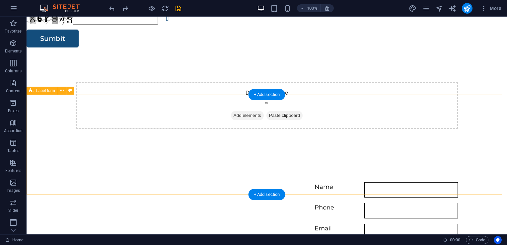
scroll to position [459, 0]
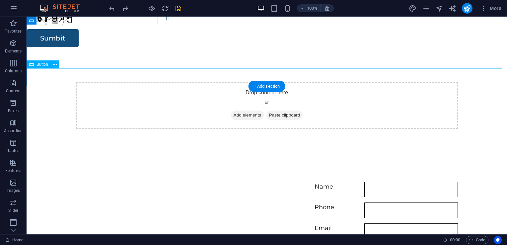
click at [66, 47] on div "Sumbit" at bounding box center [267, 38] width 481 height 18
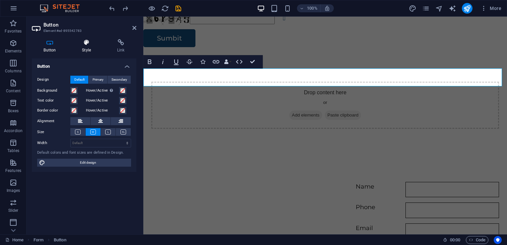
click at [81, 50] on h4 "Style" at bounding box center [87, 46] width 35 height 14
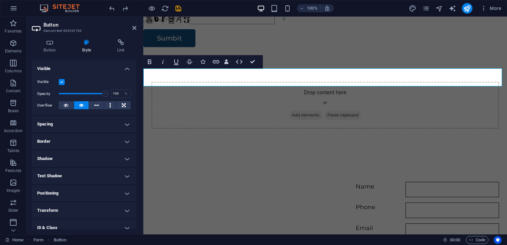
scroll to position [109, 0]
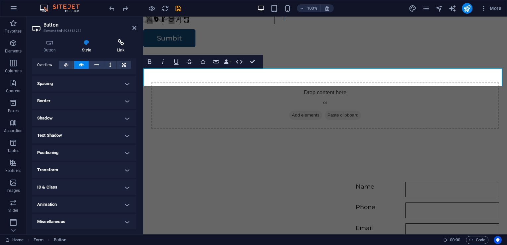
click at [112, 47] on h4 "Link" at bounding box center [120, 46] width 31 height 14
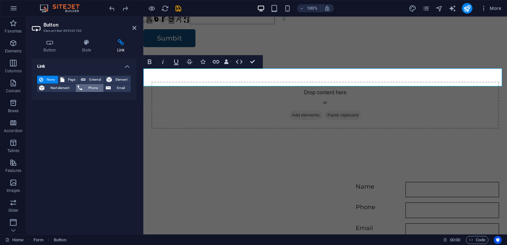
click at [87, 87] on span "Phone" at bounding box center [93, 88] width 18 height 8
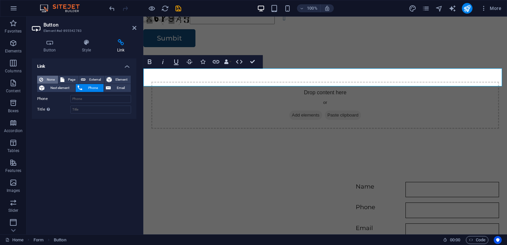
click at [47, 81] on span "None" at bounding box center [50, 80] width 11 height 8
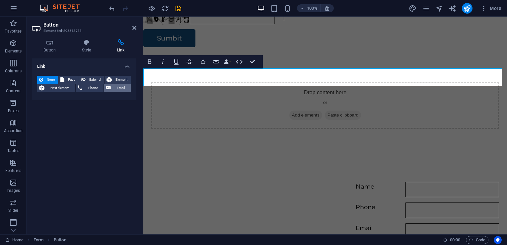
click at [108, 87] on icon at bounding box center [108, 88] width 5 height 8
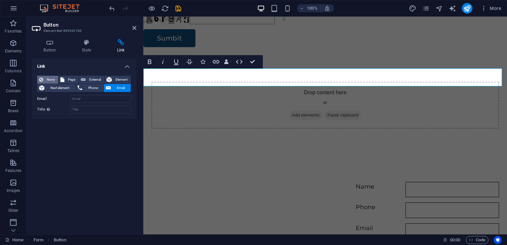
click at [45, 76] on span "None" at bounding box center [50, 80] width 11 height 8
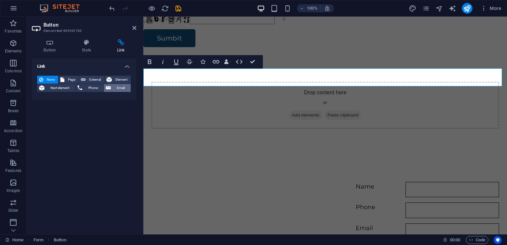
click at [115, 89] on span "Email" at bounding box center [121, 88] width 16 height 8
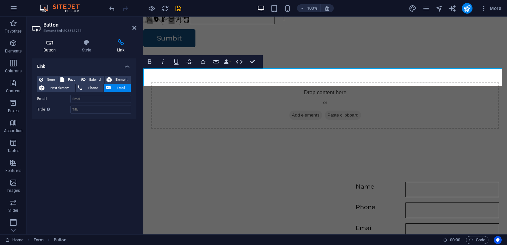
click at [45, 41] on icon at bounding box center [50, 42] width 36 height 7
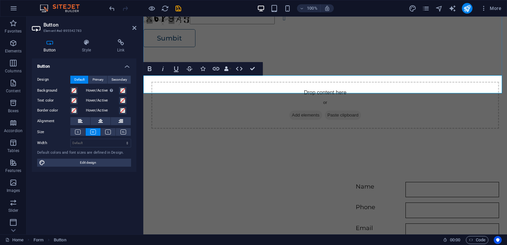
scroll to position [446, 0]
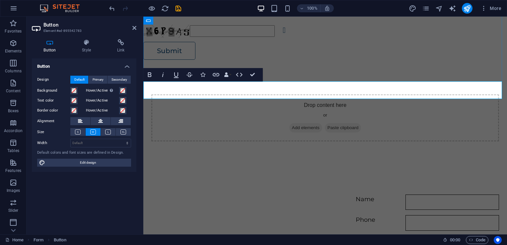
click at [190, 60] on link "Submit" at bounding box center [169, 51] width 52 height 18
drag, startPoint x: 190, startPoint y: 90, endPoint x: 167, endPoint y: 88, distance: 23.3
click at [167, 60] on link "Submit" at bounding box center [169, 51] width 52 height 18
click at [222, 60] on div "Submit" at bounding box center [325, 51] width 364 height 18
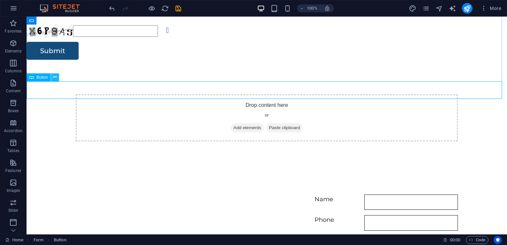
click at [55, 79] on icon at bounding box center [55, 77] width 4 height 7
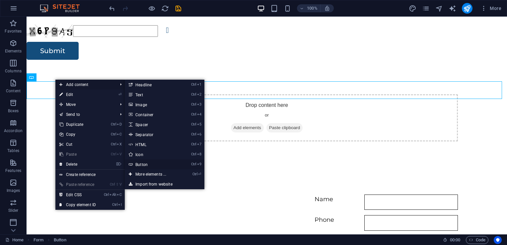
click at [179, 163] on link "Ctrl 9 Button" at bounding box center [152, 164] width 55 height 10
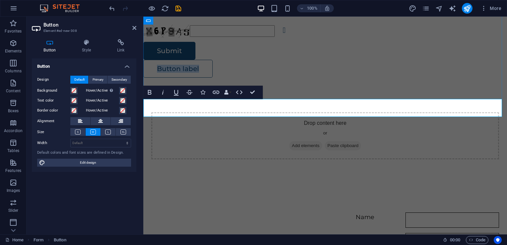
drag, startPoint x: 204, startPoint y: 106, endPoint x: 189, endPoint y: 108, distance: 14.4
click at [189, 78] on link "Button label" at bounding box center [177, 69] width 69 height 18
click at [232, 78] on div "Button label" at bounding box center [325, 69] width 364 height 18
click at [233, 78] on div "Button label" at bounding box center [325, 69] width 364 height 18
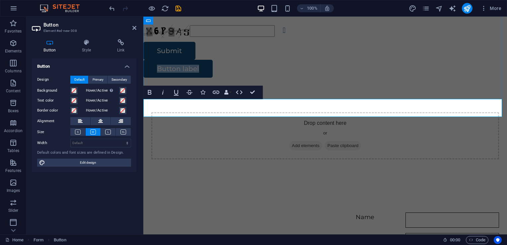
click at [233, 78] on div "Button label" at bounding box center [325, 69] width 364 height 18
click at [233, 78] on div "​" at bounding box center [325, 69] width 364 height 18
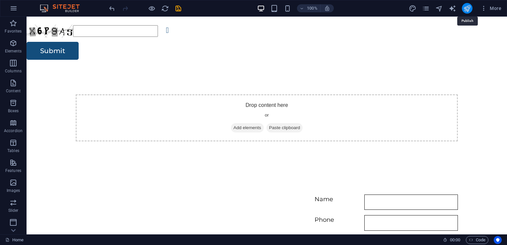
click at [468, 11] on icon "publish" at bounding box center [468, 9] width 8 height 8
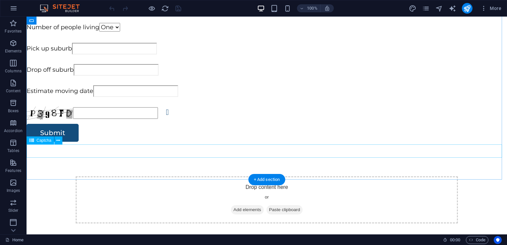
scroll to position [365, 0]
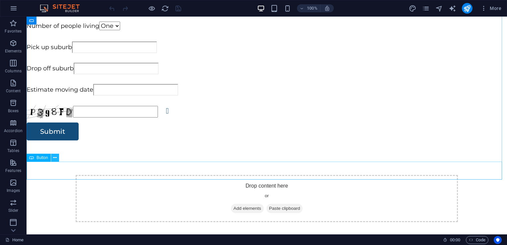
click at [55, 159] on icon at bounding box center [55, 157] width 4 height 7
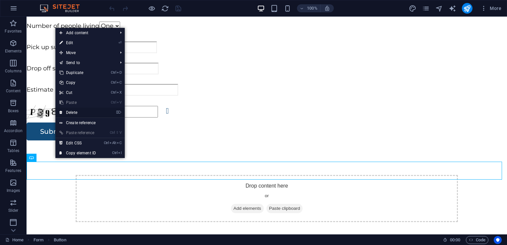
click at [85, 112] on link "⌦ Delete" at bounding box center [77, 113] width 45 height 10
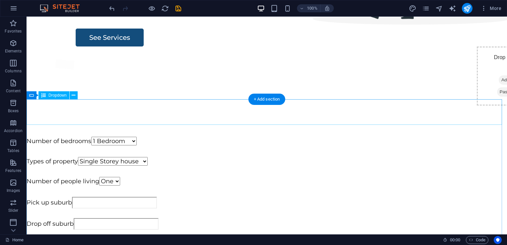
scroll to position [210, 0]
click at [33, 94] on icon at bounding box center [31, 95] width 5 height 8
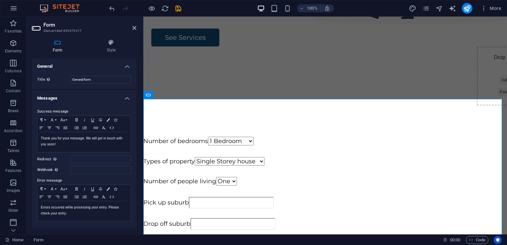
scroll to position [200, 0]
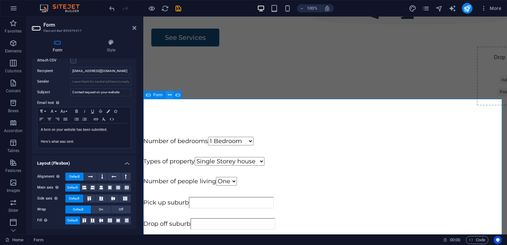
click at [169, 94] on icon at bounding box center [170, 95] width 4 height 7
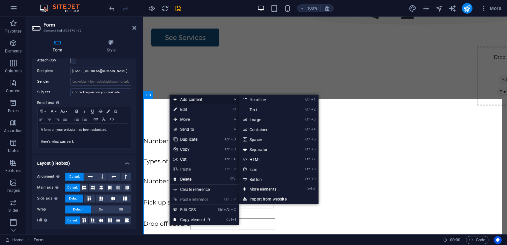
click at [189, 98] on span "Add content" at bounding box center [199, 100] width 59 height 10
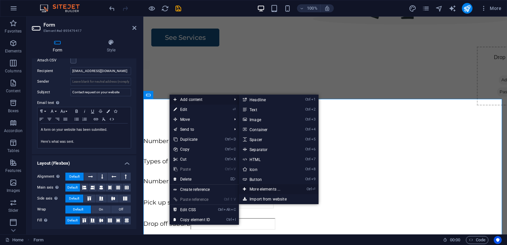
click at [280, 187] on link "Ctrl ⏎ More elements ..." at bounding box center [266, 189] width 55 height 10
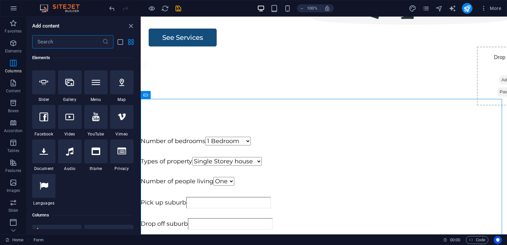
scroll to position [0, 0]
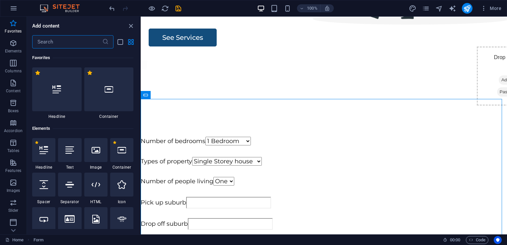
click at [86, 42] on input "text" at bounding box center [67, 41] width 70 height 13
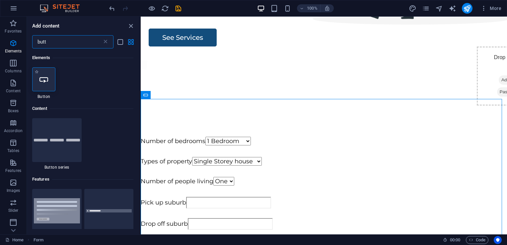
type input "butt"
click at [43, 82] on icon at bounding box center [44, 79] width 9 height 9
click at [141, 82] on div "Drag here to replace the existing content. Press “Ctrl” if you want to create a…" at bounding box center [324, 126] width 367 height 218
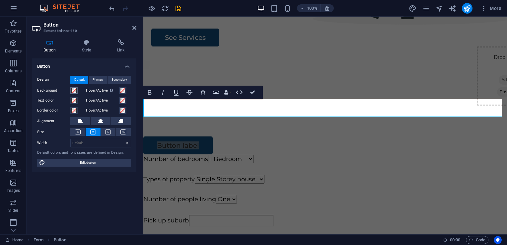
drag, startPoint x: 43, startPoint y: 82, endPoint x: 72, endPoint y: 89, distance: 29.7
click at [72, 89] on span at bounding box center [73, 90] width 5 height 5
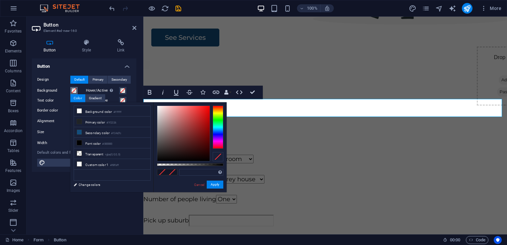
click at [72, 89] on span at bounding box center [73, 90] width 5 height 5
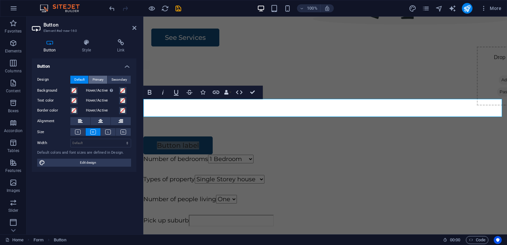
click at [102, 80] on span "Primary" at bounding box center [98, 80] width 11 height 8
click at [85, 81] on button "Default" at bounding box center [79, 80] width 18 height 8
click at [86, 179] on div "Button Design Default Primary Secondary Background Hover/Active Switch to previ…" at bounding box center [84, 143] width 105 height 171
click at [195, 136] on link "Button label" at bounding box center [177, 145] width 69 height 18
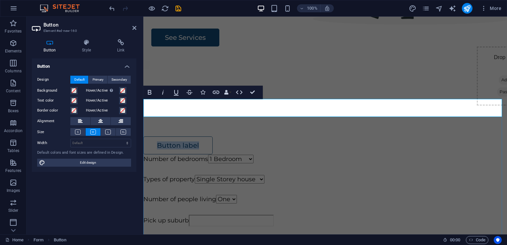
click at [195, 136] on link "Button label" at bounding box center [177, 145] width 69 height 18
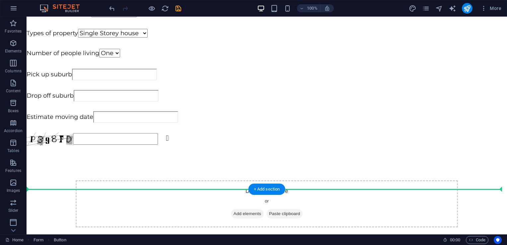
scroll to position [338, 0]
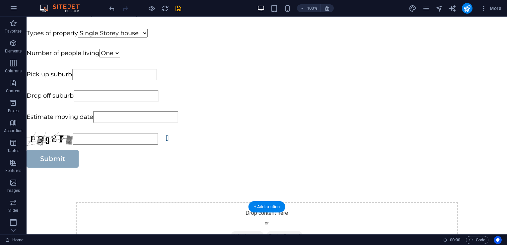
drag, startPoint x: 197, startPoint y: 109, endPoint x: 201, endPoint y: 195, distance: 85.7
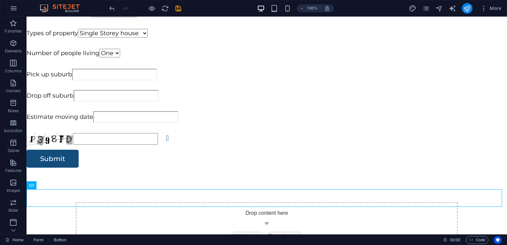
click at [465, 8] on icon "publish" at bounding box center [468, 9] width 8 height 8
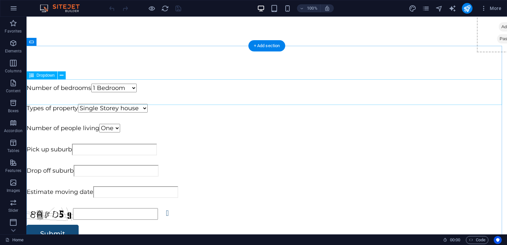
scroll to position [402, 0]
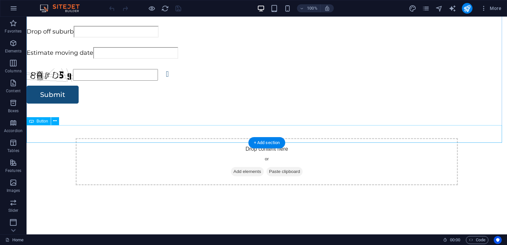
click at [63, 104] on div "Submit" at bounding box center [267, 95] width 481 height 18
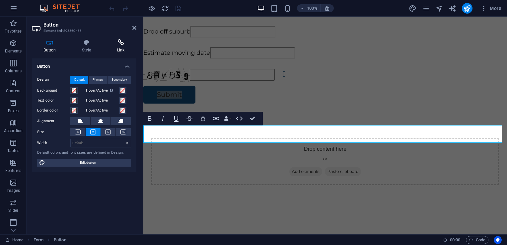
click at [123, 50] on h4 "Link" at bounding box center [120, 46] width 31 height 14
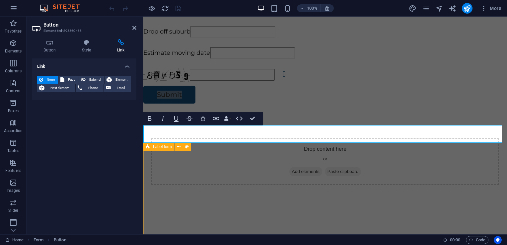
click at [242, 165] on div "Drop content here or Add elements Paste clipboard" at bounding box center [325, 162] width 364 height 100
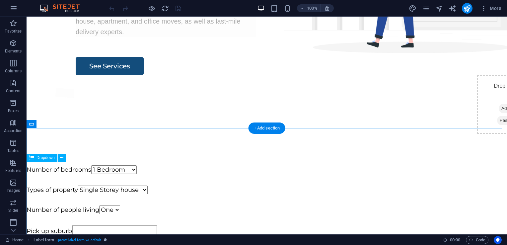
scroll to position [181, 0]
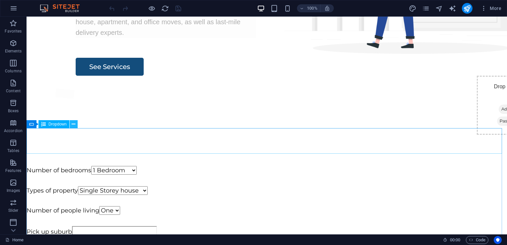
click at [77, 127] on button at bounding box center [74, 124] width 8 height 8
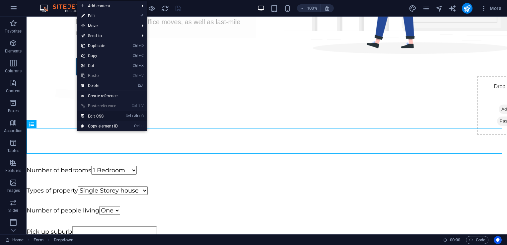
click at [104, 114] on link "Ctrl Alt C Edit CSS" at bounding box center [99, 116] width 45 height 10
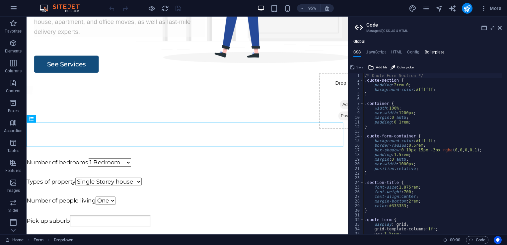
click at [435, 55] on h4 "Boilerplate" at bounding box center [435, 53] width 20 height 7
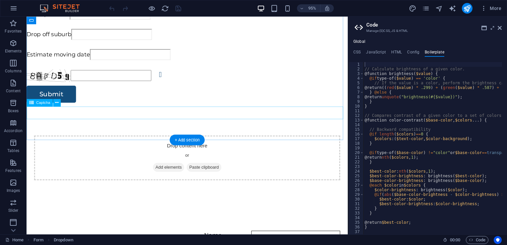
scroll to position [388, 0]
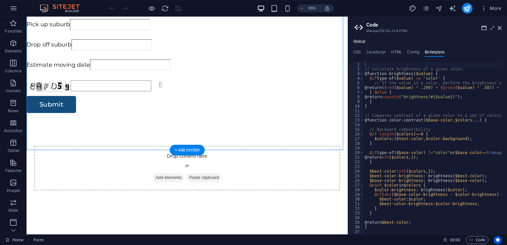
drag, startPoint x: 125, startPoint y: 154, endPoint x: 138, endPoint y: 125, distance: 31.7
click at [138, 118] on form "Number of bedrooms 1 Bedroom 2 Bedroom 3 Bedroom 4 Bedroom 5 Bedroom + Types of…" at bounding box center [196, 37] width 338 height 159
drag, startPoint x: 102, startPoint y: 141, endPoint x: 102, endPoint y: 120, distance: 20.9
click at [102, 118] on form "Number of bedrooms 1 Bedroom 2 Bedroom 3 Bedroom 4 Bedroom 5 Bedroom + Types of…" at bounding box center [196, 37] width 338 height 159
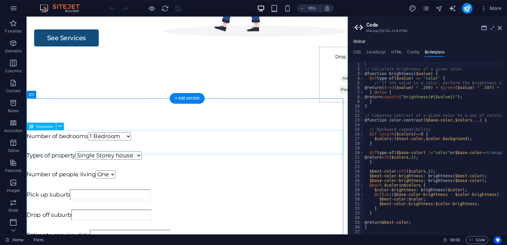
scroll to position [201, 0]
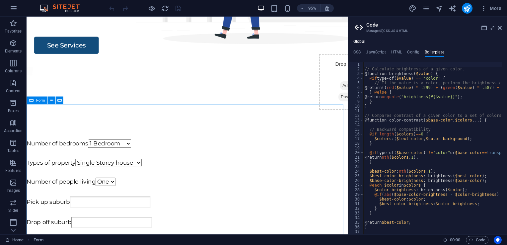
click at [33, 99] on icon at bounding box center [31, 101] width 4 height 8
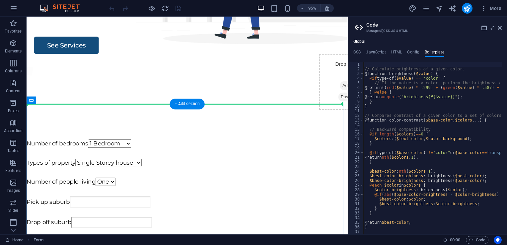
drag, startPoint x: 61, startPoint y: 119, endPoint x: 37, endPoint y: 95, distance: 33.6
drag, startPoint x: 59, startPoint y: 117, endPoint x: 36, endPoint y: 91, distance: 35.0
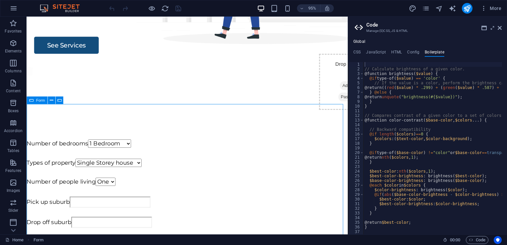
click at [33, 100] on icon at bounding box center [31, 101] width 4 height 8
click at [61, 99] on icon at bounding box center [59, 100] width 4 height 7
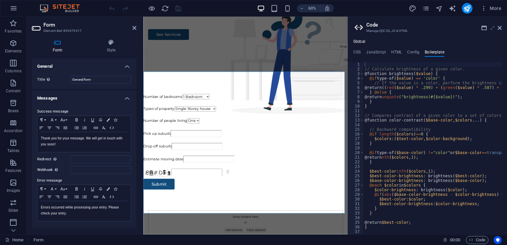
click at [493, 29] on icon at bounding box center [493, 27] width 0 height 5
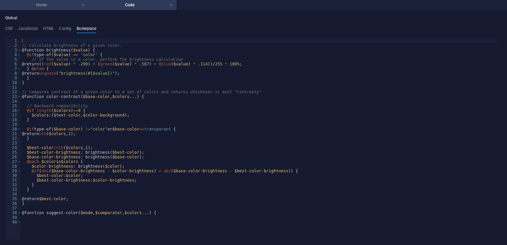
click at [61, 7] on h4 "Home" at bounding box center [44, 4] width 88 height 7
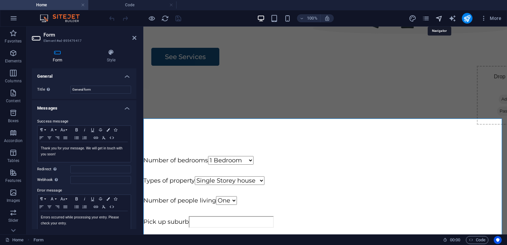
click at [437, 21] on icon "navigator" at bounding box center [440, 19] width 8 height 8
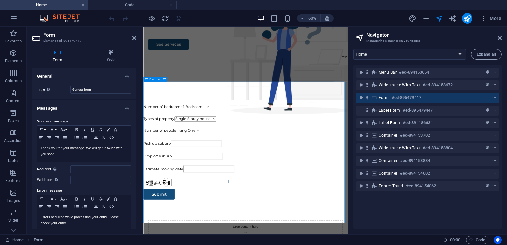
click at [386, 99] on span "Form" at bounding box center [384, 97] width 10 height 5
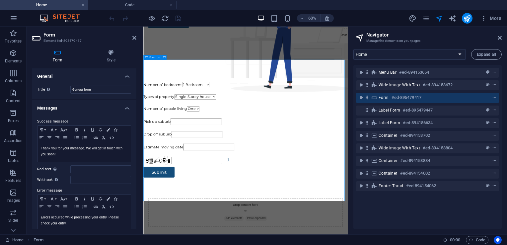
click at [386, 99] on span "Form" at bounding box center [384, 97] width 10 height 5
click at [496, 99] on span "context-menu" at bounding box center [495, 97] width 7 height 5
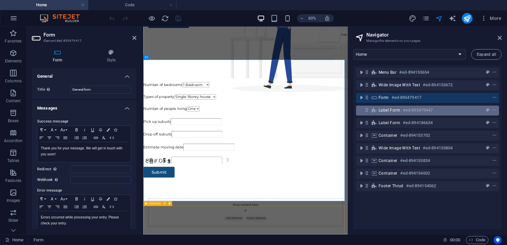
click at [400, 113] on div "Label form #ed-895479447" at bounding box center [422, 110] width 87 height 8
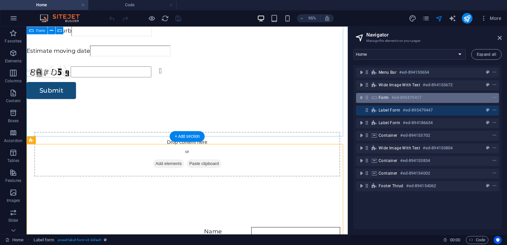
click at [432, 95] on div "Form #ed-895479417" at bounding box center [422, 98] width 87 height 8
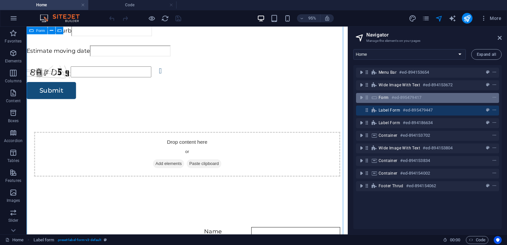
scroll to position [301, 0]
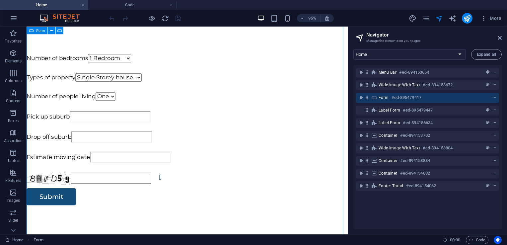
click at [432, 95] on div "Form #ed-895479417" at bounding box center [422, 98] width 87 height 8
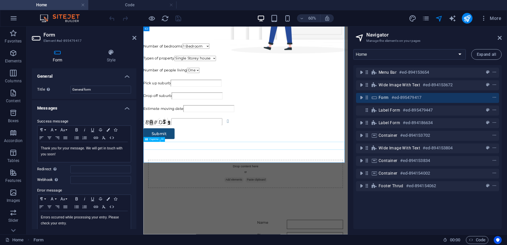
click at [178, 193] on div "Unreadable? Load new" at bounding box center [313, 185] width 341 height 13
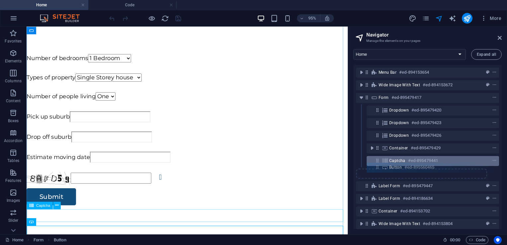
drag, startPoint x: 375, startPoint y: 173, endPoint x: 375, endPoint y: 163, distance: 10.3
click at [375, 163] on div "Menu Bar #ed-894153654 Wide image with text #ed-894153672 Form #ed-895479417 Dr…" at bounding box center [428, 147] width 148 height 164
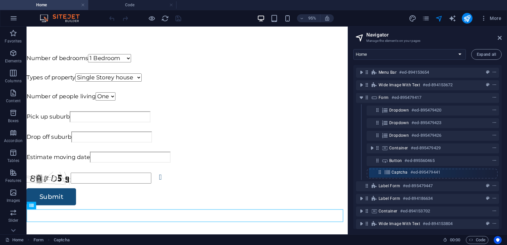
drag, startPoint x: 375, startPoint y: 162, endPoint x: 378, endPoint y: 176, distance: 14.0
click at [378, 176] on div "Menu Bar #ed-894153654 Wide image with text #ed-894153672 Form #ed-895479417 Dr…" at bounding box center [428, 147] width 148 height 164
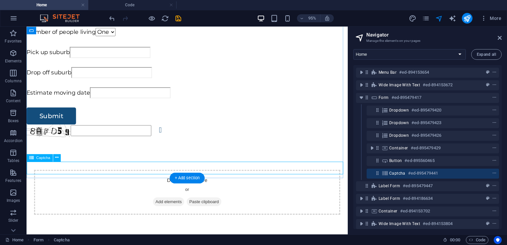
scroll to position [369, 0]
click at [464, 22] on icon "publish" at bounding box center [468, 19] width 8 height 8
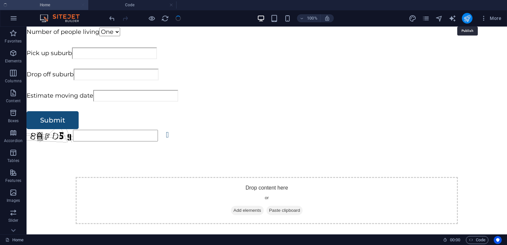
click at [464, 22] on icon "publish" at bounding box center [468, 19] width 8 height 8
click at [464, 22] on button "publish" at bounding box center [467, 18] width 11 height 11
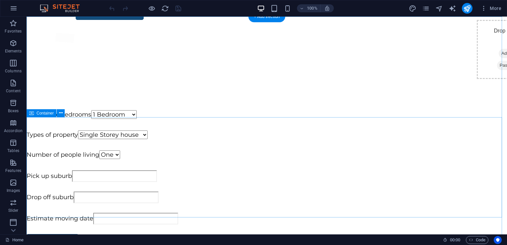
scroll to position [310, 0]
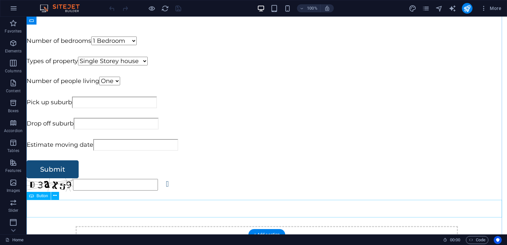
click at [186, 178] on div "Submit" at bounding box center [267, 169] width 481 height 18
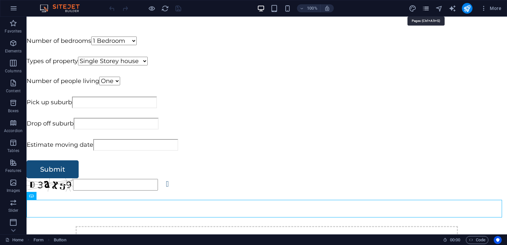
click at [423, 12] on icon "pages" at bounding box center [426, 9] width 8 height 8
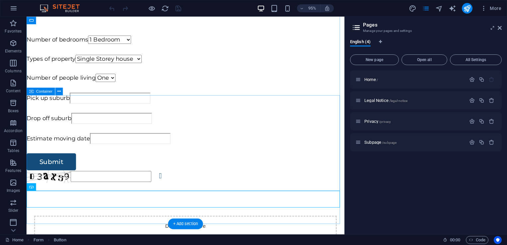
click at [274, 152] on div "Pick up suburb Drop off suburb Estimate moving date" at bounding box center [194, 124] width 335 height 55
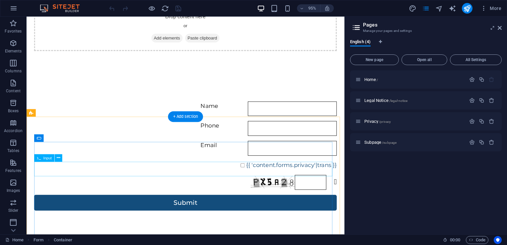
scroll to position [531, 0]
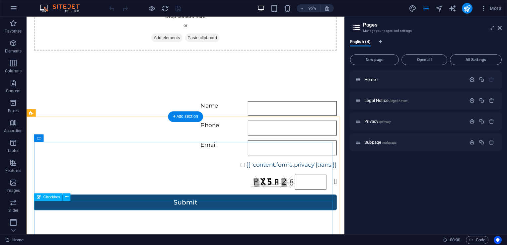
click at [215, 178] on div "{{ 'content.forms.privacy'|trans }}" at bounding box center [194, 173] width 319 height 10
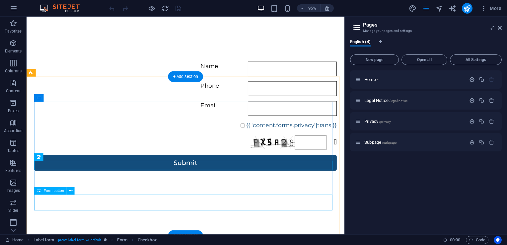
scroll to position [568, 0]
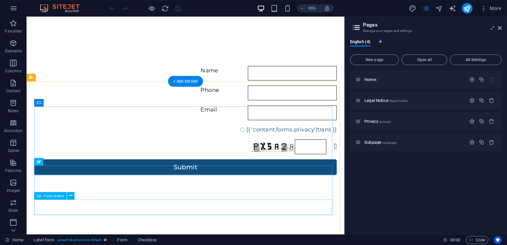
click at [214, 183] on div "Submit" at bounding box center [194, 175] width 319 height 17
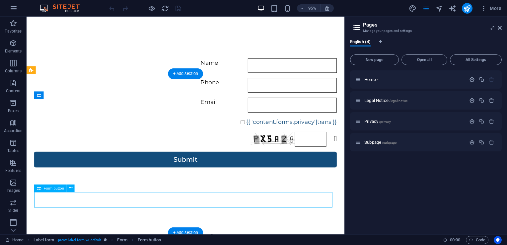
drag, startPoint x: 213, startPoint y: 217, endPoint x: 213, endPoint y: 206, distance: 11.0
click at [213, 175] on div "Submit" at bounding box center [194, 167] width 319 height 17
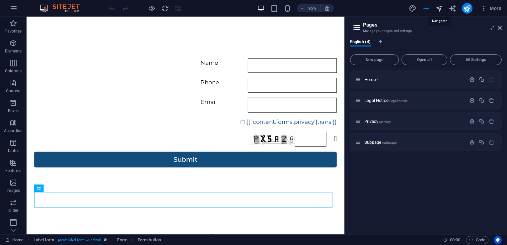
click at [437, 7] on icon "navigator" at bounding box center [440, 9] width 8 height 8
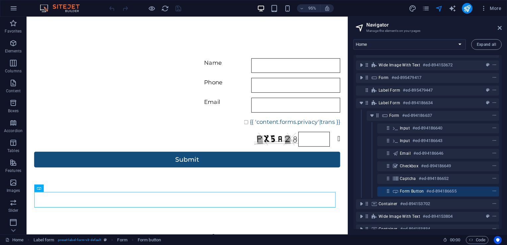
scroll to position [10, 0]
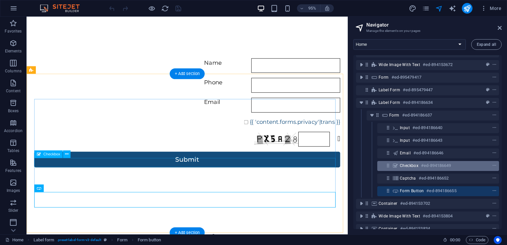
drag, startPoint x: 385, startPoint y: 191, endPoint x: 385, endPoint y: 161, distance: 29.2
click at [385, 161] on div "Menu Bar #ed-894153654 Wide image with text #ed-894153672 Form #ed-895479417 La…" at bounding box center [428, 142] width 148 height 174
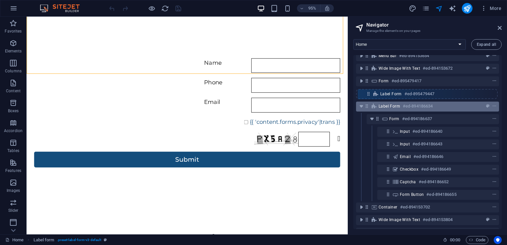
scroll to position [5, 0]
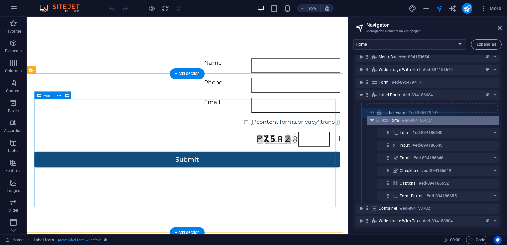
drag, startPoint x: 367, startPoint y: 92, endPoint x: 373, endPoint y: 117, distance: 25.0
click at [373, 117] on div "Menu Bar #ed-894153654 Wide image with text #ed-894153672 Form #ed-895479417 La…" at bounding box center [428, 142] width 148 height 174
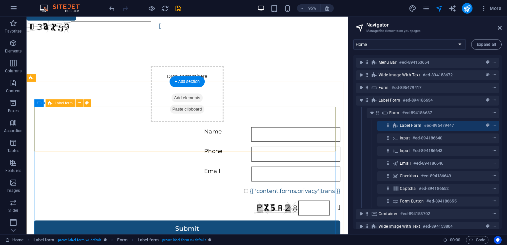
scroll to position [0, 0]
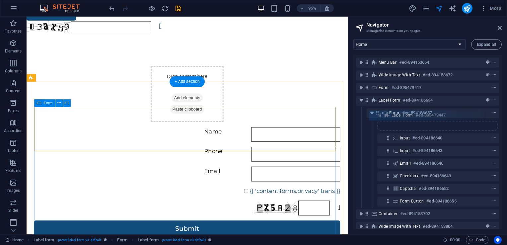
drag, startPoint x: 389, startPoint y: 125, endPoint x: 379, endPoint y: 114, distance: 15.5
click at [379, 114] on div "Menu Bar #ed-894153654 Wide image with text #ed-894153672 Form #ed-895479417 La…" at bounding box center [428, 142] width 148 height 174
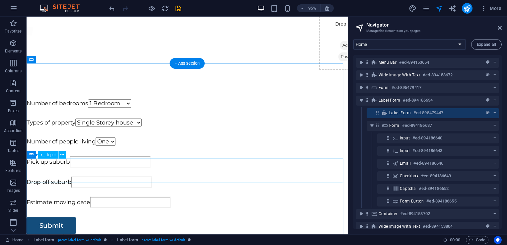
scroll to position [243, 0]
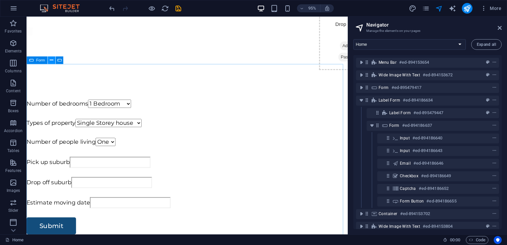
click at [49, 59] on button at bounding box center [52, 60] width 8 height 8
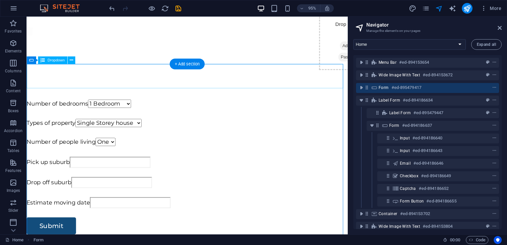
click at [333, 104] on div "Number of bedrooms 1 Bedroom 2 Bedroom 3 Bedroom 4 Bedroom 5 Bedroom +" at bounding box center [196, 110] width 338 height 12
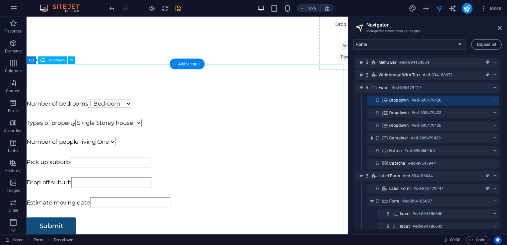
click at [306, 104] on div "Number of bedrooms 1 Bedroom 2 Bedroom 3 Bedroom 4 Bedroom 5 Bedroom +" at bounding box center [196, 110] width 338 height 12
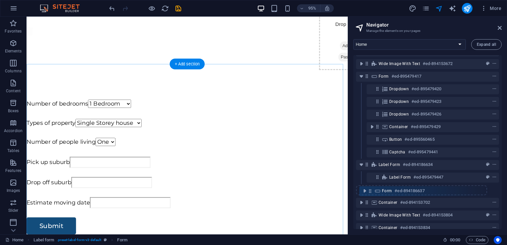
scroll to position [13, 0]
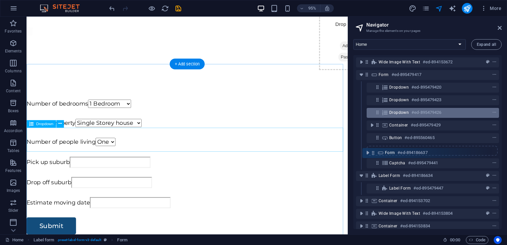
drag, startPoint x: 376, startPoint y: 155, endPoint x: 370, endPoint y: 111, distance: 44.6
click at [370, 111] on div "Menu Bar #ed-894153654 Wide image with text #ed-894153672 Form #ed-895479417 Dr…" at bounding box center [428, 142] width 148 height 174
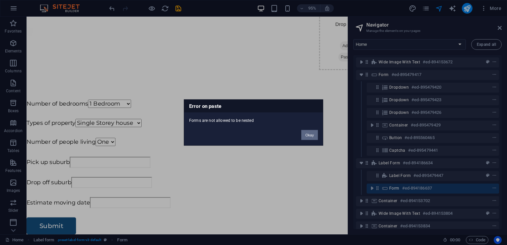
click at [310, 136] on button "Okay" at bounding box center [310, 135] width 17 height 10
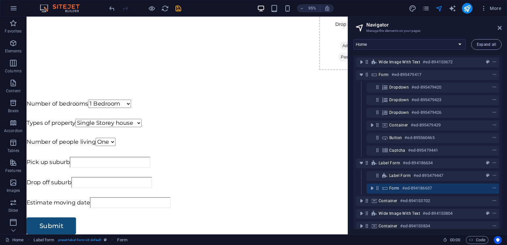
click at [380, 191] on icon at bounding box center [378, 188] width 6 height 6
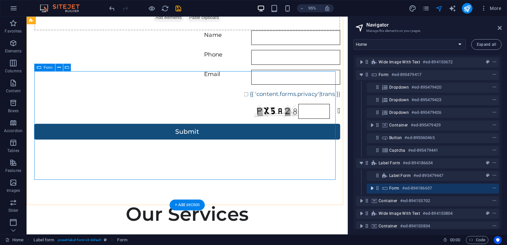
click at [373, 188] on icon "toggle-expand" at bounding box center [372, 188] width 7 height 7
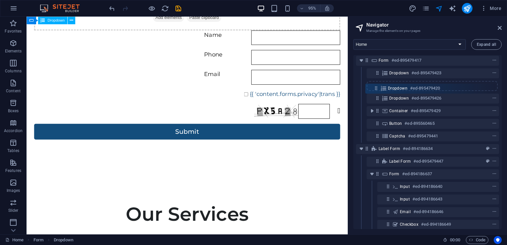
scroll to position [27, 0]
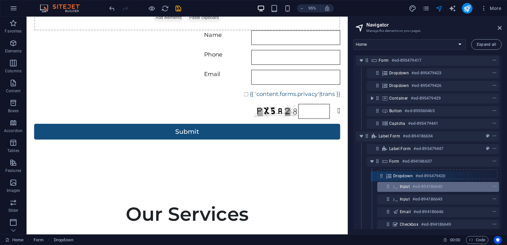
drag, startPoint x: 377, startPoint y: 71, endPoint x: 381, endPoint y: 185, distance: 114.3
click at [381, 185] on div "Menu Bar #ed-894153654 Wide image with text #ed-894153672 Form #ed-895479417 Dr…" at bounding box center [428, 142] width 148 height 174
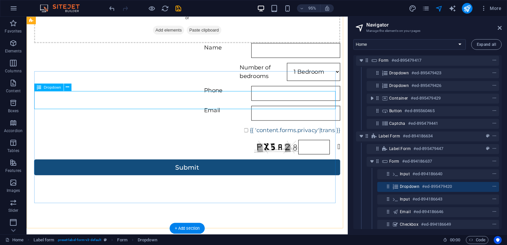
scroll to position [29, 0]
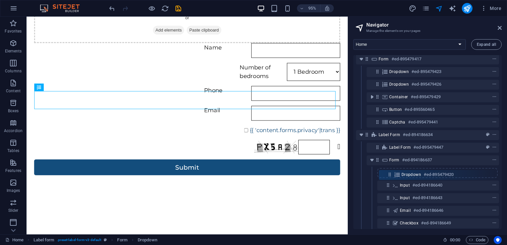
drag, startPoint x: 385, startPoint y: 184, endPoint x: 387, endPoint y: 171, distance: 13.8
click at [387, 171] on div "Menu Bar #ed-894153654 Wide image with text #ed-894153672 Form #ed-895479417 Dr…" at bounding box center [428, 142] width 148 height 174
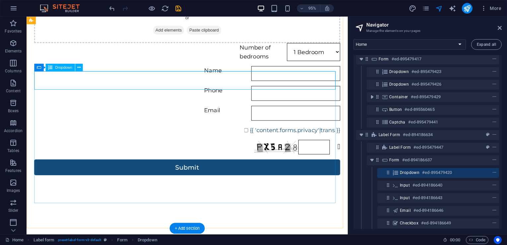
drag, startPoint x: 384, startPoint y: 70, endPoint x: 397, endPoint y: 172, distance: 102.8
click at [397, 172] on div "Menu Bar #ed-894153654 Wide image with text #ed-894153672 Form #ed-895479417 Dr…" at bounding box center [428, 142] width 148 height 174
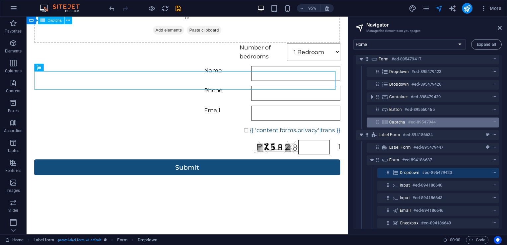
drag, startPoint x: 386, startPoint y: 74, endPoint x: 379, endPoint y: 124, distance: 51.0
click at [379, 124] on div "Menu Bar #ed-894153654 Wide image with text #ed-894153672 Form #ed-895479417 Dr…" at bounding box center [428, 142] width 148 height 174
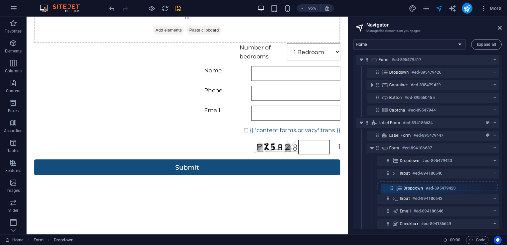
scroll to position [28, 0]
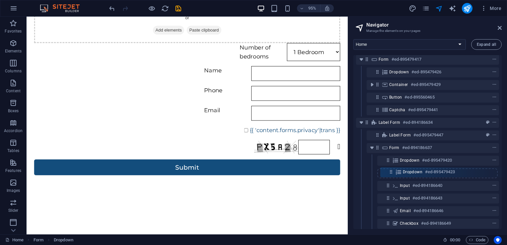
drag, startPoint x: 379, startPoint y: 73, endPoint x: 392, endPoint y: 176, distance: 103.4
click at [392, 176] on div "Menu Bar #ed-894153654 Wide image with text #ed-894153672 Form #ed-895479417 Dr…" at bounding box center [428, 142] width 148 height 174
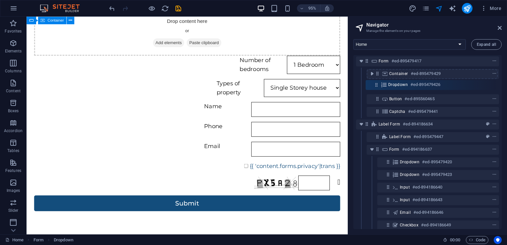
scroll to position [25, 0]
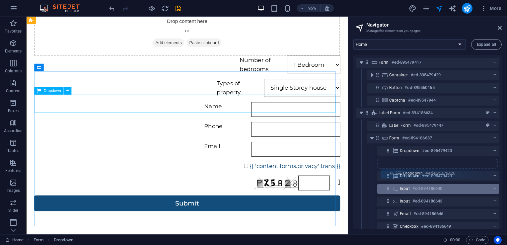
drag, startPoint x: 377, startPoint y: 71, endPoint x: 391, endPoint y: 187, distance: 116.7
click at [391, 187] on div "Menu Bar #ed-894153654 Wide image with text #ed-894153672 Form #ed-895479417 Dr…" at bounding box center [428, 142] width 148 height 174
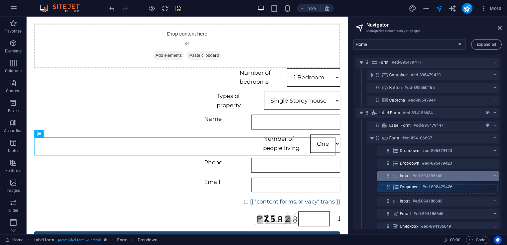
scroll to position [26, 0]
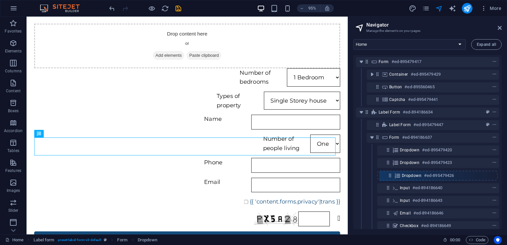
drag, startPoint x: 391, startPoint y: 187, endPoint x: 393, endPoint y: 172, distance: 15.7
click at [393, 172] on div "Menu Bar #ed-894153654 Wide image with text #ed-894153672 Form #ed-895479417 Co…" at bounding box center [428, 142] width 148 height 174
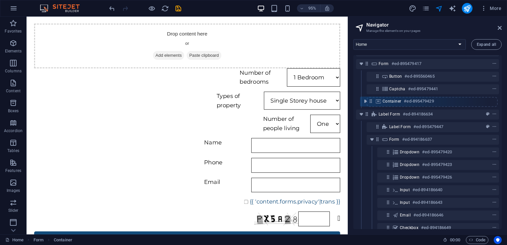
scroll to position [23, 0]
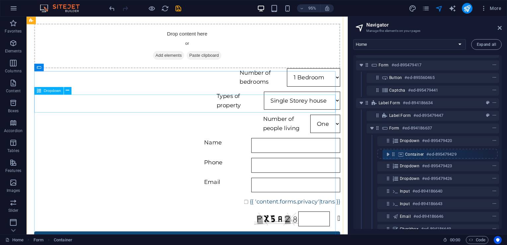
drag, startPoint x: 377, startPoint y: 75, endPoint x: 389, endPoint y: 170, distance: 96.4
click at [389, 170] on div "Menu Bar #ed-894153654 Wide image with text #ed-894153672 Form #ed-895479417 Co…" at bounding box center [428, 142] width 148 height 174
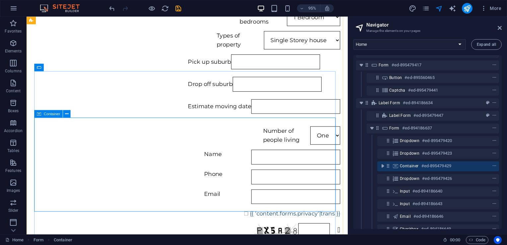
scroll to position [351, 0]
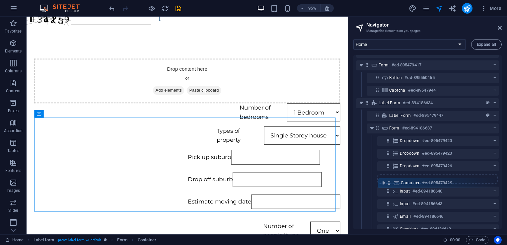
drag, startPoint x: 388, startPoint y: 164, endPoint x: 389, endPoint y: 184, distance: 19.3
click at [389, 184] on div "Menu Bar #ed-894153654 Wide image with text #ed-894153672 Form #ed-895479417 Bu…" at bounding box center [428, 142] width 148 height 174
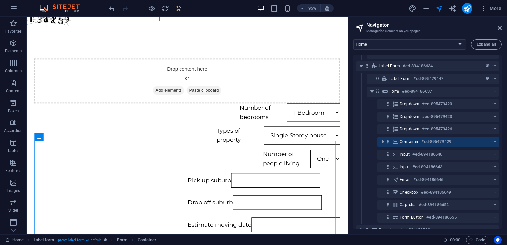
scroll to position [60, 0]
click at [403, 141] on span "Container" at bounding box center [409, 141] width 19 height 5
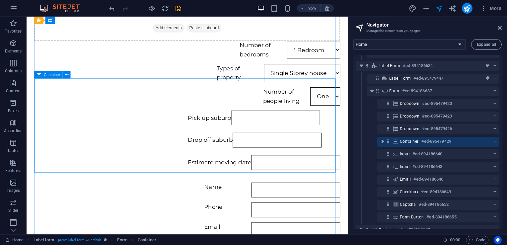
click at [403, 141] on span "Container" at bounding box center [409, 141] width 19 height 5
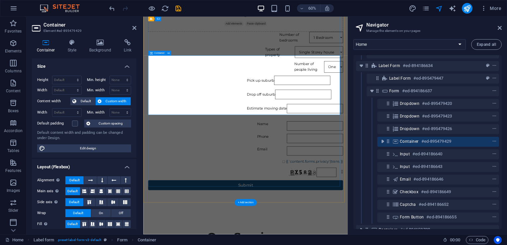
click at [403, 141] on span "Container" at bounding box center [409, 141] width 19 height 5
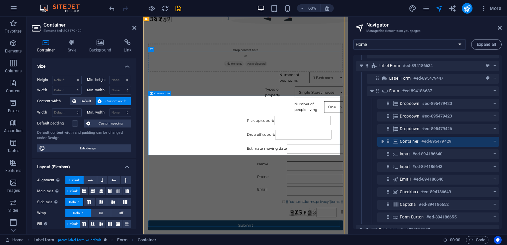
click at [403, 141] on span "Container" at bounding box center [409, 141] width 19 height 5
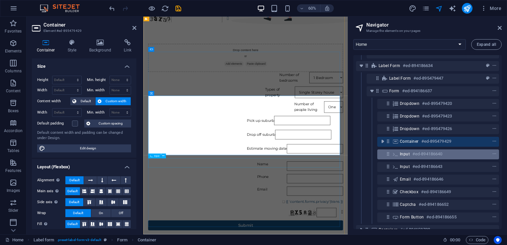
click at [403, 150] on div "Input #ed-894186640" at bounding box center [433, 154] width 66 height 8
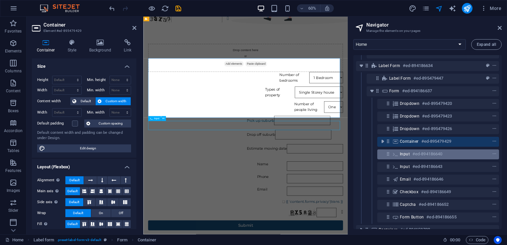
scroll to position [412, 0]
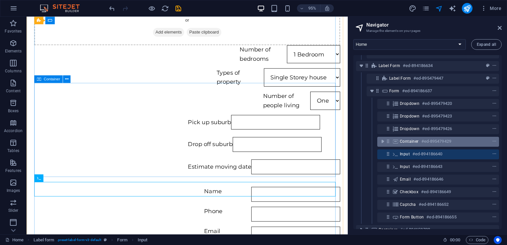
click at [393, 139] on icon at bounding box center [395, 141] width 7 height 5
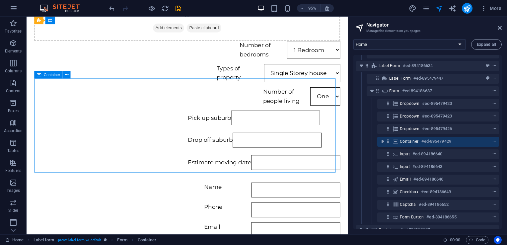
click at [397, 139] on icon at bounding box center [395, 141] width 7 height 5
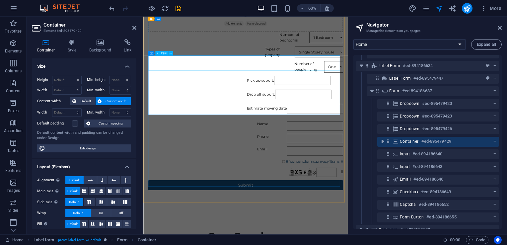
click at [316, 116] on div "Pick up suburb" at bounding box center [396, 124] width 160 height 16
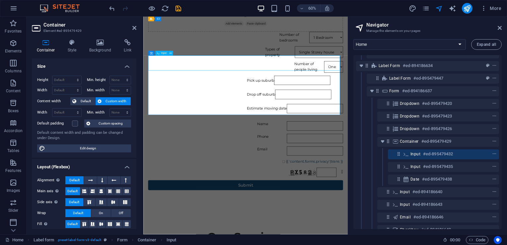
click at [316, 116] on div "Pick up suburb" at bounding box center [396, 124] width 160 height 16
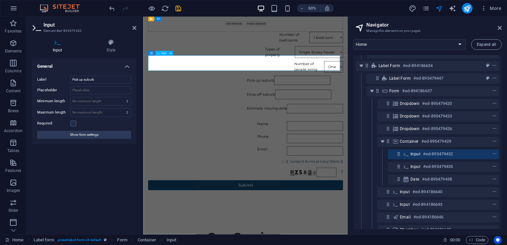
click at [316, 116] on div "Pick up suburb" at bounding box center [396, 124] width 160 height 16
click at [106, 72] on div "Label Pick up suburb Placeholder Minimum length No minimum length chars Maximum…" at bounding box center [84, 107] width 105 height 74
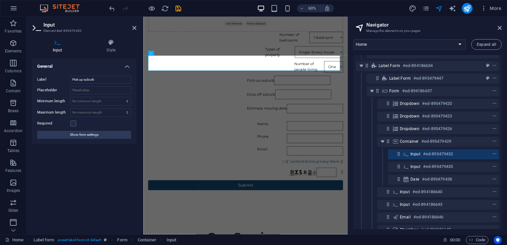
click at [106, 75] on div "Label Pick up suburb Placeholder Minimum length No minimum length chars Maximum…" at bounding box center [84, 107] width 105 height 74
click at [106, 76] on input "Pick up suburb" at bounding box center [100, 80] width 61 height 8
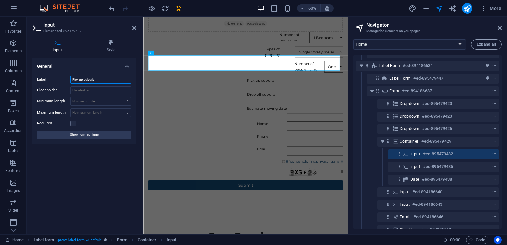
click at [106, 76] on input "Pick up suburb" at bounding box center [100, 80] width 61 height 8
click at [429, 153] on h6 "#ed-895479432" at bounding box center [438, 154] width 30 height 8
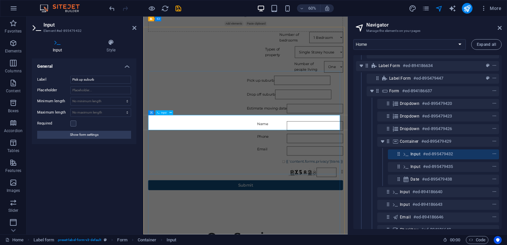
scroll to position [318, 0]
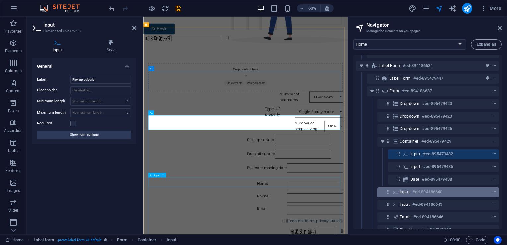
click at [410, 191] on div "Input #ed-894186640" at bounding box center [433, 192] width 66 height 8
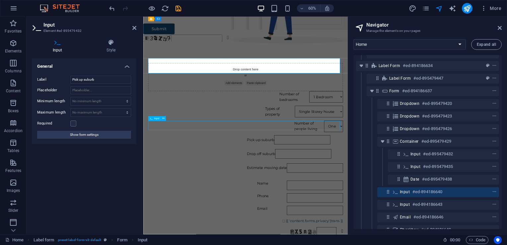
scroll to position [412, 0]
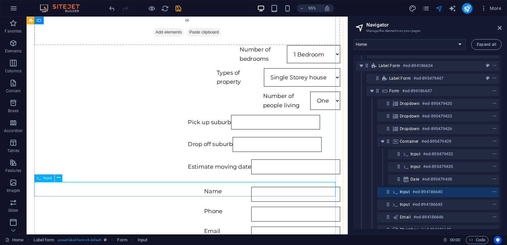
click at [408, 192] on span "Input" at bounding box center [405, 191] width 10 height 5
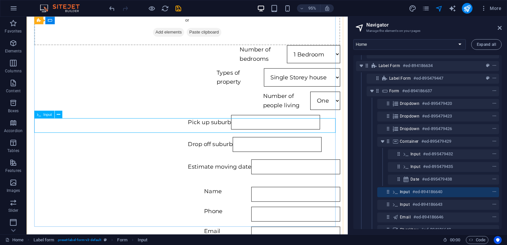
scroll to position [480, 0]
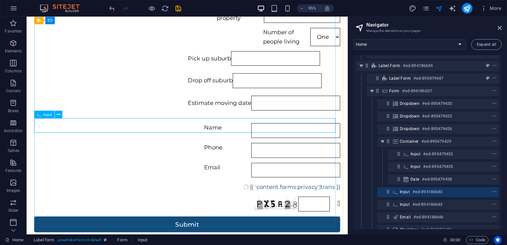
click at [408, 192] on span "Input" at bounding box center [405, 191] width 10 height 5
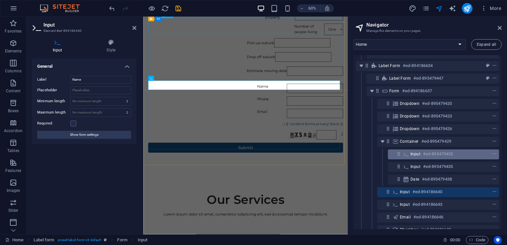
click at [414, 157] on div "Input #ed-895479432" at bounding box center [438, 154] width 55 height 8
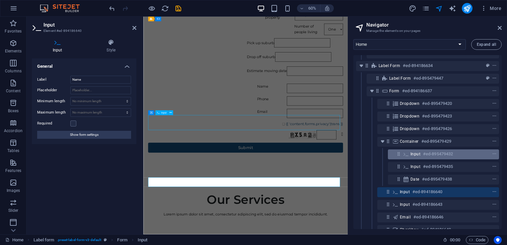
scroll to position [318, 0]
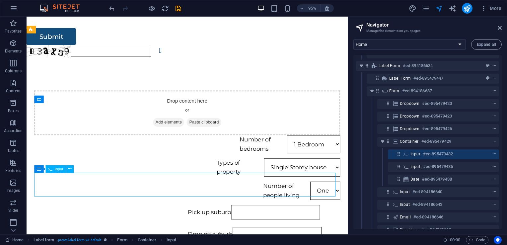
click at [414, 152] on span "Input" at bounding box center [416, 153] width 10 height 5
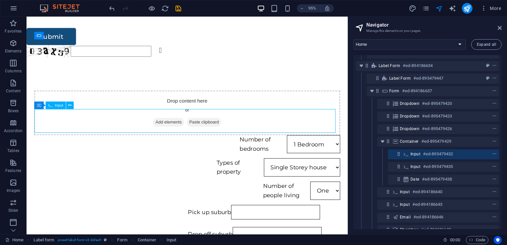
scroll to position [385, 0]
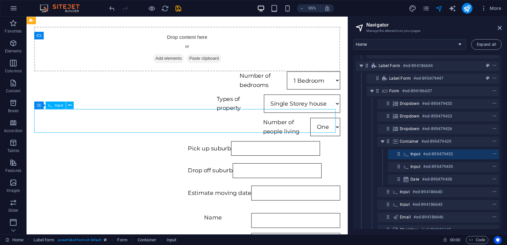
click at [414, 152] on span "Input" at bounding box center [416, 153] width 10 height 5
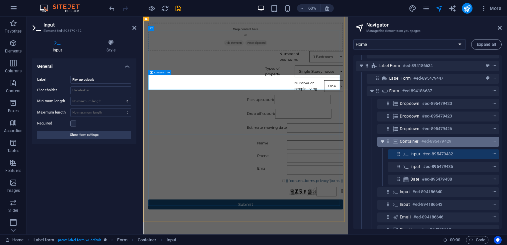
click at [385, 142] on icon "toggle-expand" at bounding box center [383, 141] width 7 height 7
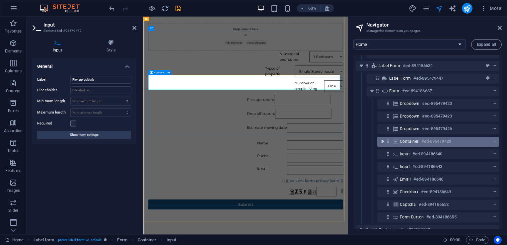
click at [385, 142] on icon "toggle-expand" at bounding box center [383, 141] width 7 height 7
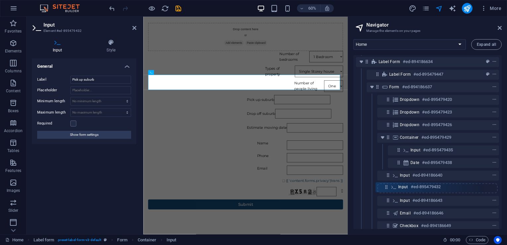
drag, startPoint x: 399, startPoint y: 153, endPoint x: 386, endPoint y: 188, distance: 37.2
click at [386, 188] on div "Menu Bar #ed-894153654 Wide image with text #ed-894153672 Form #ed-895479417 Bu…" at bounding box center [428, 142] width 148 height 174
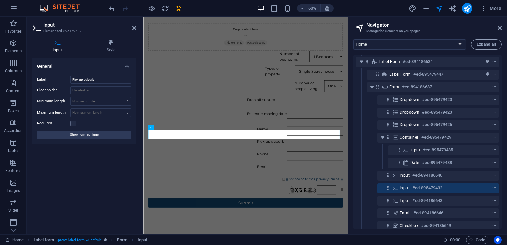
scroll to position [65, 0]
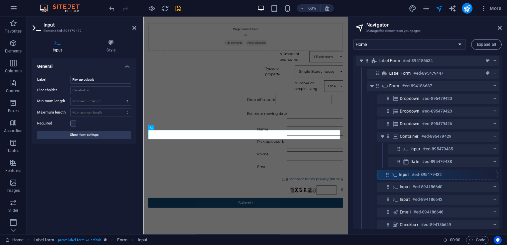
drag, startPoint x: 390, startPoint y: 190, endPoint x: 389, endPoint y: 174, distance: 15.3
click at [389, 174] on div "Menu Bar #ed-894153654 Wide image with text #ed-894153672 Form #ed-895479417 Bu…" at bounding box center [428, 142] width 148 height 174
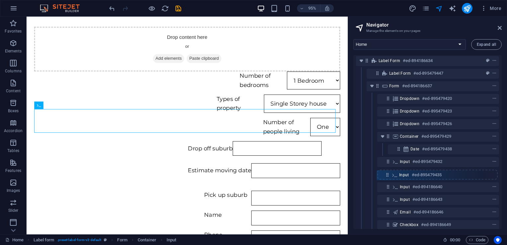
drag, startPoint x: 397, startPoint y: 151, endPoint x: 386, endPoint y: 179, distance: 29.8
click at [386, 179] on div "Menu Bar #ed-894153654 Wide image with text #ed-894153672 Form #ed-895479417 Bu…" at bounding box center [428, 142] width 148 height 174
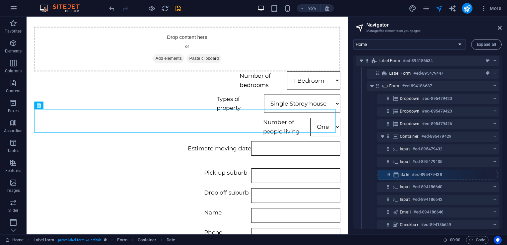
drag, startPoint x: 400, startPoint y: 148, endPoint x: 388, endPoint y: 177, distance: 31.8
click at [388, 177] on div "Menu Bar #ed-894153654 Wide image with text #ed-894153672 Form #ed-895479417 Bu…" at bounding box center [428, 142] width 148 height 174
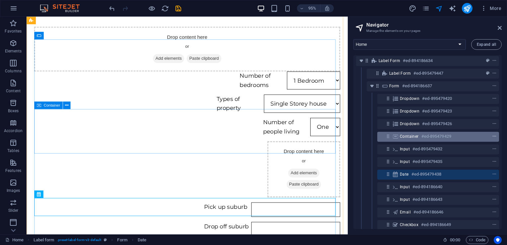
click at [494, 136] on icon "context-menu" at bounding box center [495, 136] width 5 height 5
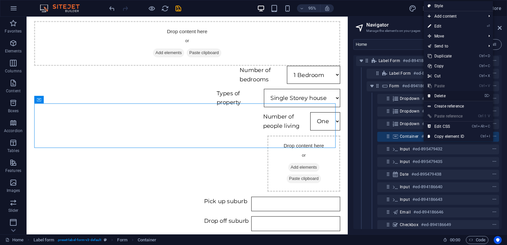
click at [461, 97] on link "⌦ Delete" at bounding box center [446, 96] width 45 height 10
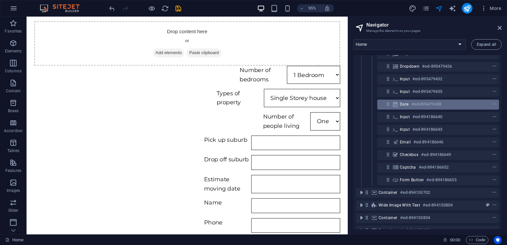
scroll to position [122, 0]
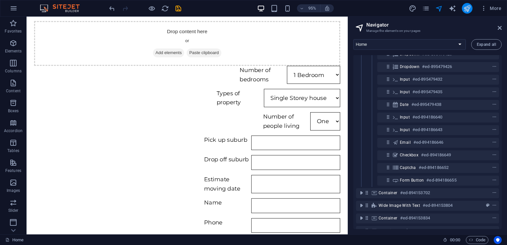
click at [464, 9] on icon "publish" at bounding box center [468, 9] width 8 height 8
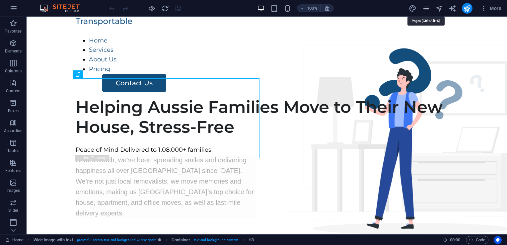
click at [428, 9] on icon "pages" at bounding box center [426, 9] width 8 height 8
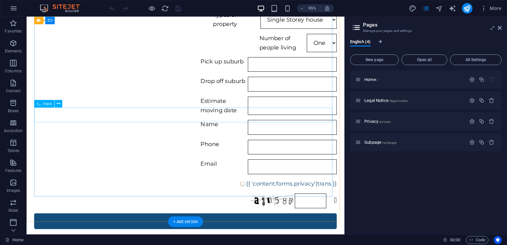
scroll to position [474, 0]
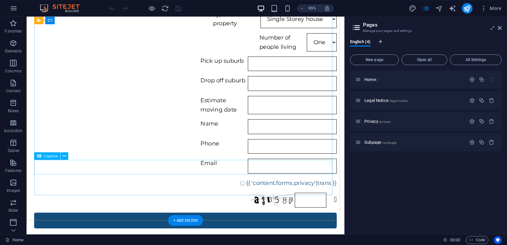
click at [175, 202] on div "Nicht lesbar? Neu generieren" at bounding box center [194, 210] width 319 height 16
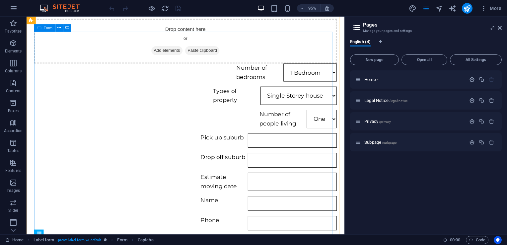
scroll to position [354, 0]
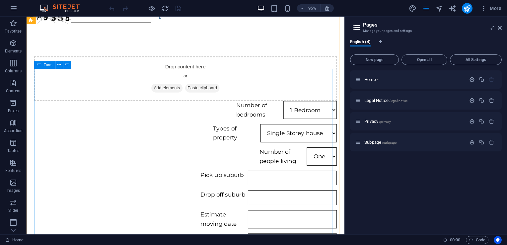
click at [41, 67] on icon at bounding box center [39, 65] width 4 height 8
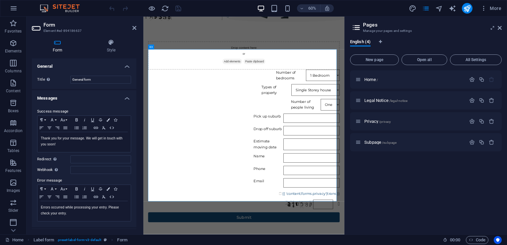
click at [41, 67] on h4 "General" at bounding box center [84, 64] width 105 height 12
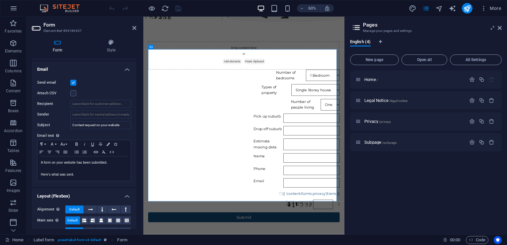
scroll to position [152, 0]
click at [95, 105] on input "Recipient" at bounding box center [100, 104] width 61 height 8
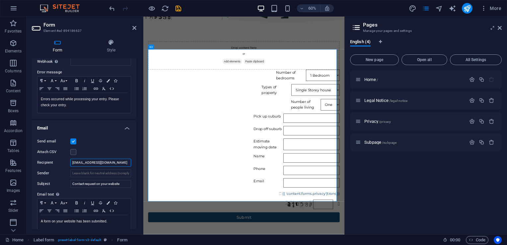
scroll to position [0, 0]
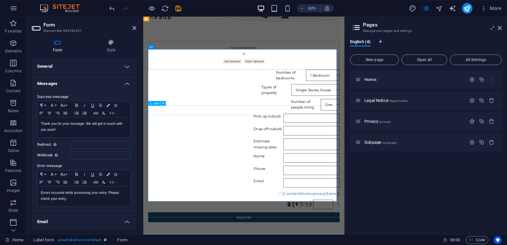
type input "grewalsehaj012@gmail.com"
click at [170, 199] on div "Drop off suburb" at bounding box center [310, 207] width 319 height 16
click at [468, 9] on icon "publish" at bounding box center [468, 9] width 8 height 8
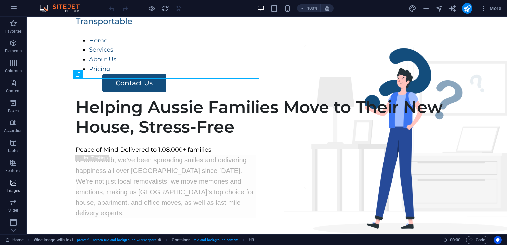
scroll to position [81, 0]
click at [12, 189] on p "Forms" at bounding box center [13, 189] width 12 height 5
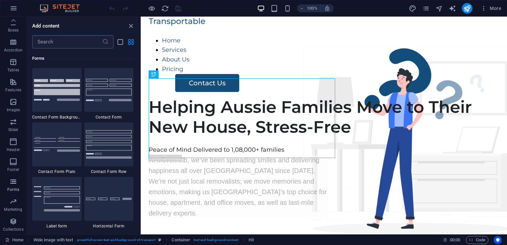
scroll to position [4849, 0]
click at [15, 232] on span "Collections" at bounding box center [13, 226] width 27 height 16
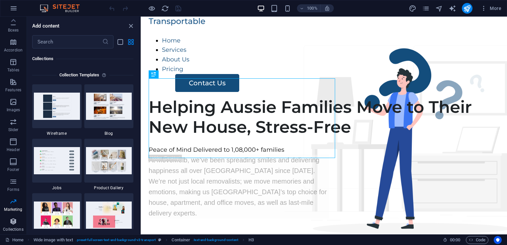
scroll to position [6079, 0]
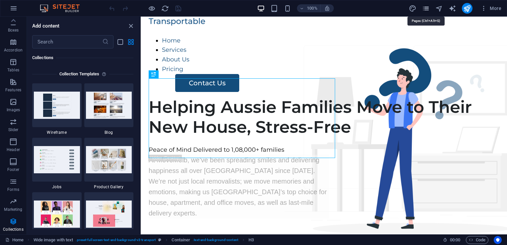
click at [429, 7] on icon "pages" at bounding box center [426, 9] width 8 height 8
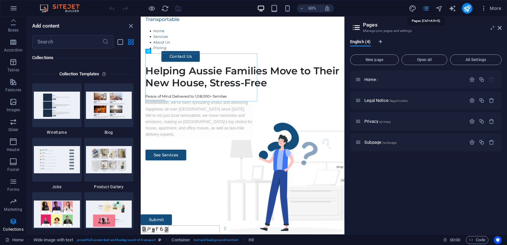
click at [429, 7] on icon "pages" at bounding box center [426, 9] width 8 height 8
click at [485, 10] on icon "button" at bounding box center [484, 8] width 7 height 7
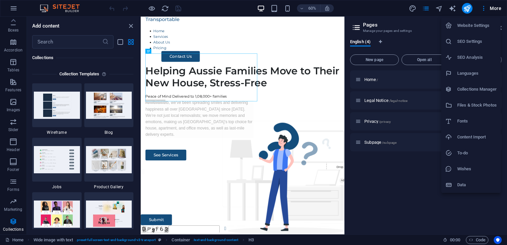
click at [166, 33] on div at bounding box center [253, 122] width 507 height 245
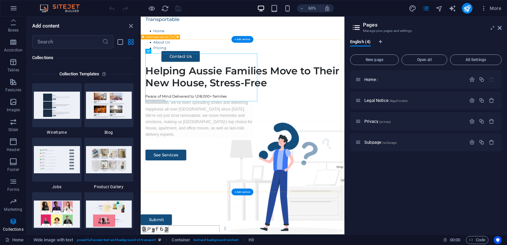
click at [205, 92] on div "Helping Aussie Families Move to Their New House, Stress-Free Peace of Mind Deli…" at bounding box center [311, 219] width 340 height 254
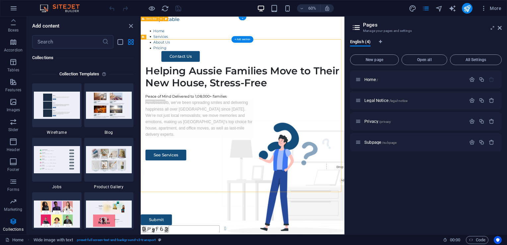
click at [237, 54] on div "Home Services About Us Pricing Contact Us" at bounding box center [311, 54] width 340 height 75
select select "header"
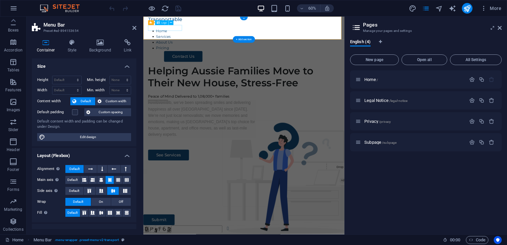
click at [174, 26] on div at bounding box center [310, 22] width 319 height 10
select select "px"
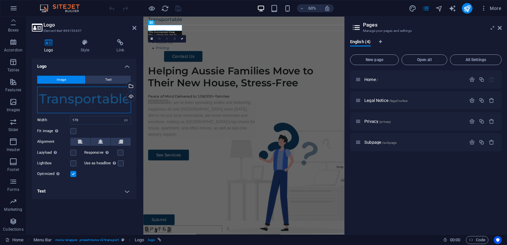
click at [90, 100] on div "Drag files here, click to choose files or select files from Files or our free s…" at bounding box center [84, 100] width 94 height 27
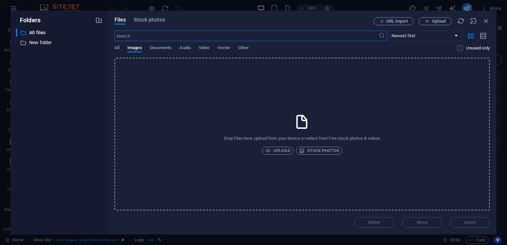
click at [90, 100] on div "​ All files All files ​ New folder New folder" at bounding box center [59, 129] width 87 height 201
